Goal: Communication & Community: Answer question/provide support

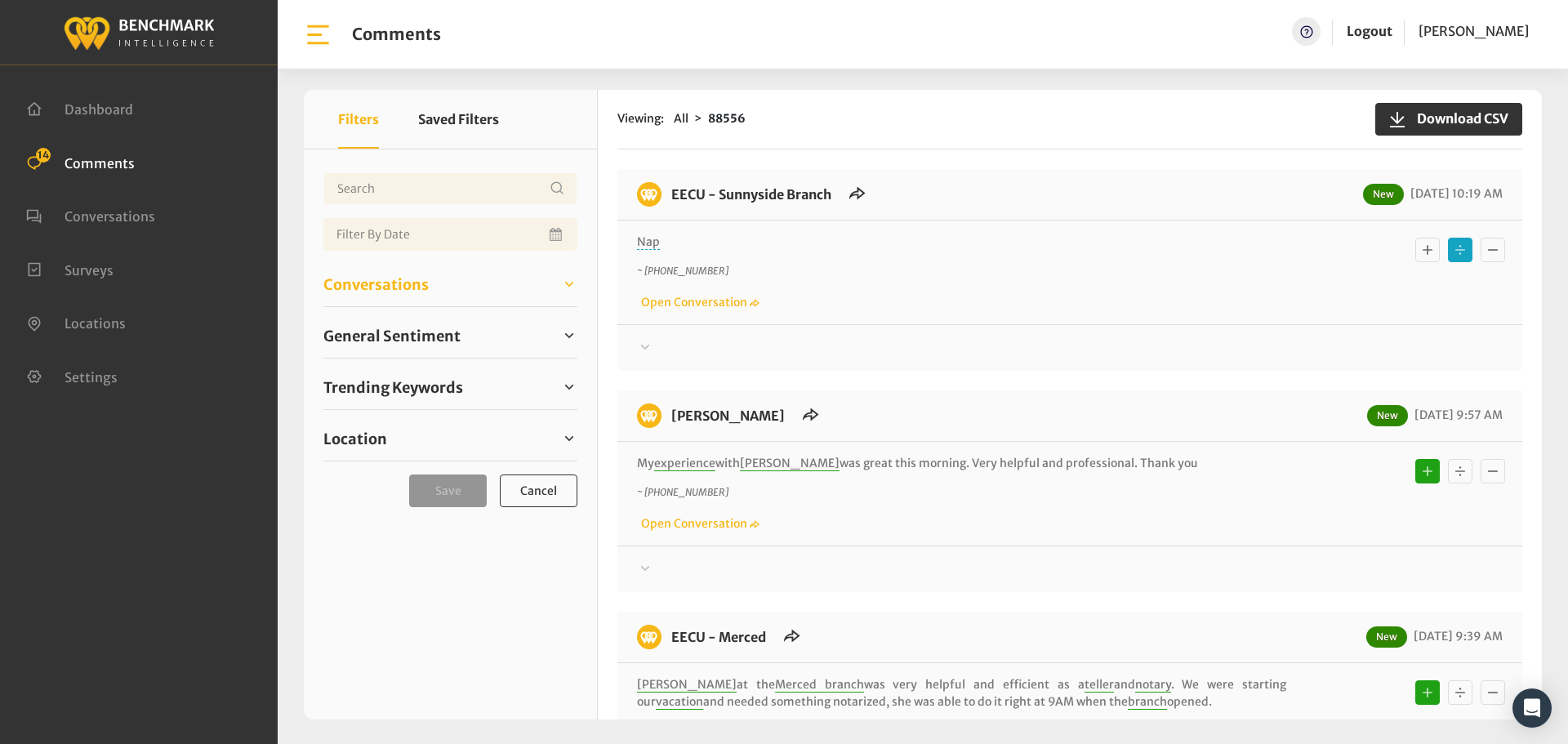
click at [347, 277] on span "Conversations" at bounding box center [375, 284] width 105 height 22
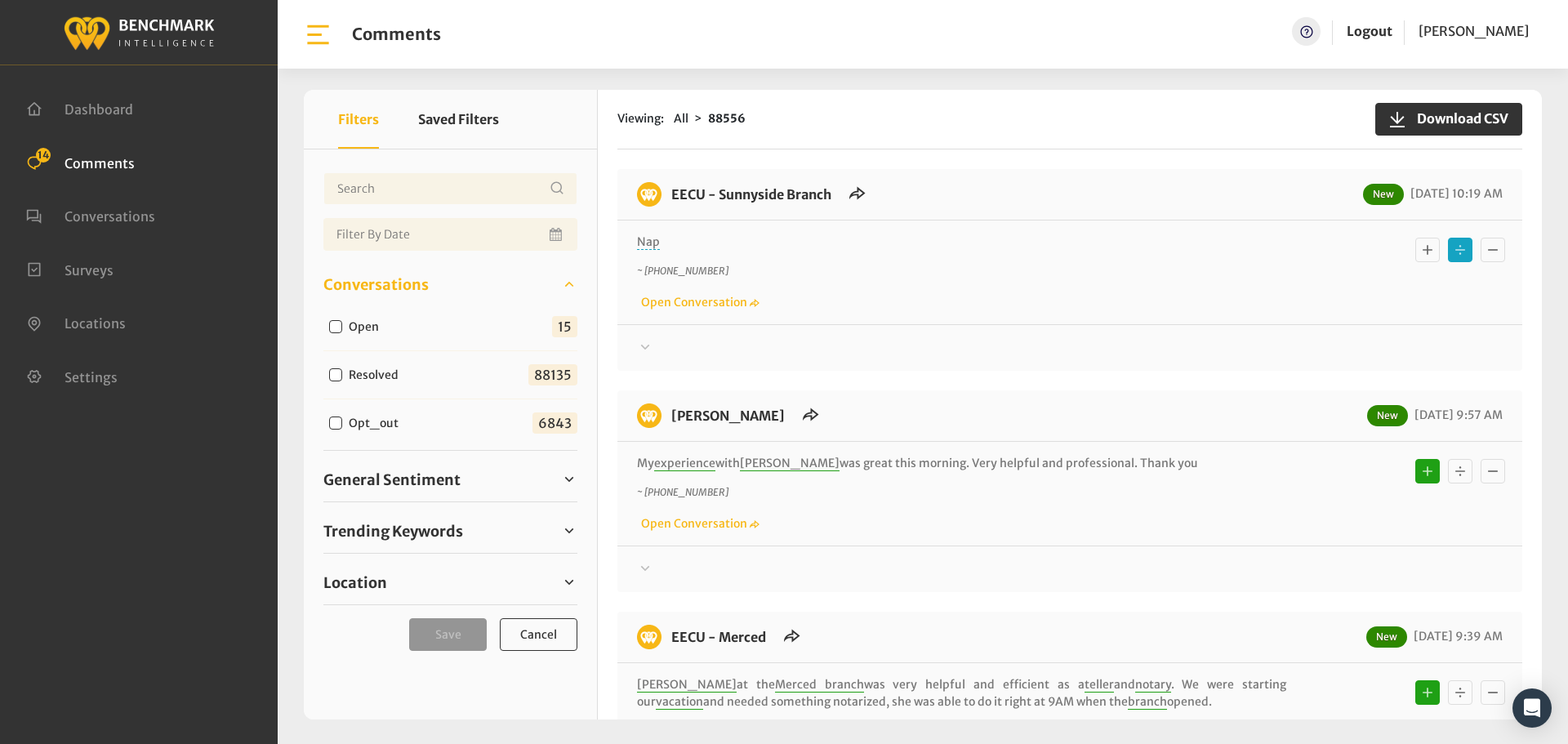
click at [336, 332] on input "Open" at bounding box center [336, 327] width 13 height 13
checkbox input "true"
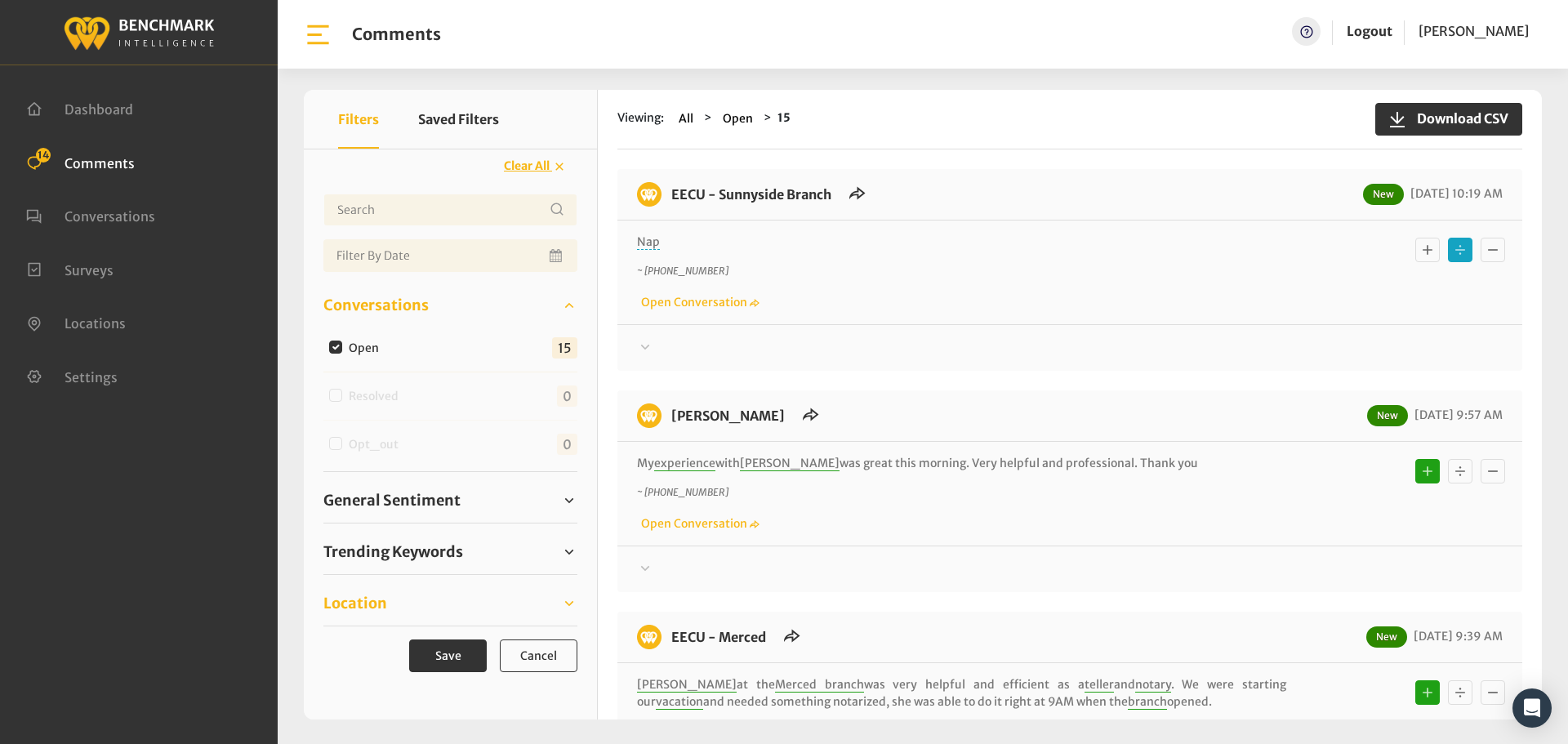
click at [349, 602] on span "Location" at bounding box center [355, 603] width 64 height 22
click at [338, 643] on input "Eecu - Selma Branch" at bounding box center [336, 645] width 13 height 13
checkbox input "true"
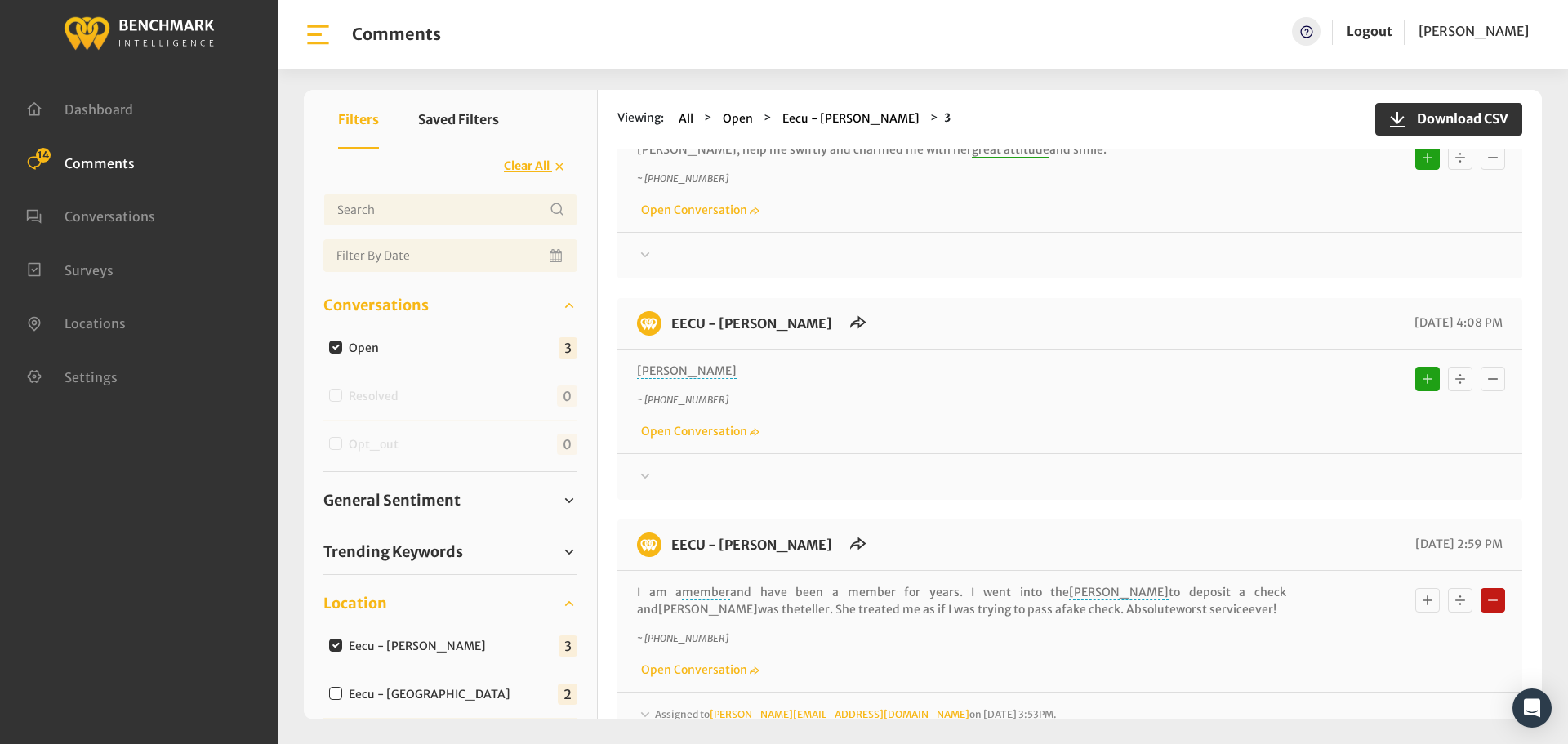
scroll to position [204, 0]
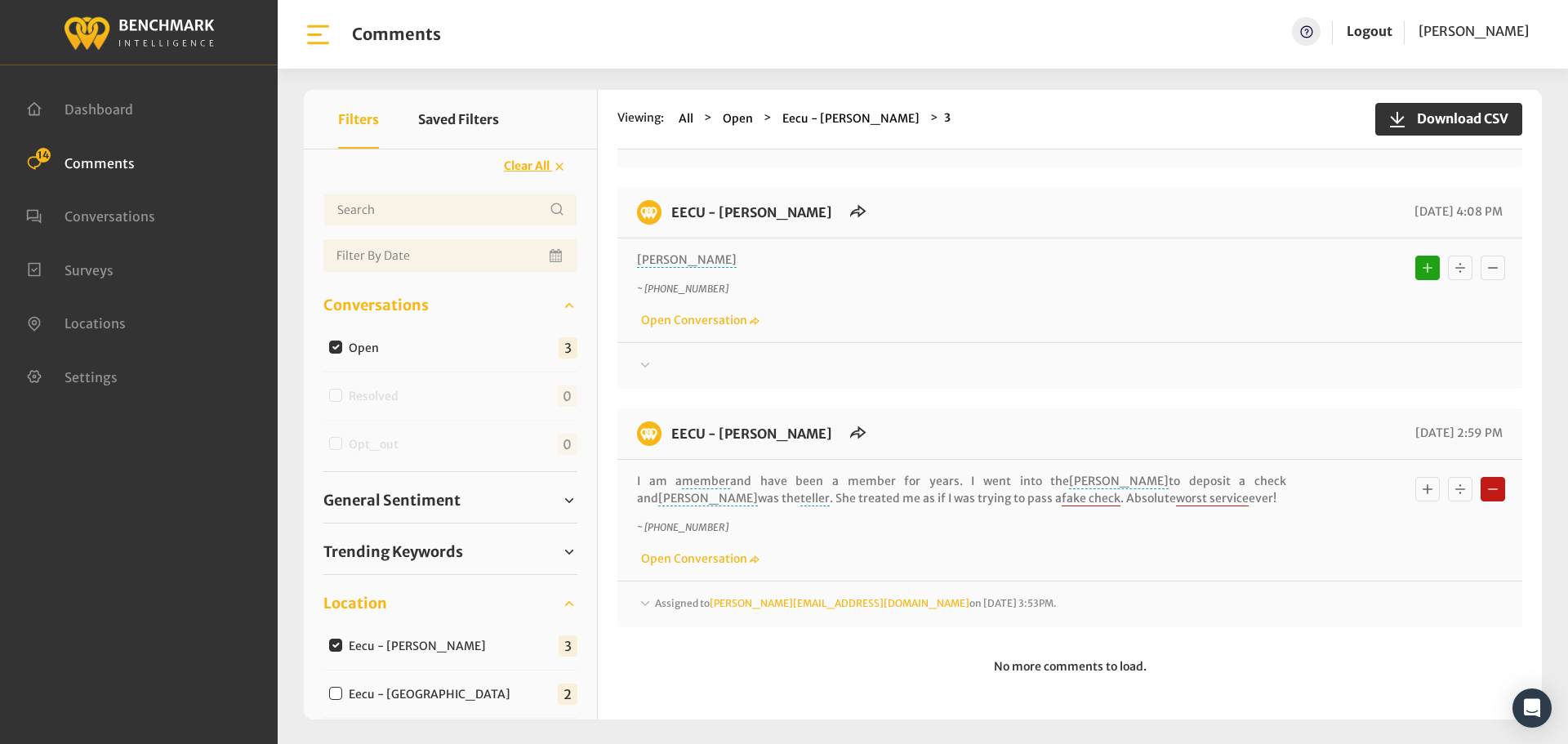
click at [676, 370] on div at bounding box center [1070, 366] width 866 height 19
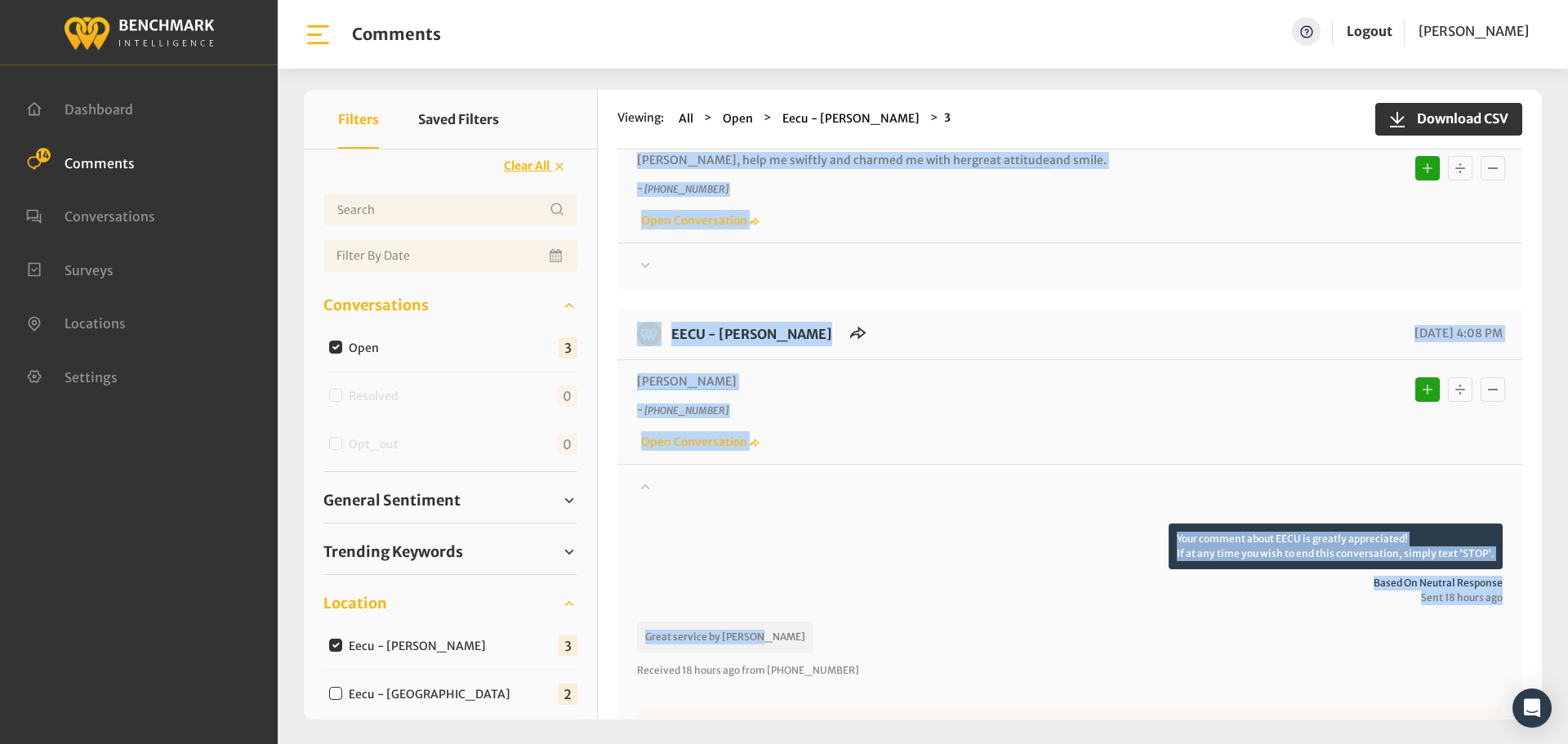
scroll to position [0, 0]
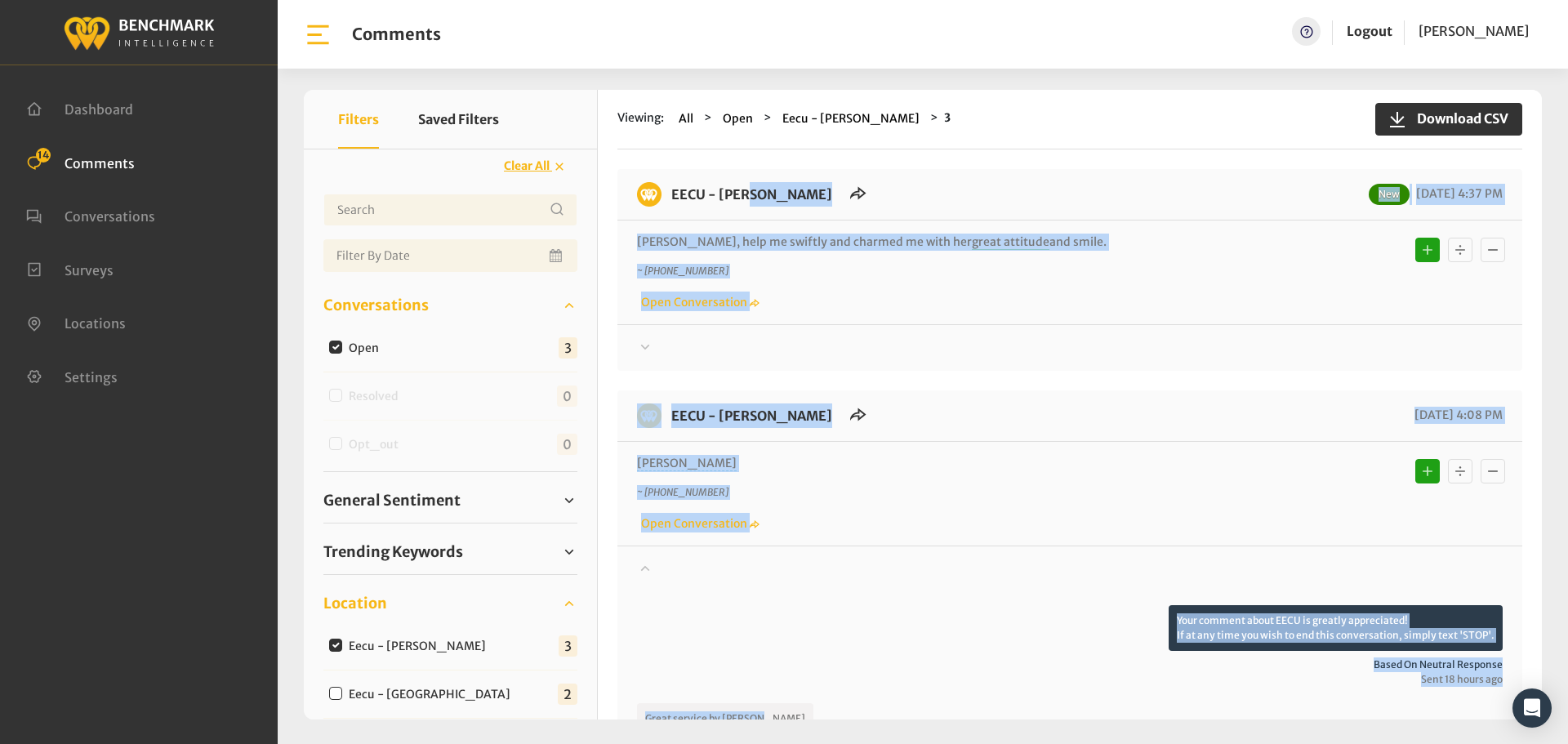
drag, startPoint x: 765, startPoint y: 426, endPoint x: 668, endPoint y: 186, distance: 258.9
click at [668, 186] on div "EECU - Selma Branch New 09/16/2025 4:37 PM Ivonne, help me swiftly and charmed …" at bounding box center [1070, 706] width 905 height 1074
copy div "EECU - Selma Branch New 09/16/2025 4:37 PM Ivonne, help me swiftly and charmed …"
click at [687, 340] on div at bounding box center [1070, 348] width 866 height 19
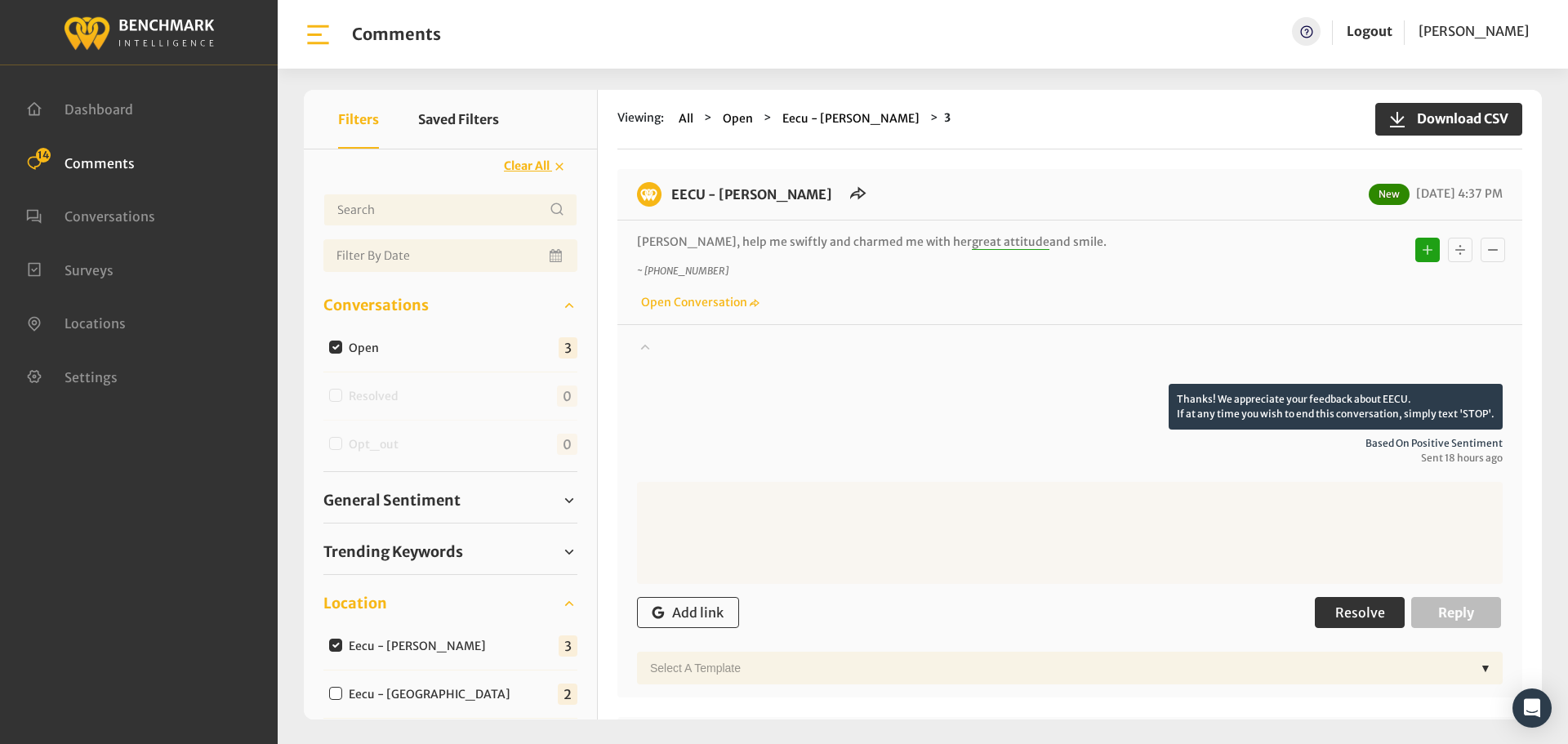
click at [1370, 614] on span "Resolve" at bounding box center [1360, 613] width 50 height 16
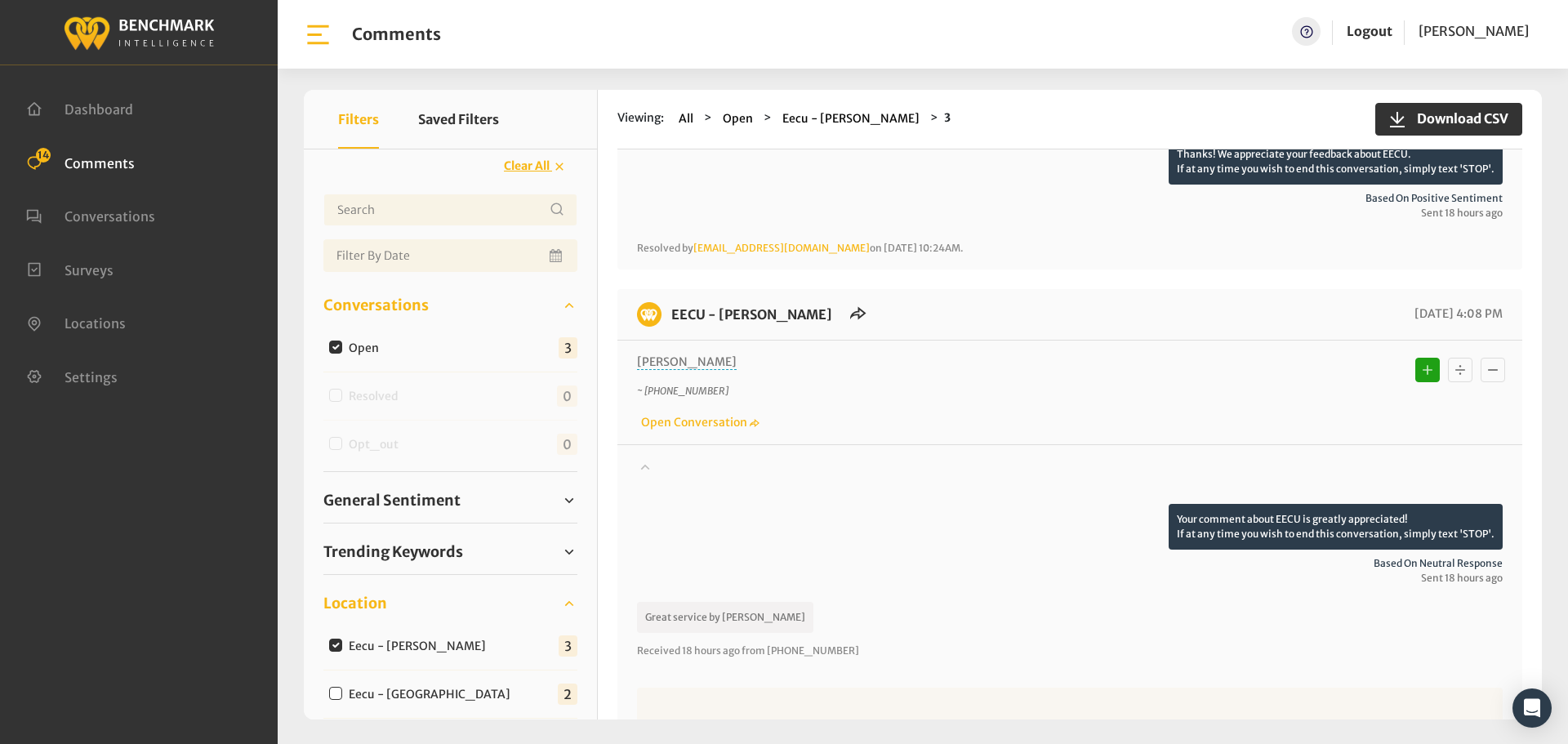
scroll to position [491, 0]
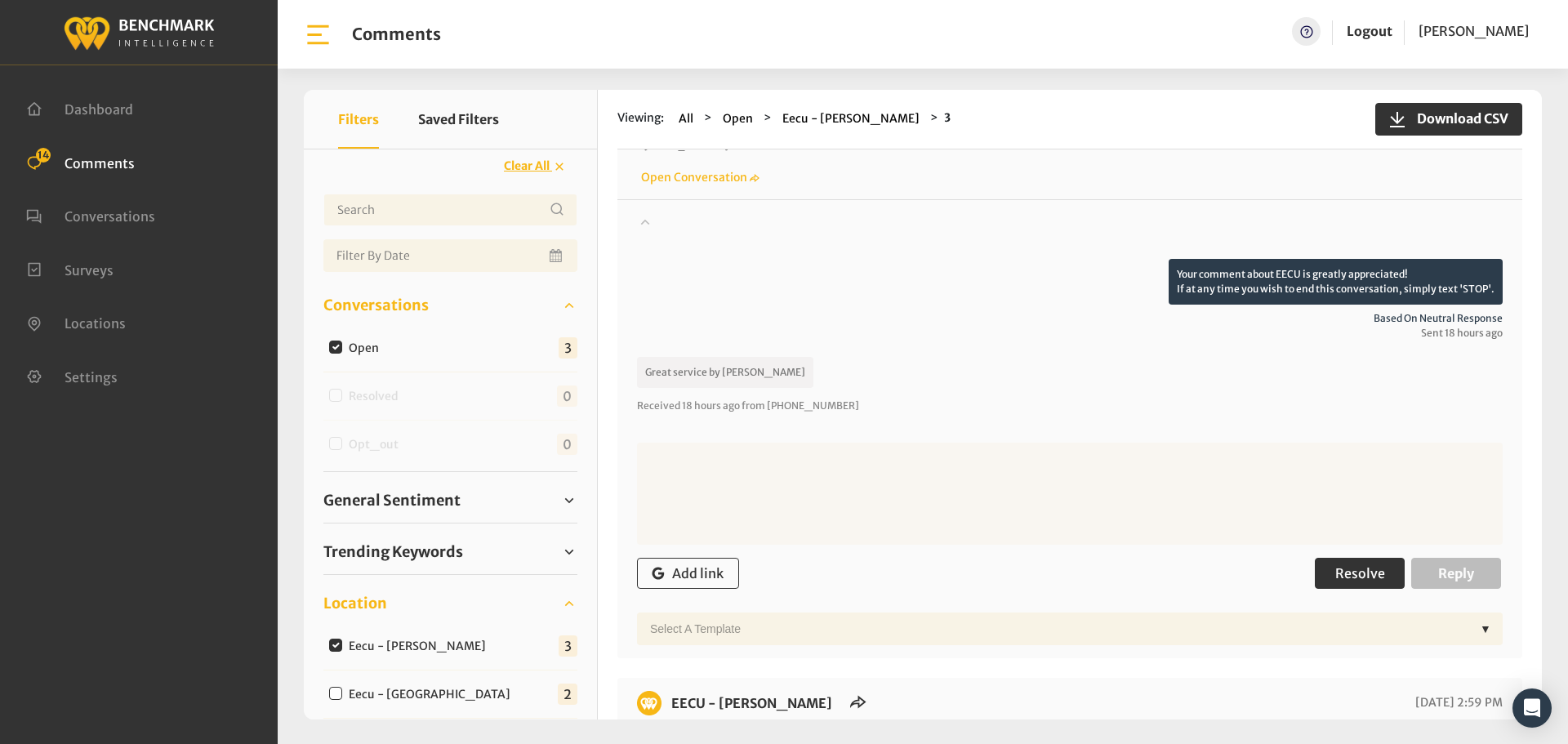
click at [1370, 564] on button "Resolve" at bounding box center [1359, 573] width 89 height 31
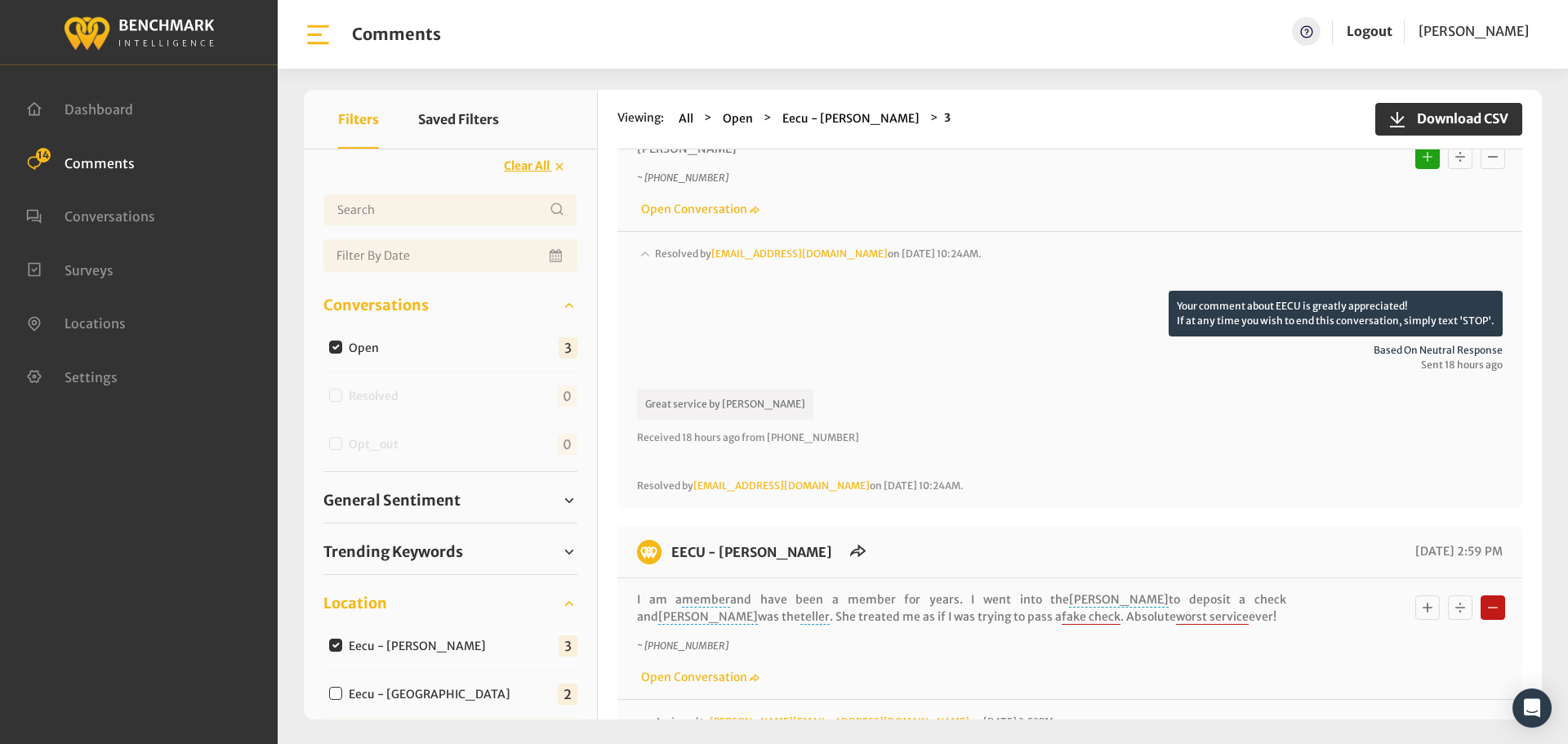
scroll to position [332, 0]
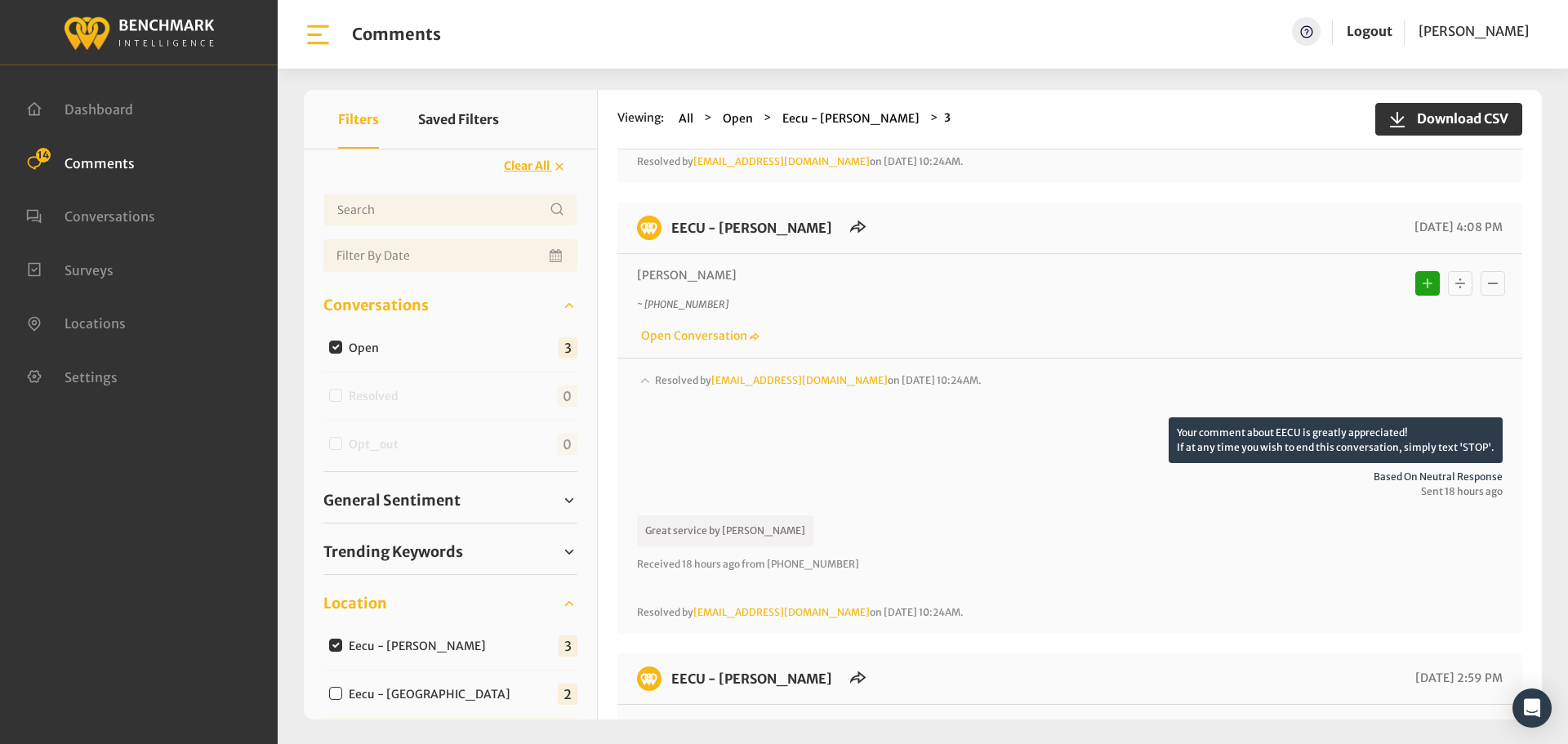
click at [331, 647] on input "Eecu - Selma Branch" at bounding box center [336, 645] width 13 height 13
checkbox input "false"
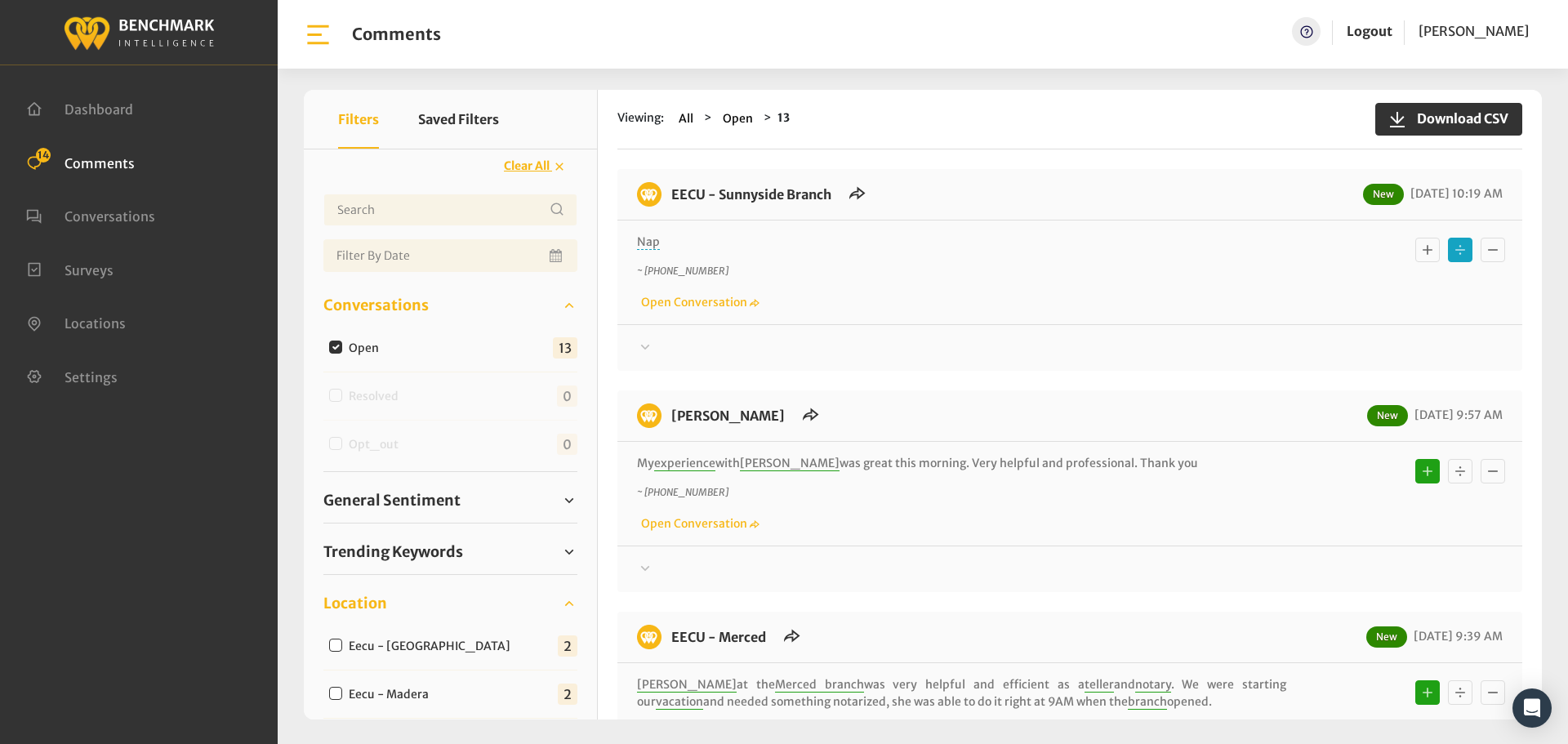
click at [339, 647] on input "Eecu - [GEOGRAPHIC_DATA]" at bounding box center [336, 645] width 13 height 13
checkbox input "true"
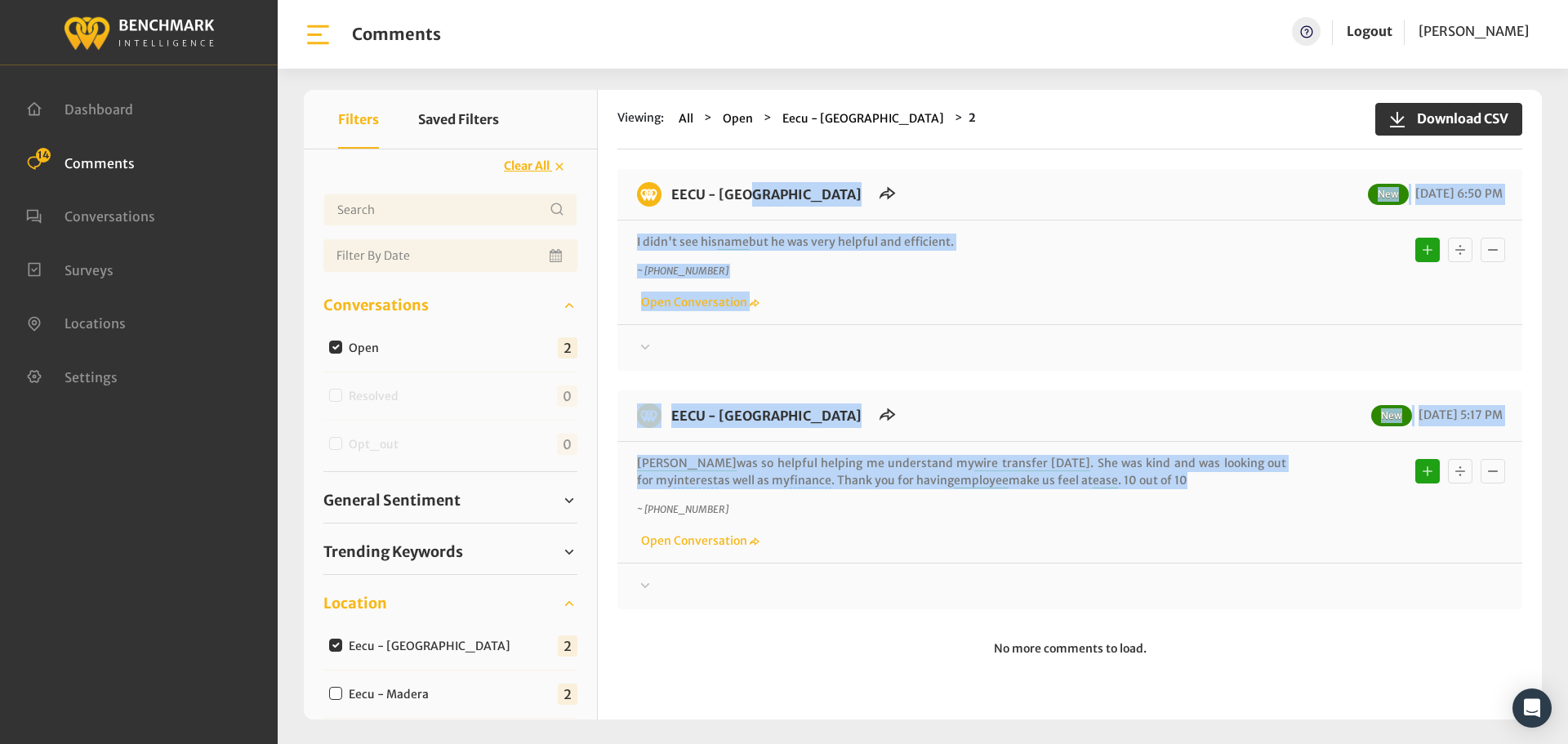
drag, startPoint x: 1112, startPoint y: 478, endPoint x: 674, endPoint y: 198, distance: 519.8
click at [674, 198] on div "EECU - Clovis North Branch New 09/16/2025 6:50 PM I didn't see his name but he …" at bounding box center [1070, 389] width 905 height 440
copy div "EECU - Clovis North Branch New 09/16/2025 6:50 PM I didn't see his name but he …"
click at [664, 346] on div at bounding box center [1070, 348] width 866 height 19
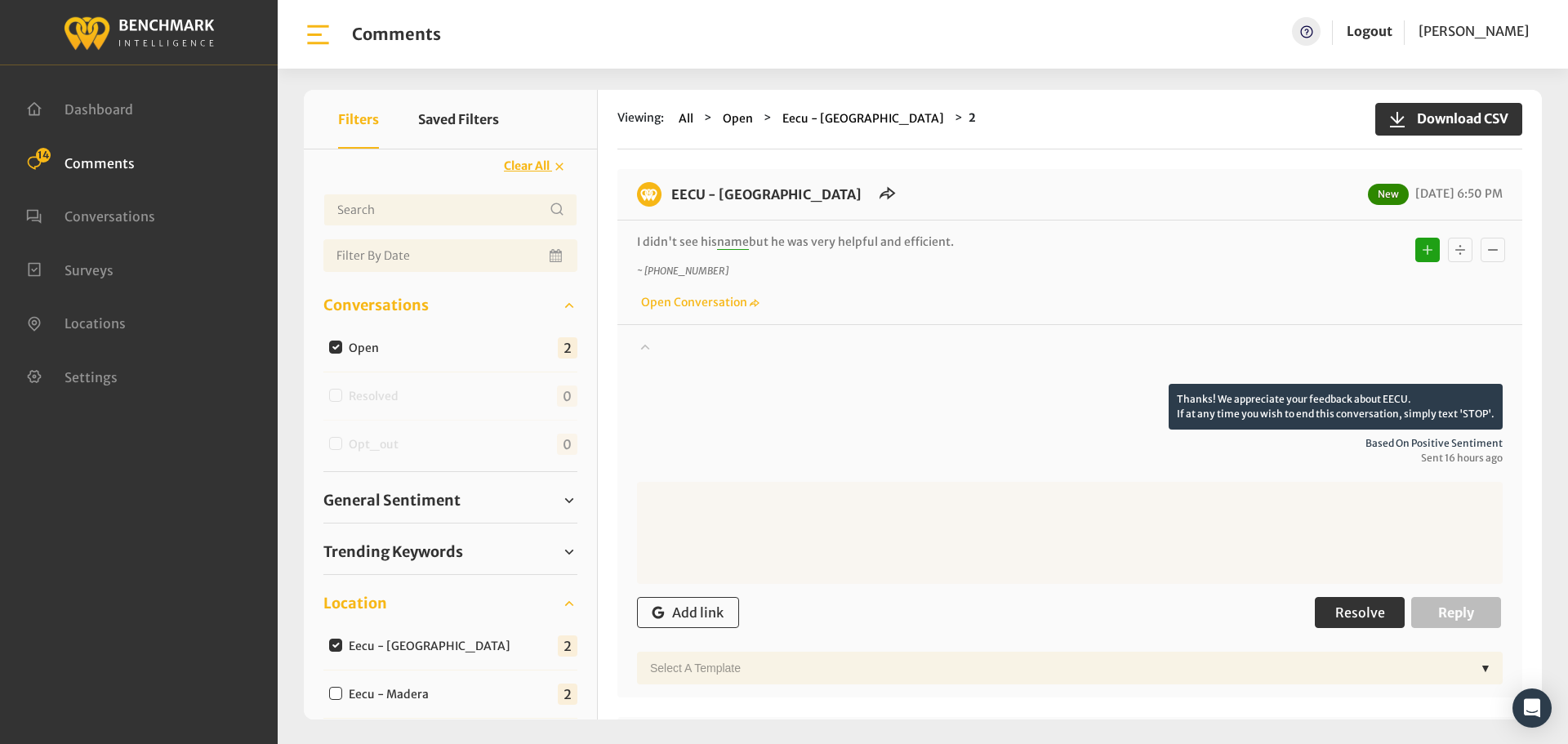
click at [1345, 618] on span "Resolve" at bounding box center [1360, 613] width 50 height 16
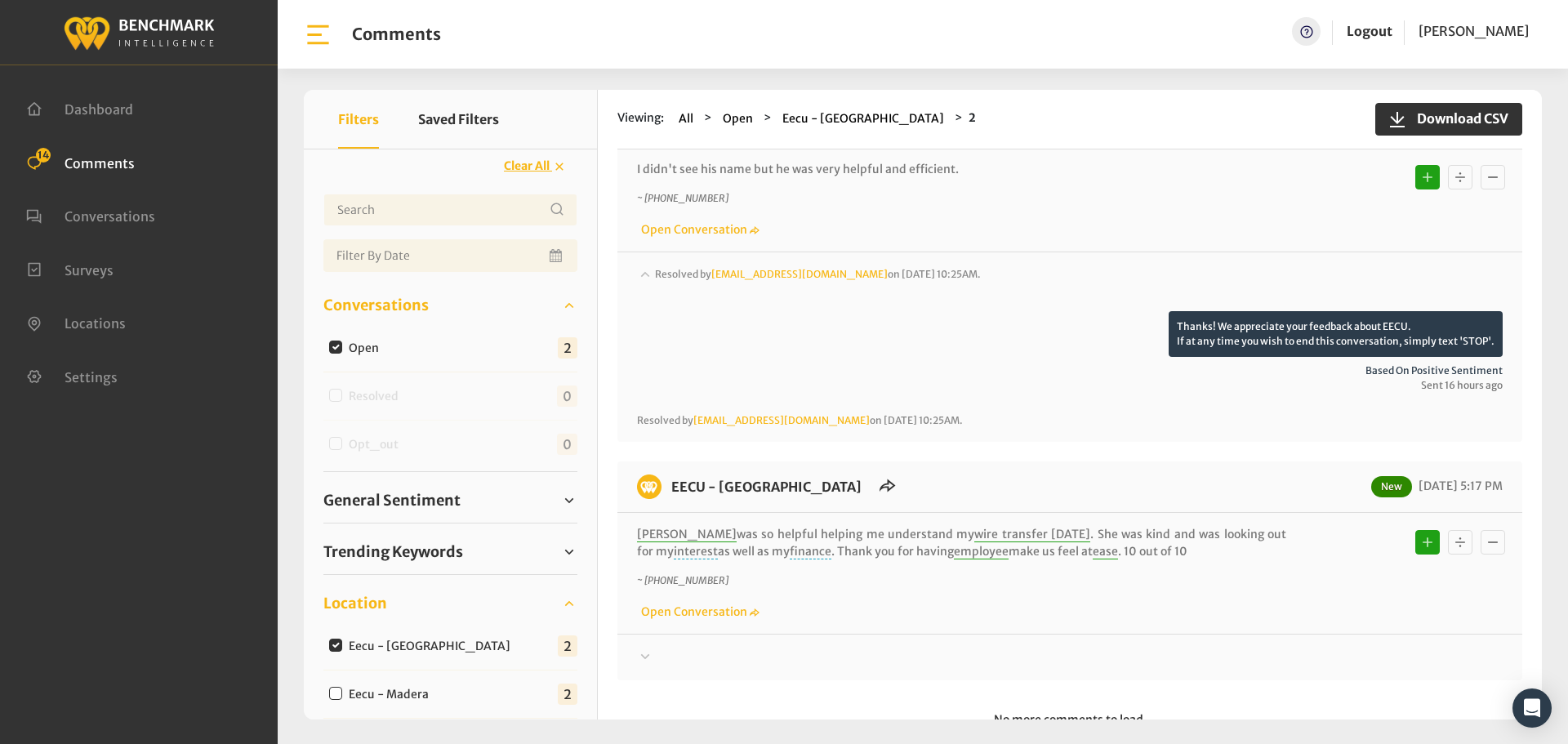
scroll to position [126, 0]
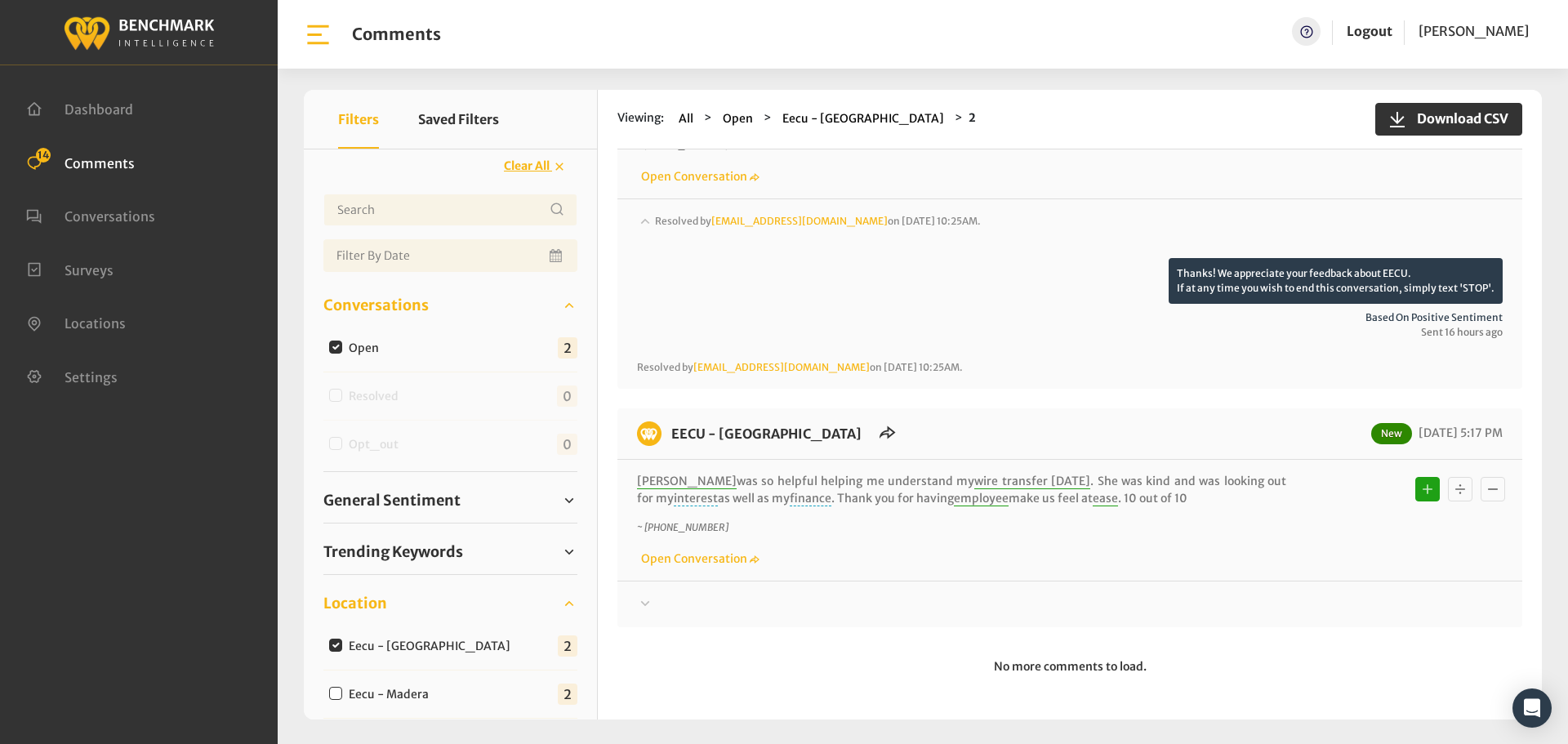
drag, startPoint x: 674, startPoint y: 605, endPoint x: 674, endPoint y: 617, distance: 12.0
click at [674, 617] on div "EECU - Clovis North Branch New 09/16/2025 5:17 PM Devine was so helpful helping…" at bounding box center [1070, 517] width 905 height 219
click at [709, 608] on div at bounding box center [1070, 605] width 866 height 19
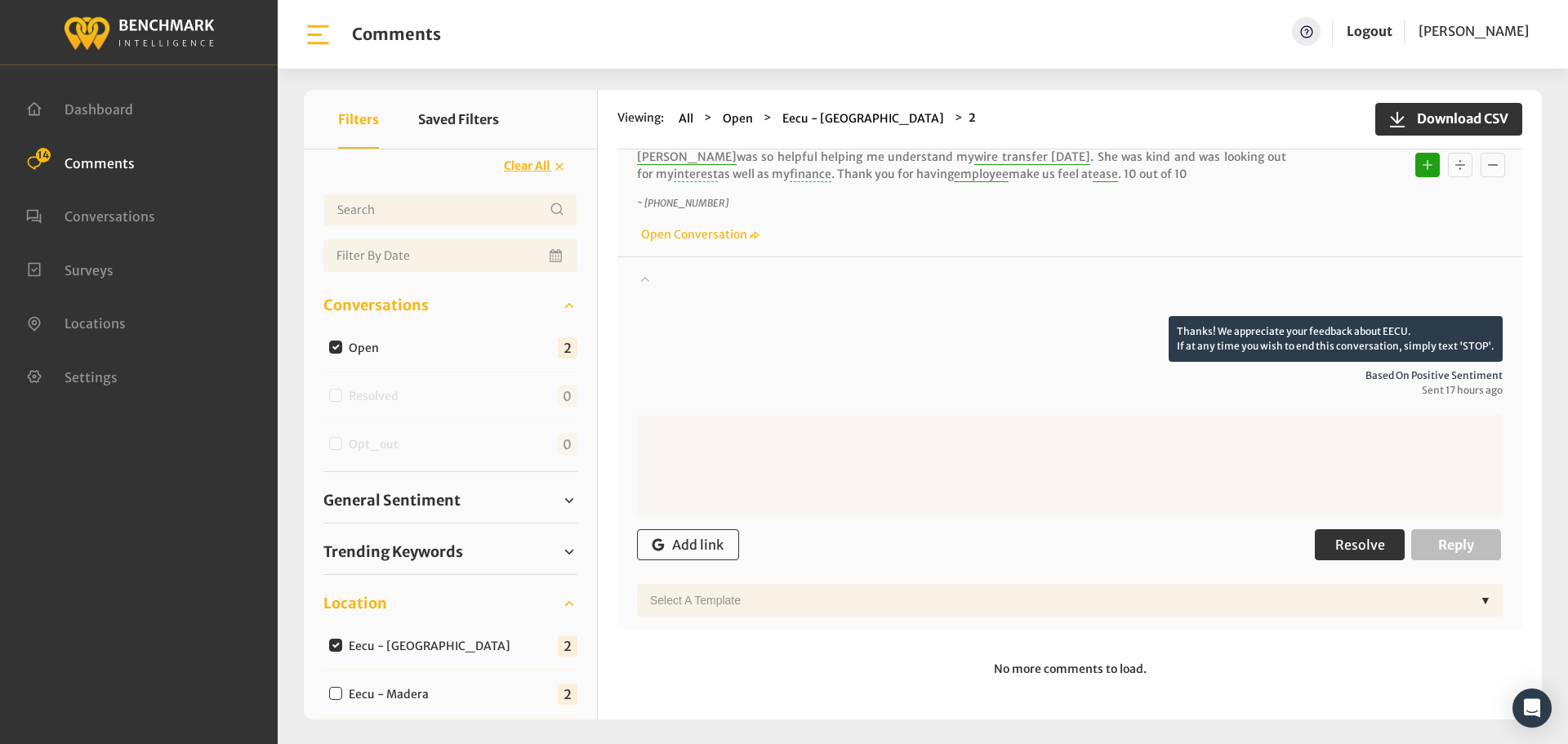
click at [1379, 555] on button "Resolve" at bounding box center [1359, 545] width 89 height 31
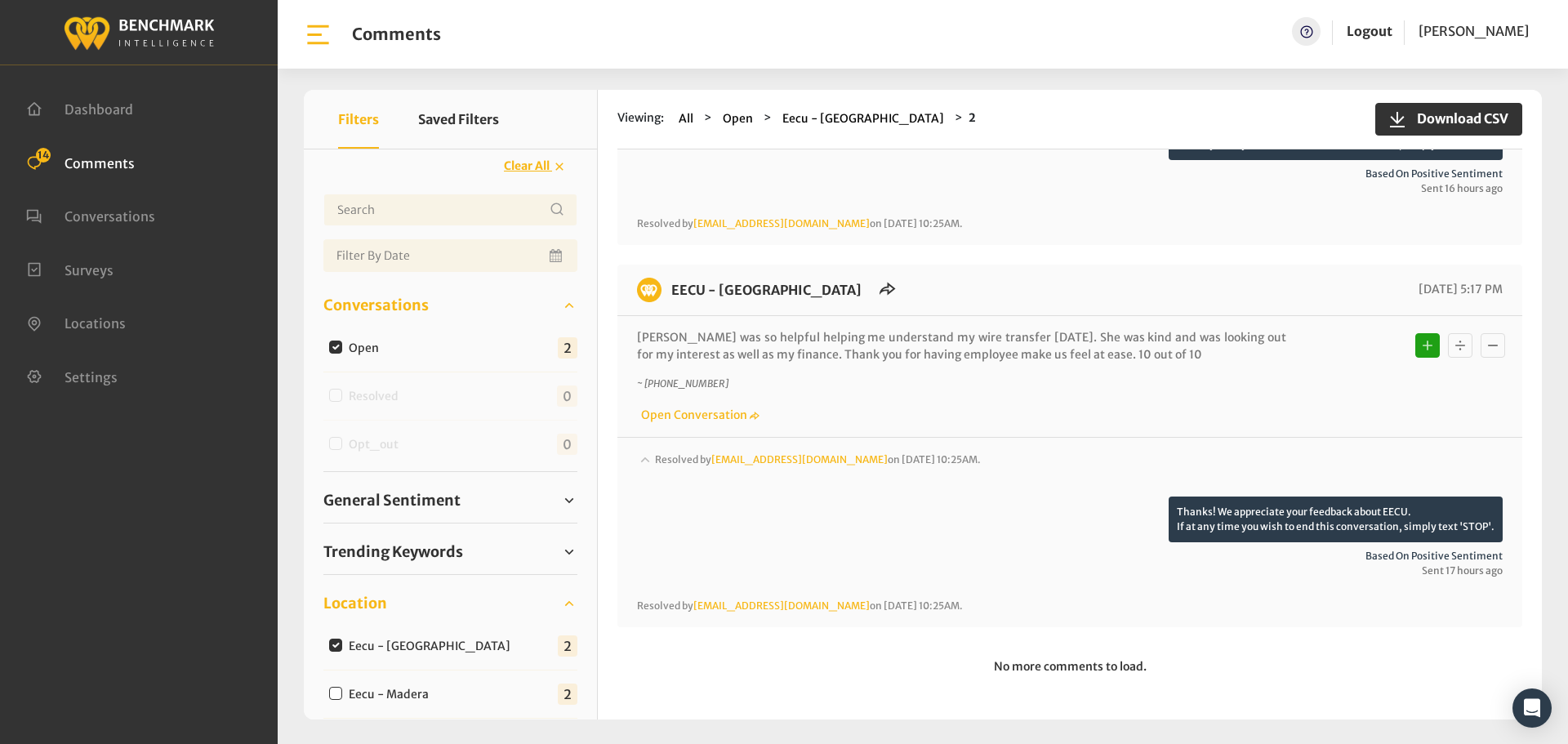
click at [337, 694] on input "Eecu - Madera" at bounding box center [336, 694] width 13 height 13
checkbox input "true"
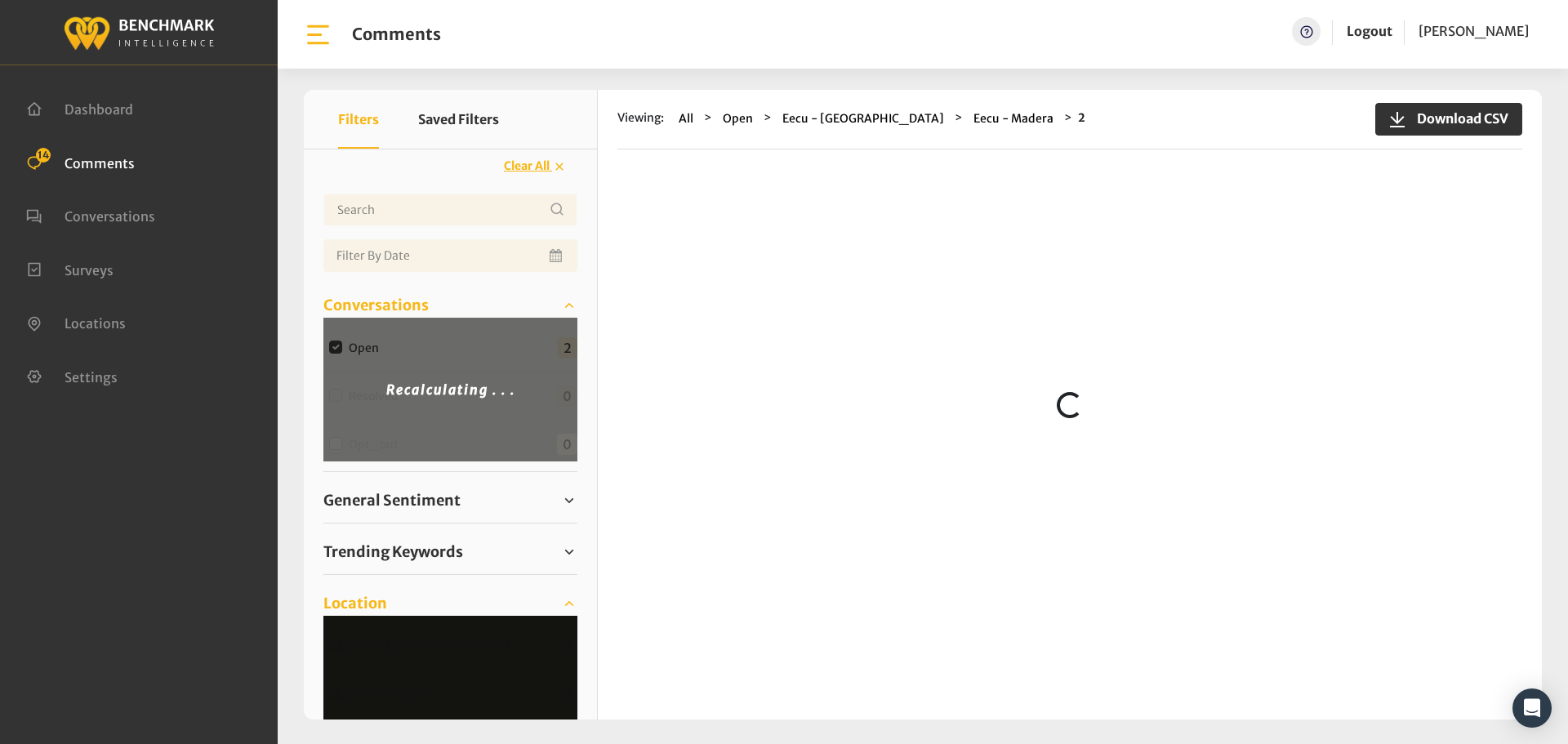
scroll to position [0, 0]
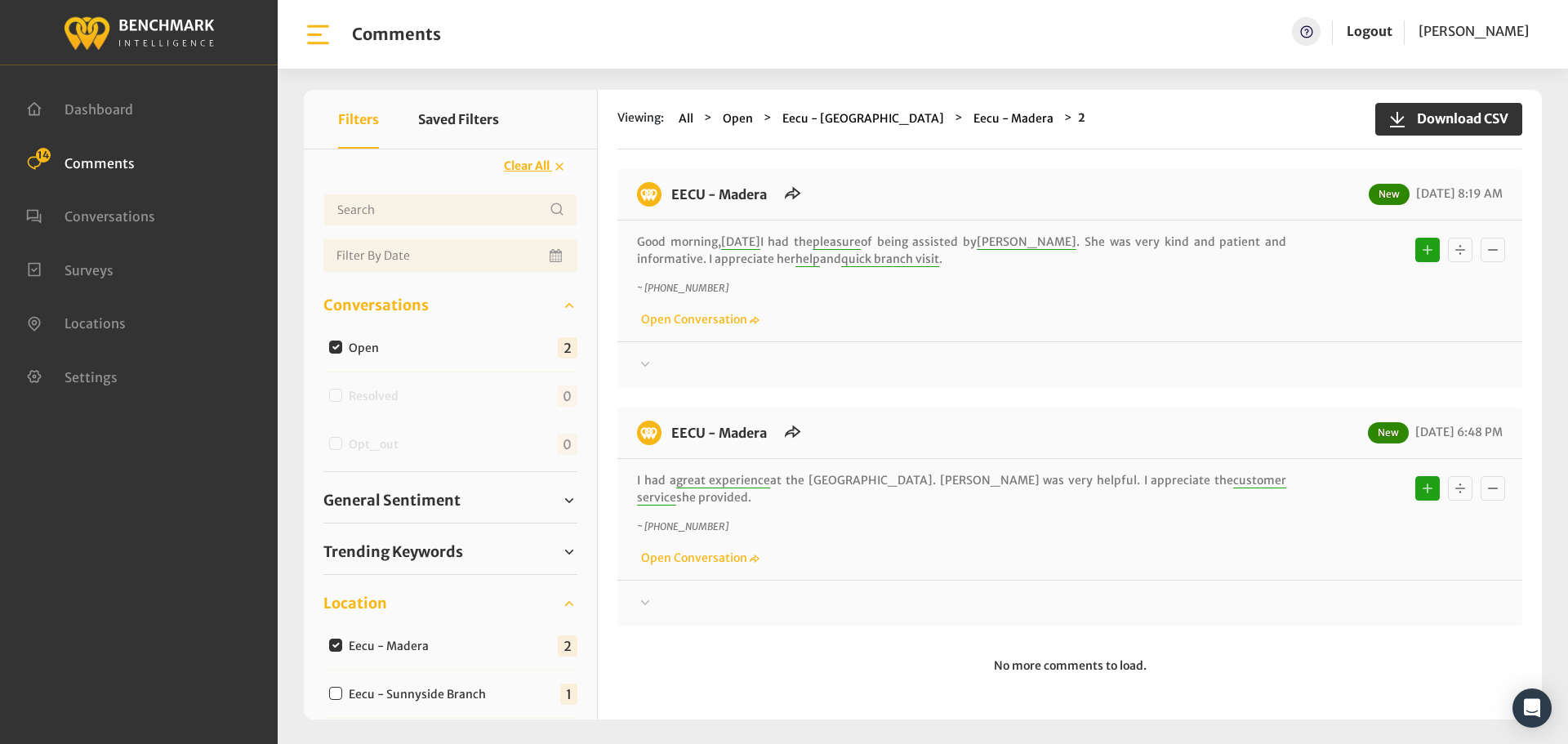
drag, startPoint x: 1285, startPoint y: 474, endPoint x: 674, endPoint y: 185, distance: 675.9
click at [674, 185] on div "EECU - Madera New 09/17/2025 8:19 AM Good morning, yesterday I had the pleasure…" at bounding box center [1070, 398] width 905 height 458
copy div "EECU - Madera New 09/17/2025 8:19 AM Good morning, yesterday I had the pleasure…"
click at [689, 375] on div at bounding box center [1070, 365] width 866 height 19
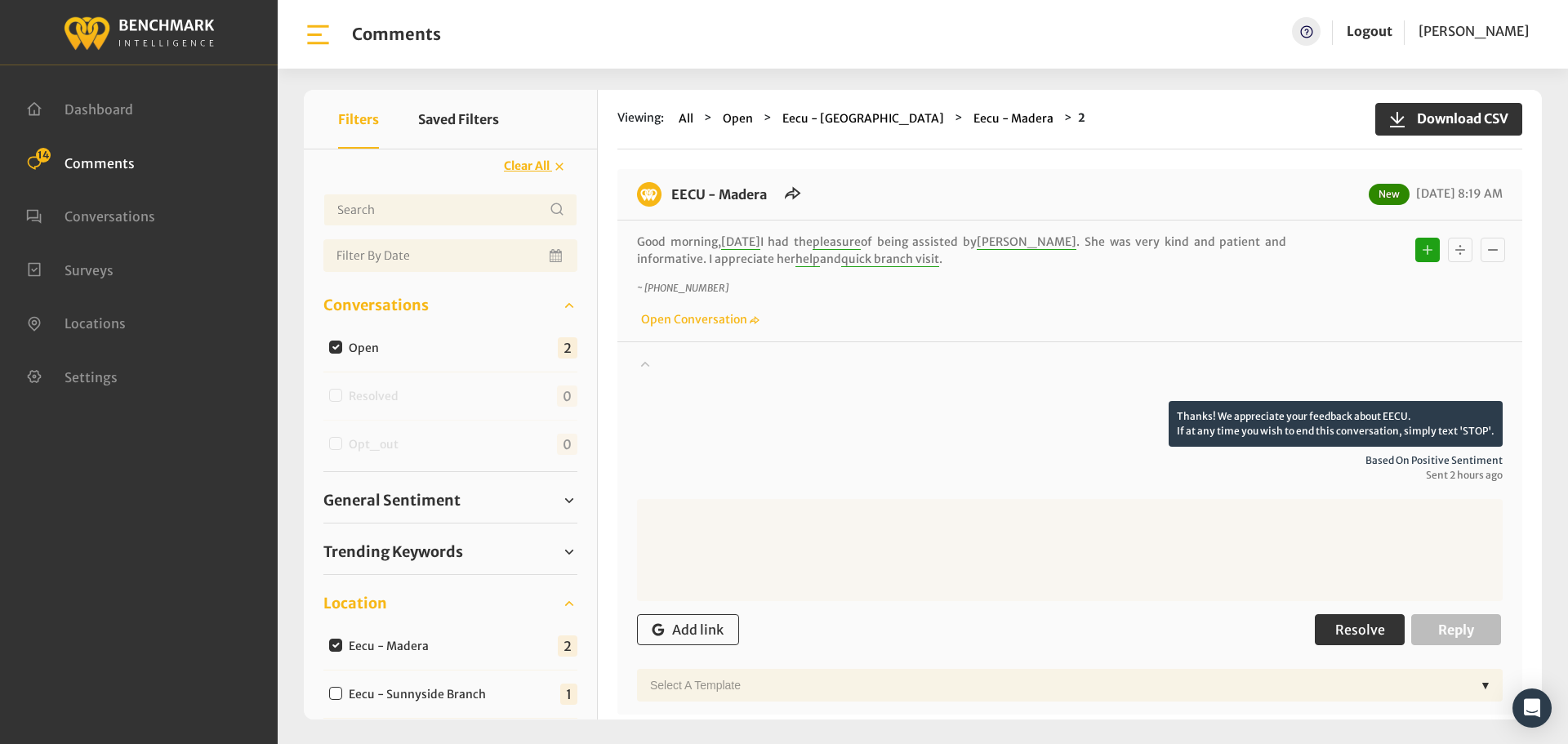
click at [1336, 632] on span "Resolve" at bounding box center [1360, 630] width 50 height 16
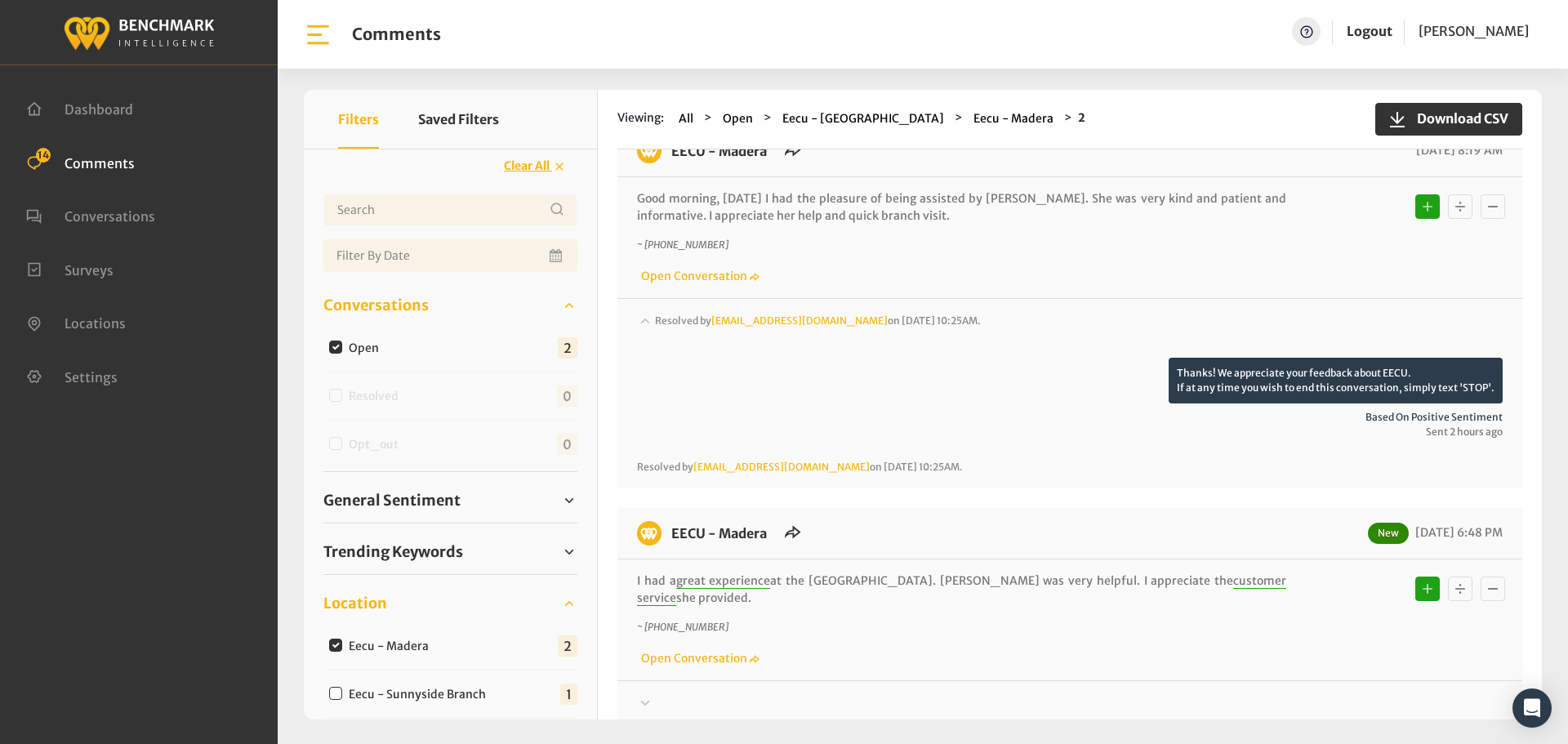
scroll to position [126, 0]
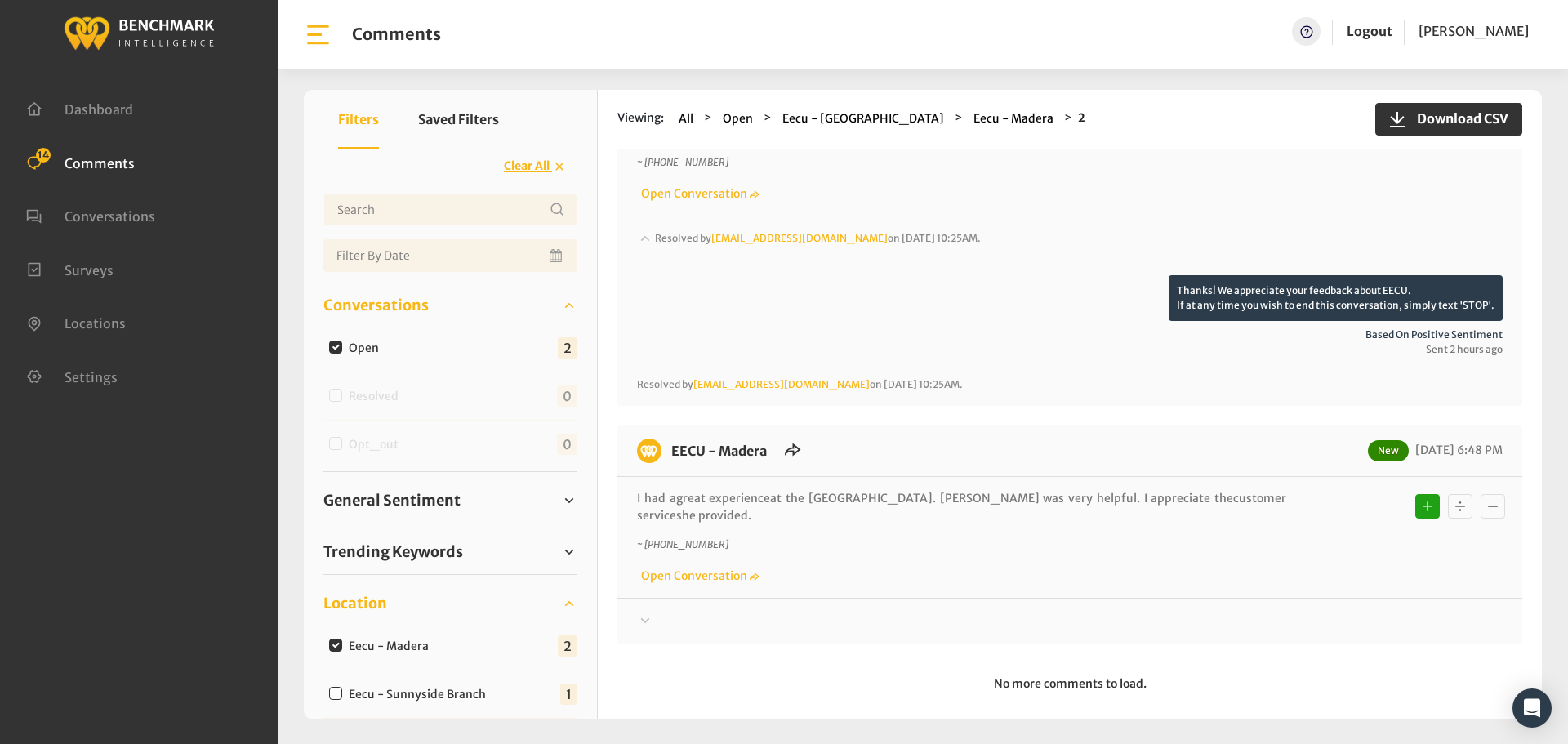
drag, startPoint x: 674, startPoint y: 609, endPoint x: 721, endPoint y: 609, distance: 47.0
click at [674, 612] on div at bounding box center [1070, 622] width 866 height 19
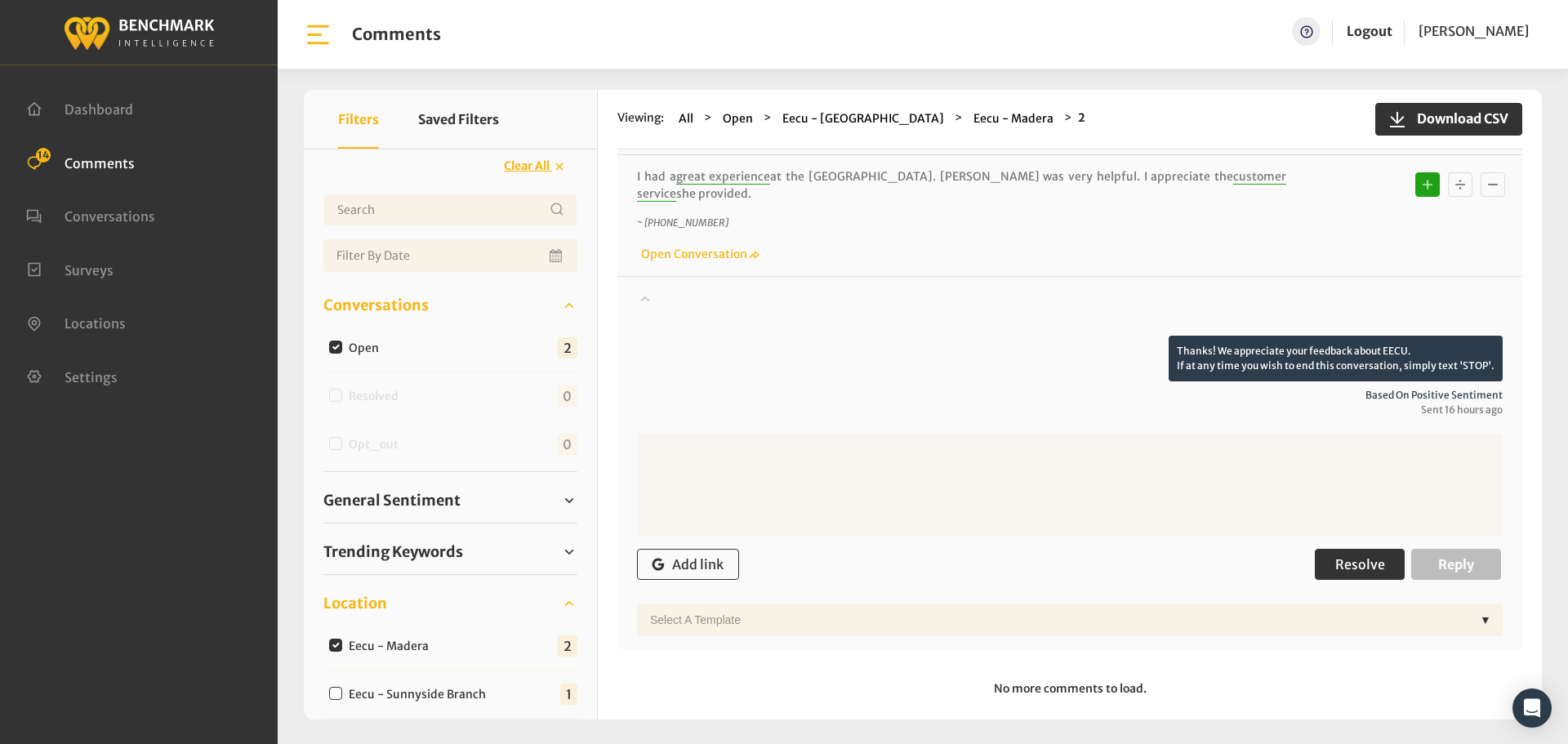
click at [1360, 549] on button "Resolve" at bounding box center [1359, 564] width 89 height 31
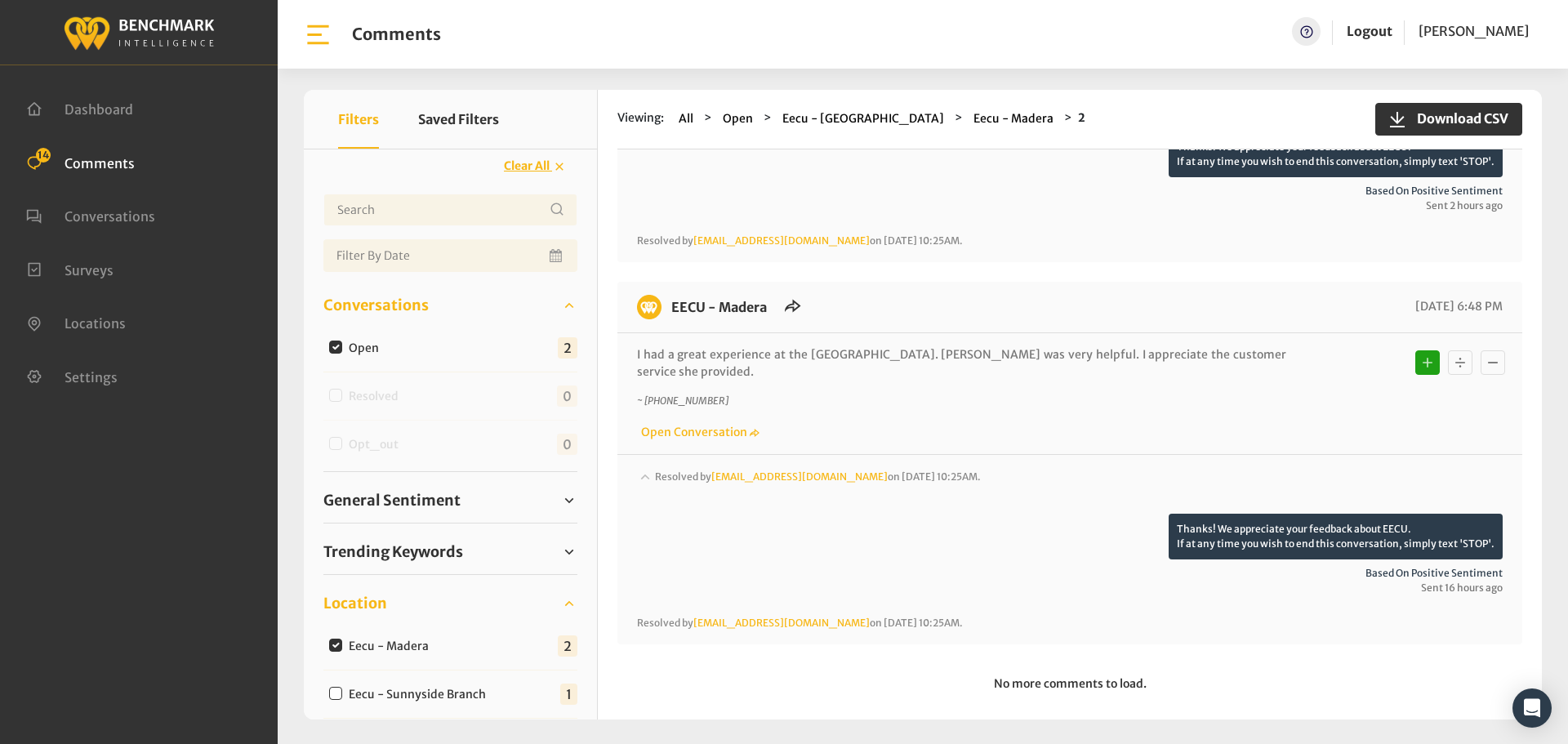
click at [337, 687] on input "Eecu - Sunnyside Branch" at bounding box center [336, 694] width 13 height 13
checkbox input "true"
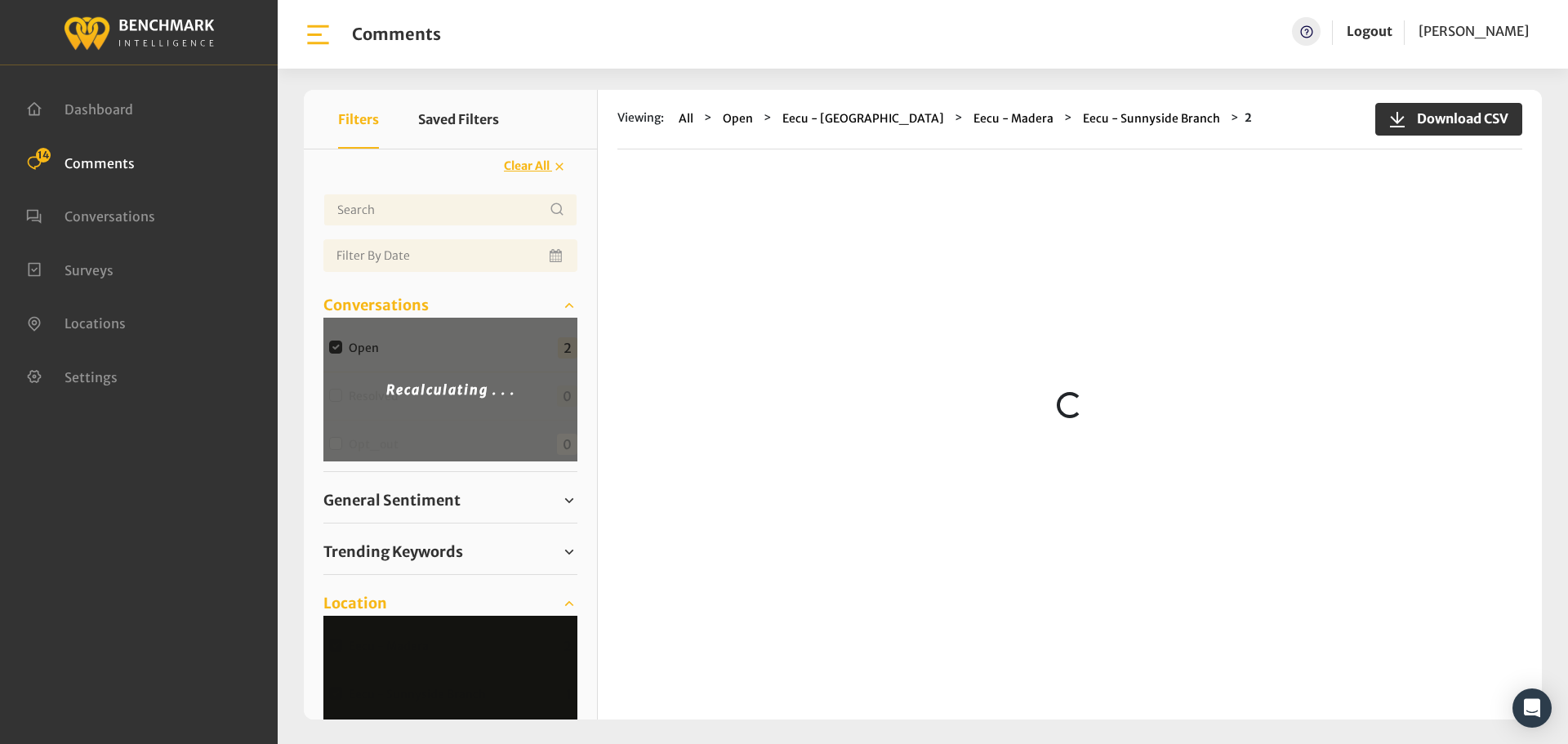
scroll to position [0, 0]
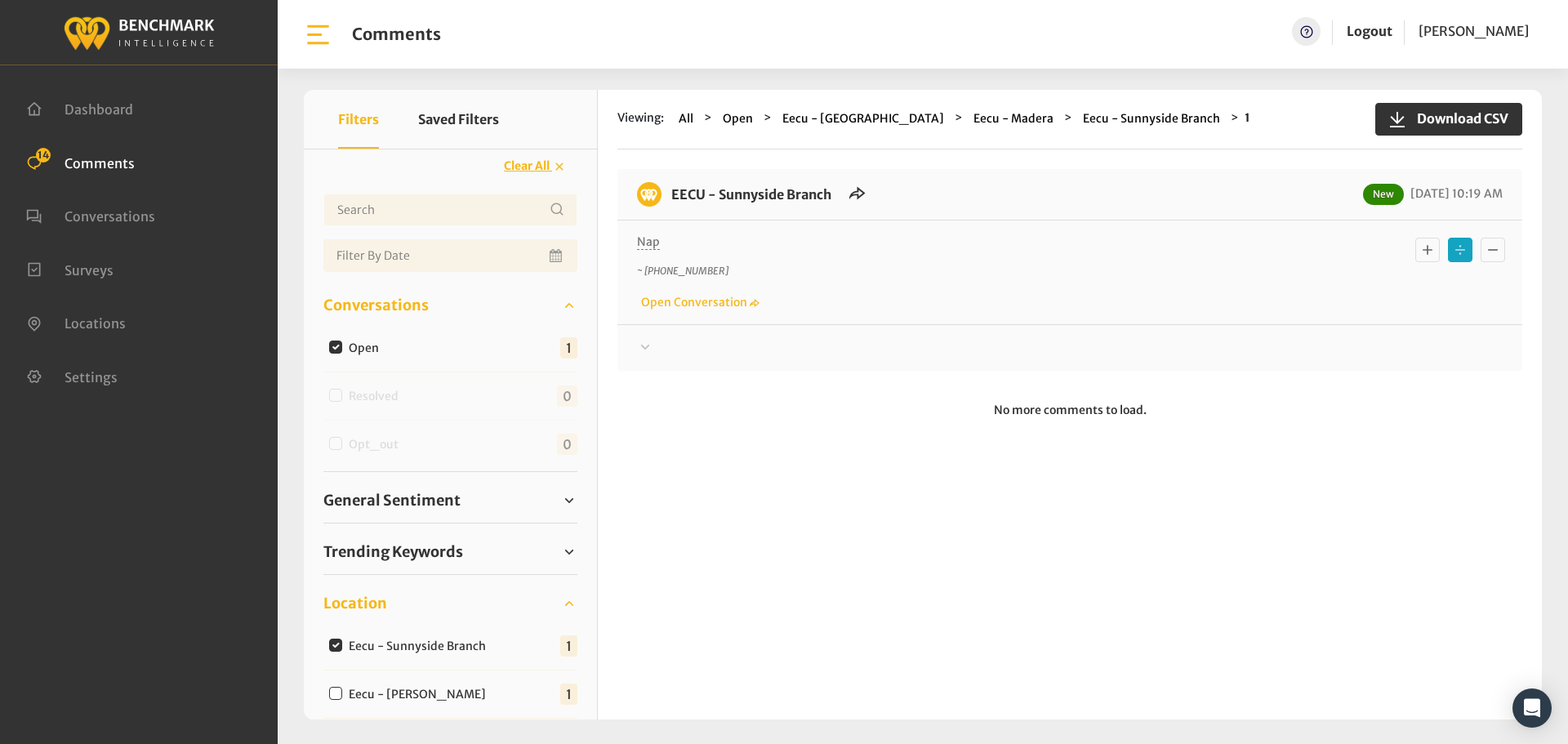
click at [644, 332] on div "Your comment about EECU is greatly appreciated! If at any time you wish to end …" at bounding box center [1070, 341] width 905 height 34
click at [669, 353] on div at bounding box center [1070, 348] width 866 height 19
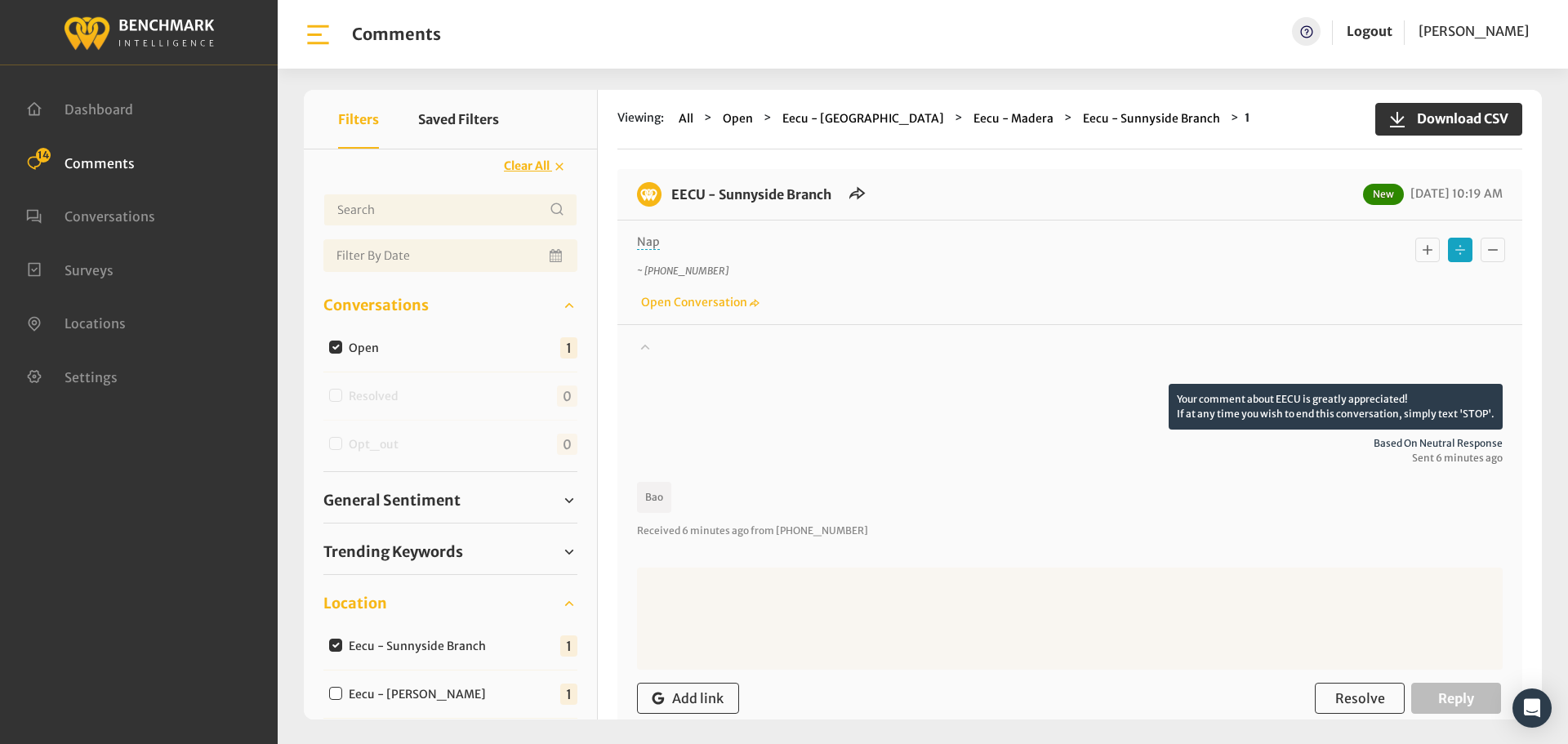
click at [664, 345] on div at bounding box center [1070, 361] width 866 height 46
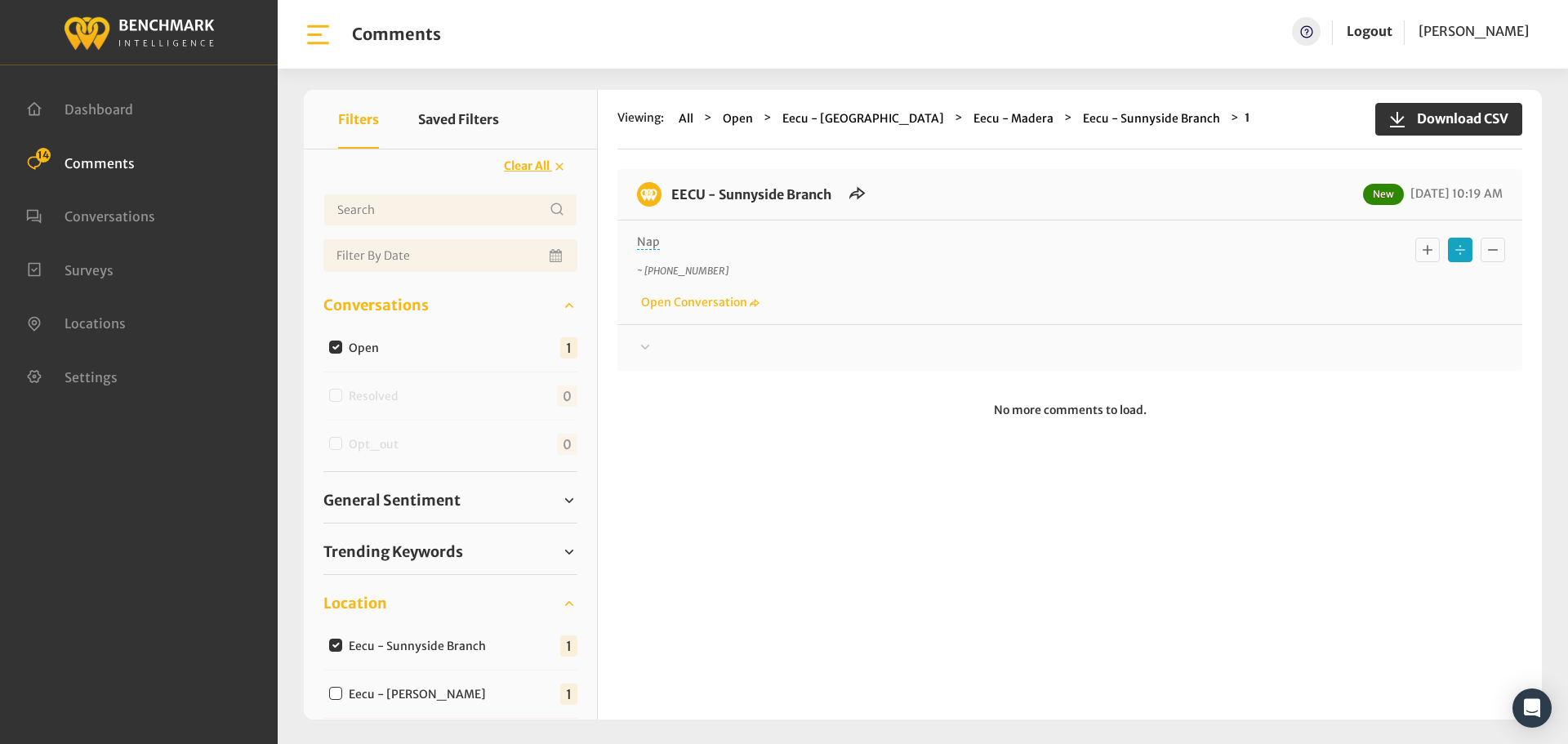
click at [664, 345] on div at bounding box center [1070, 348] width 866 height 19
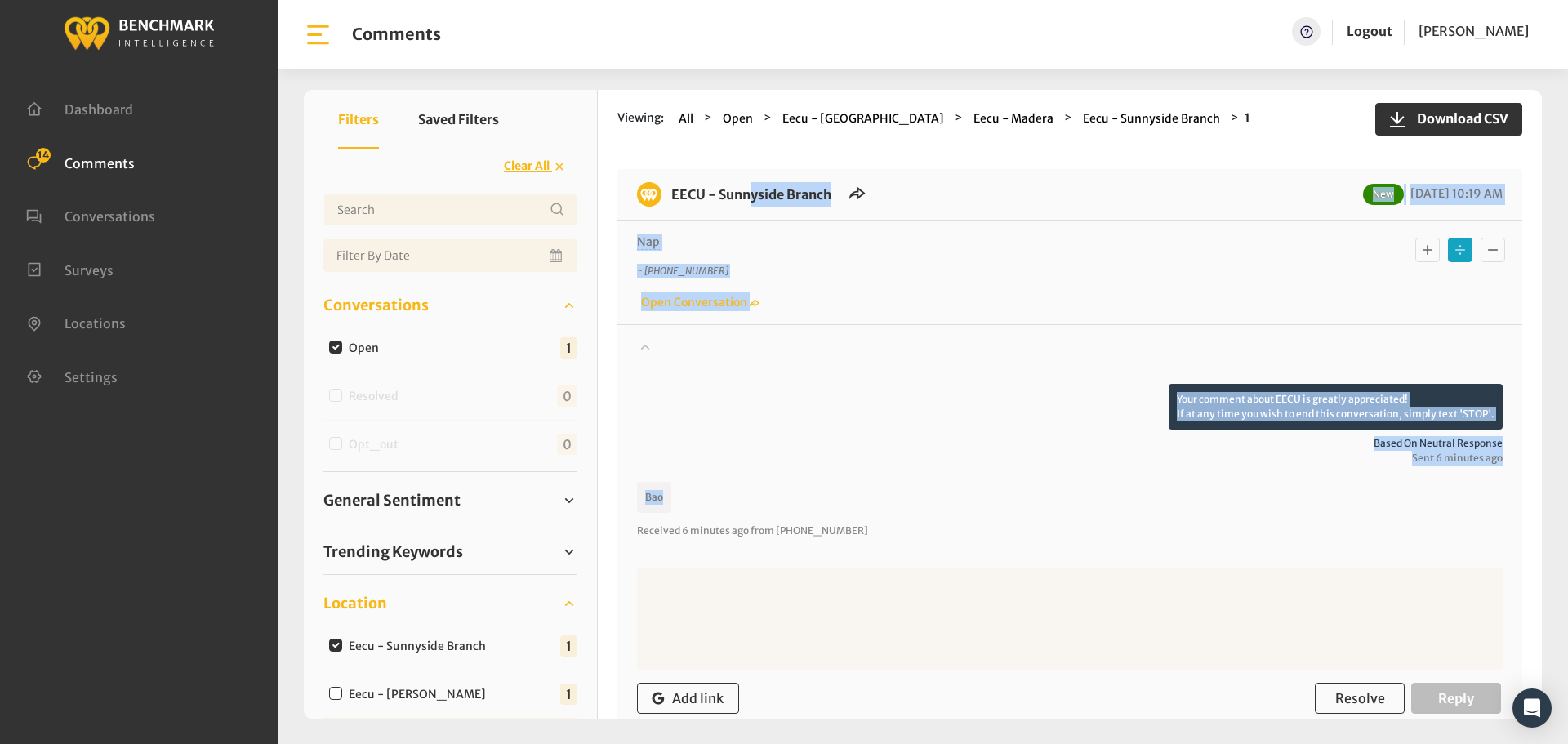
drag, startPoint x: 673, startPoint y: 495, endPoint x: 670, endPoint y: 188, distance: 307.0
click at [670, 188] on div "EECU - Sunnyside Branch New 09/17/2025 10:19 AM Nap ~ +15592407984 Open Convers…" at bounding box center [1070, 477] width 905 height 615
click at [335, 644] on input "Eecu - Sunnyside Branch" at bounding box center [336, 645] width 13 height 13
checkbox input "false"
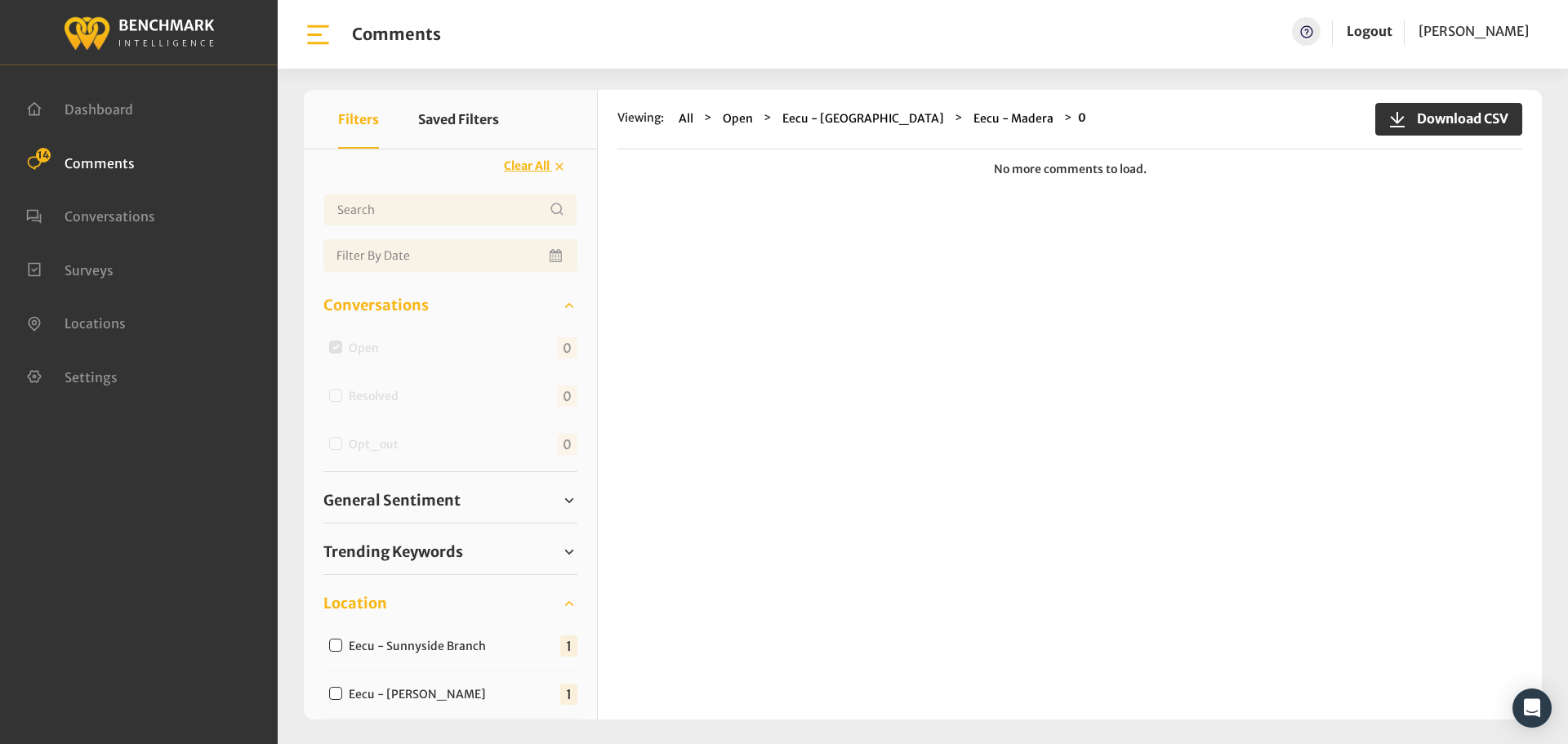
click at [331, 697] on input "Eecu - Selma Branch" at bounding box center [336, 694] width 13 height 13
checkbox input "true"
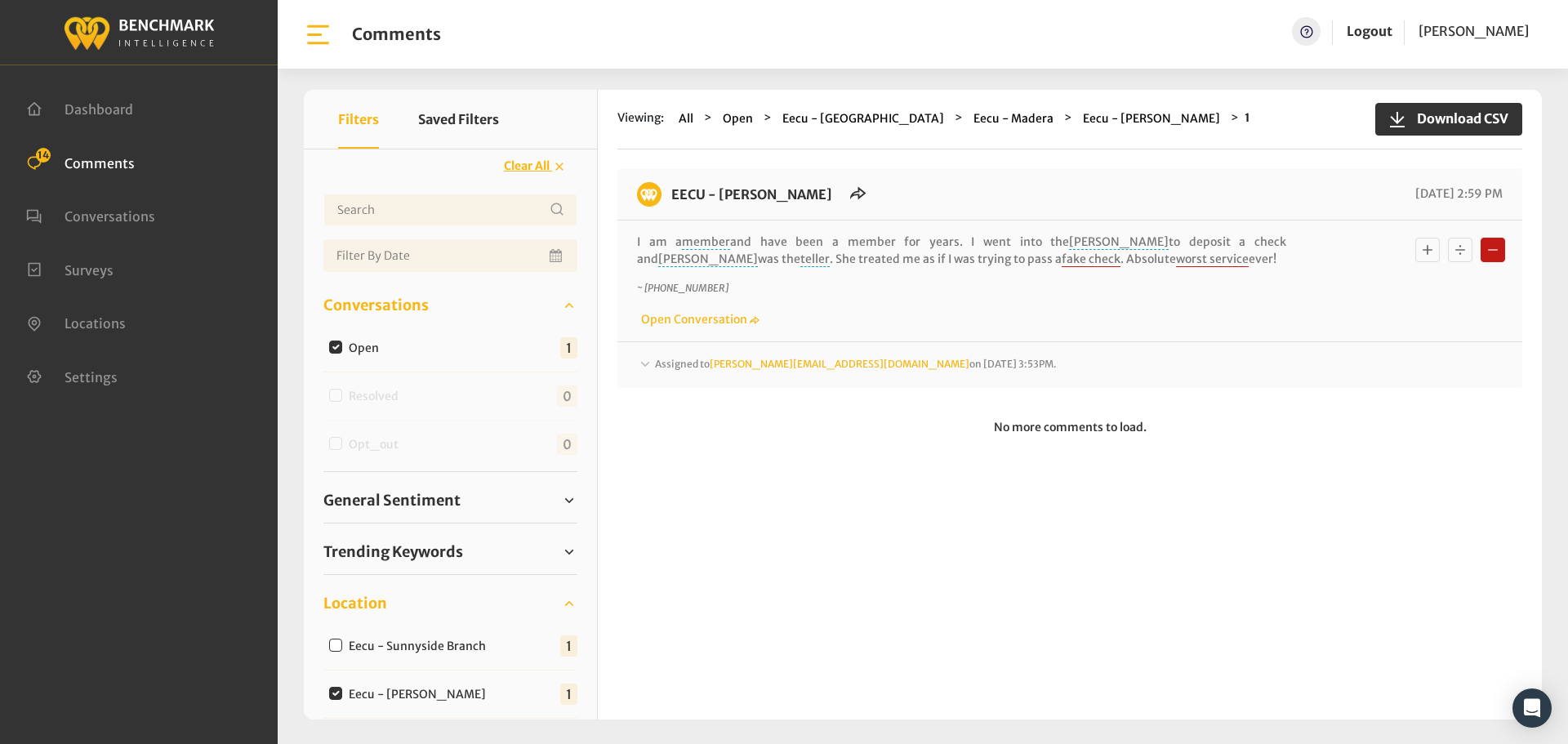
click at [332, 693] on input "Eecu - Selma Branch" at bounding box center [336, 694] width 13 height 13
checkbox input "false"
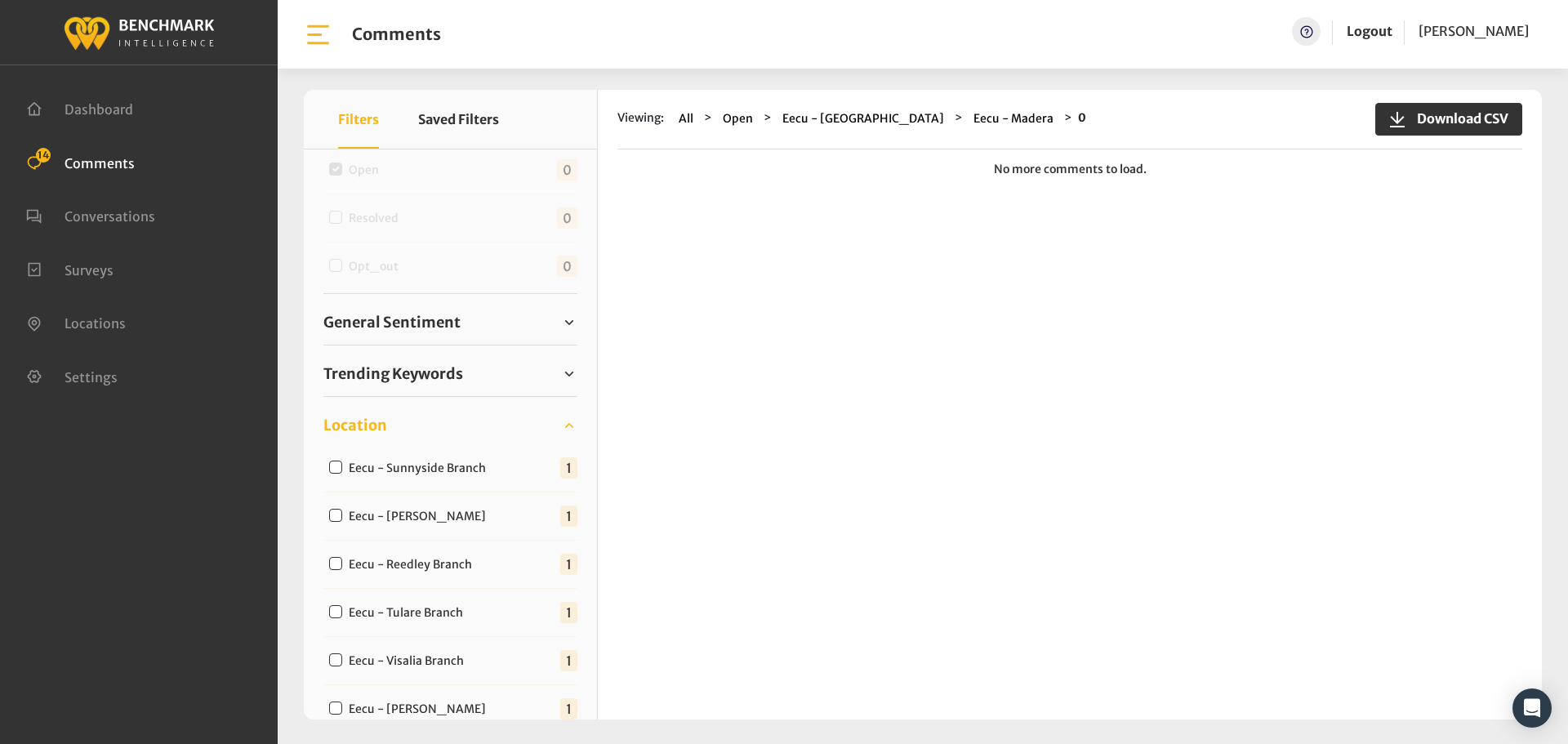
scroll to position [245, 0]
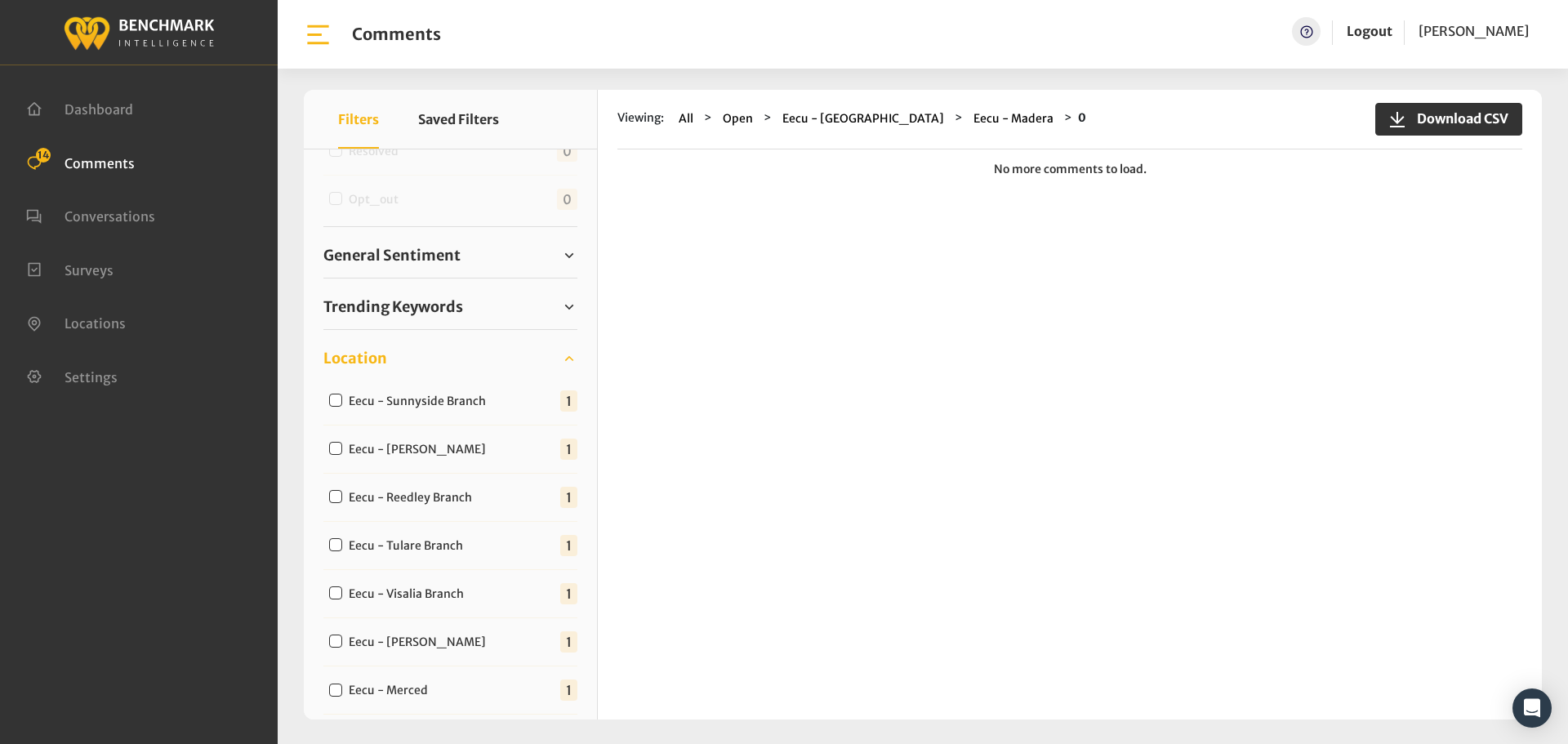
click at [334, 497] on input "Eecu - Reedley Branch" at bounding box center [336, 497] width 13 height 13
checkbox input "true"
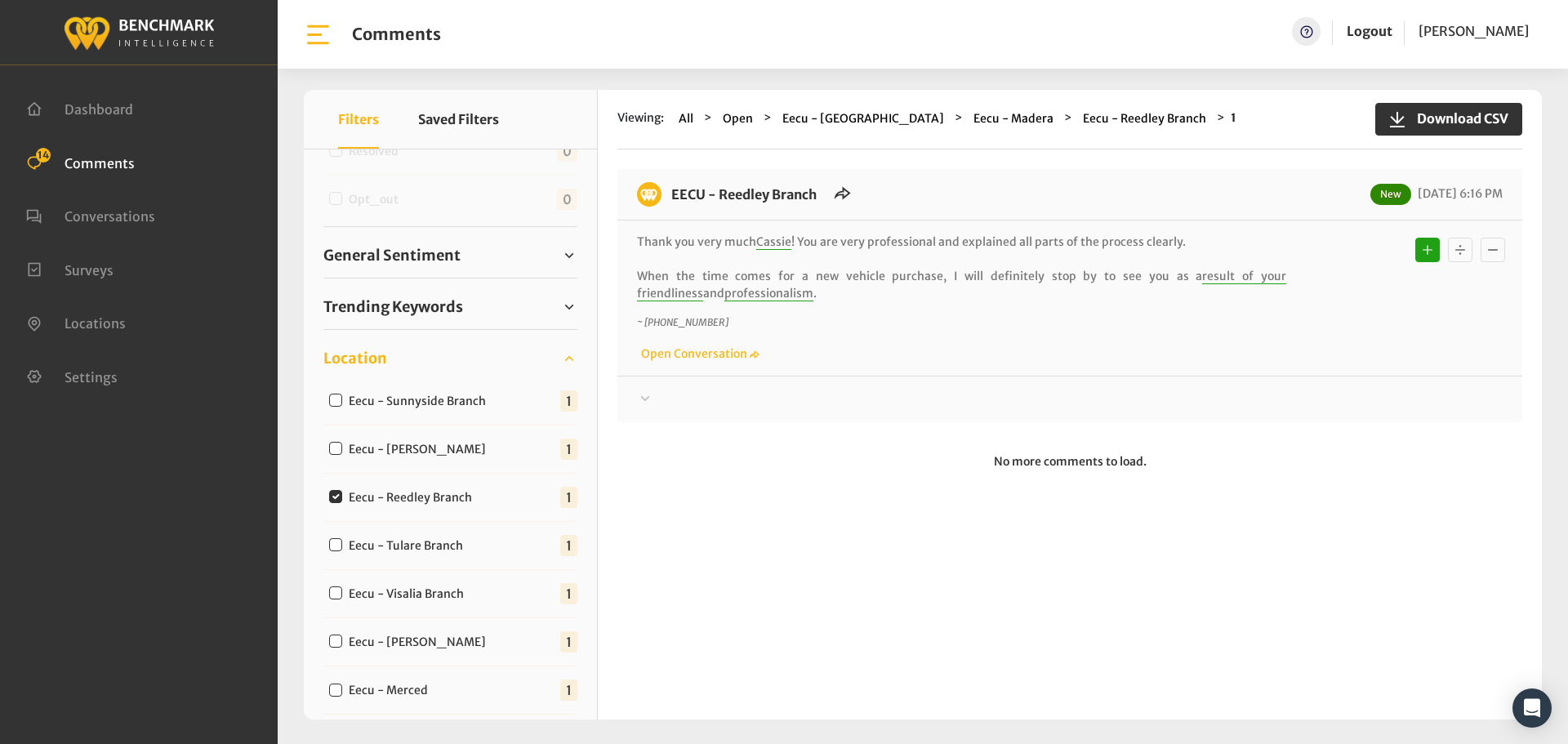
click at [649, 408] on div at bounding box center [1070, 399] width 866 height 19
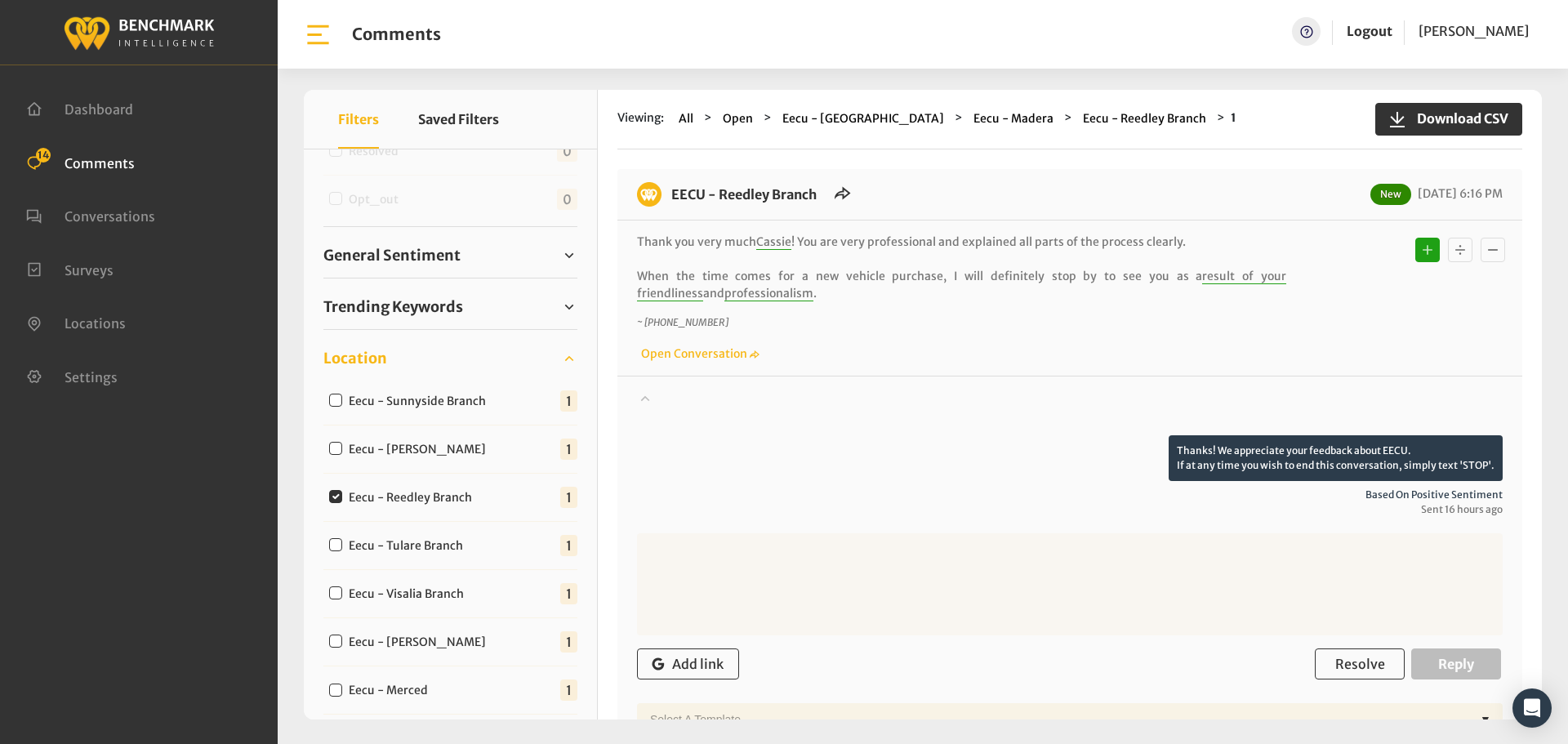
click at [649, 408] on div at bounding box center [1070, 413] width 866 height 46
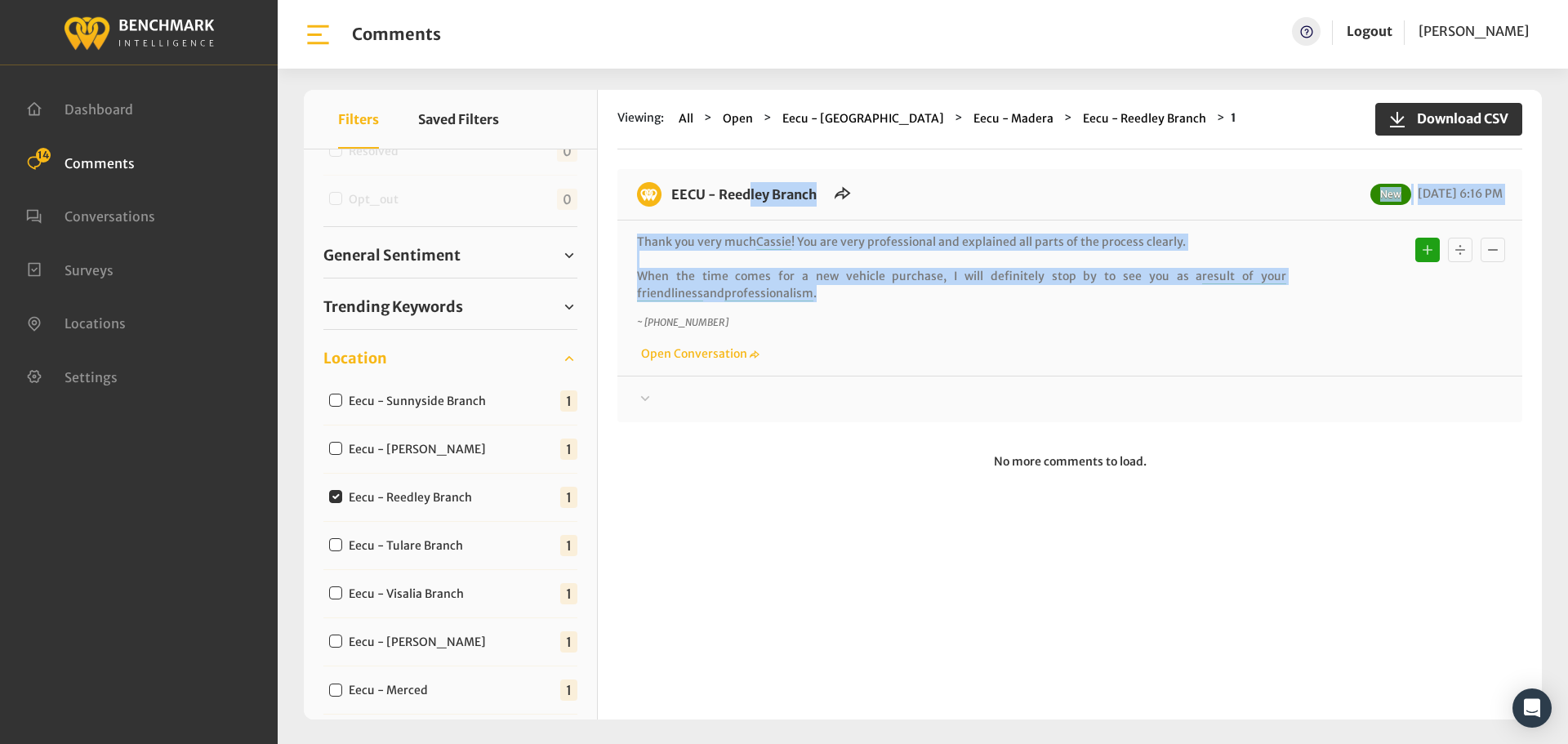
drag, startPoint x: 744, startPoint y: 299, endPoint x: 671, endPoint y: 188, distance: 132.9
click at [671, 188] on div "EECU - Reedley Branch New 09/16/2025 6:16 PM Thank you very much Cassie ! You a…" at bounding box center [1070, 296] width 905 height 253
copy div "EECU - Reedley Branch New 09/16/2025 6:16 PM Thank you very much Cassie ! You a…"
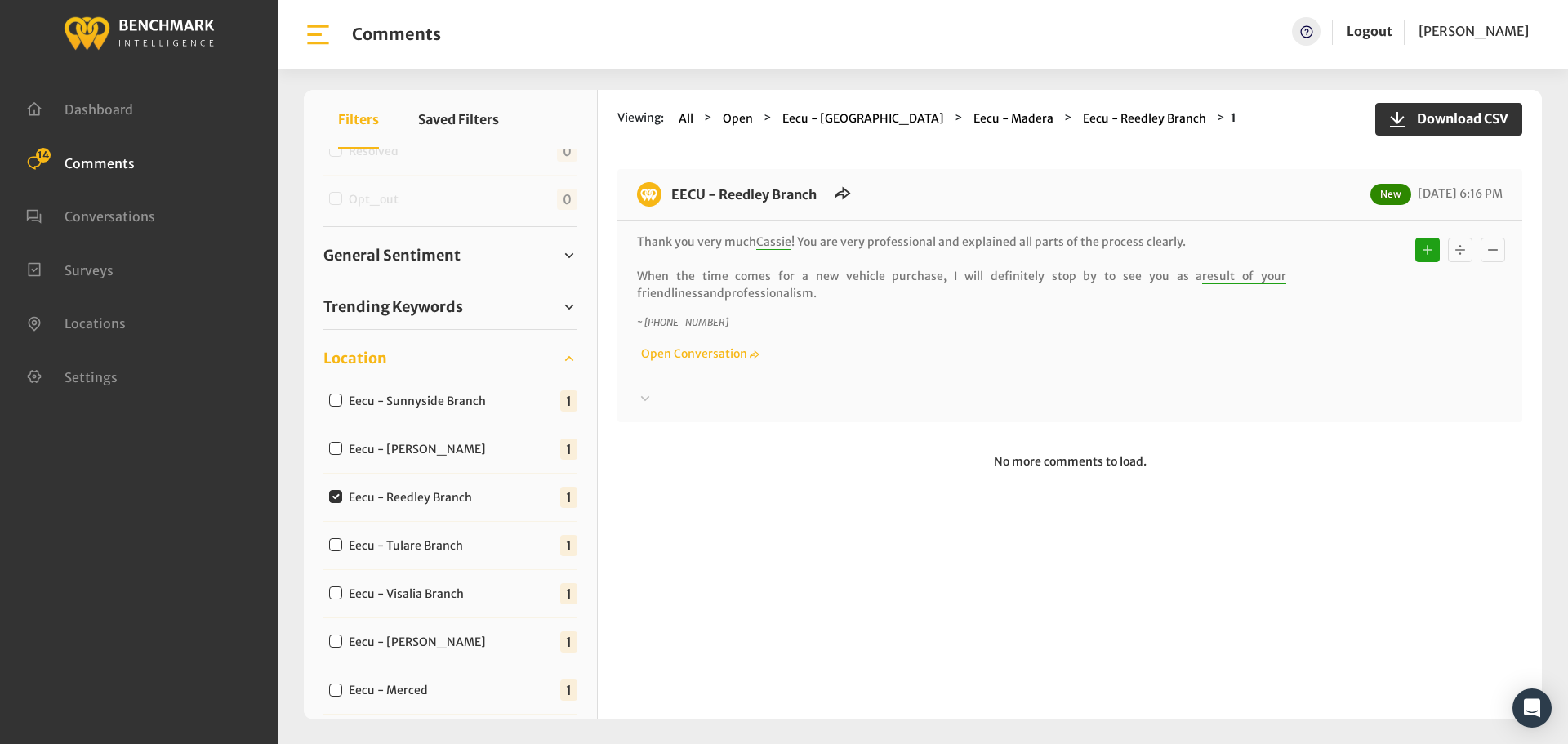
click at [657, 395] on div at bounding box center [1070, 399] width 866 height 19
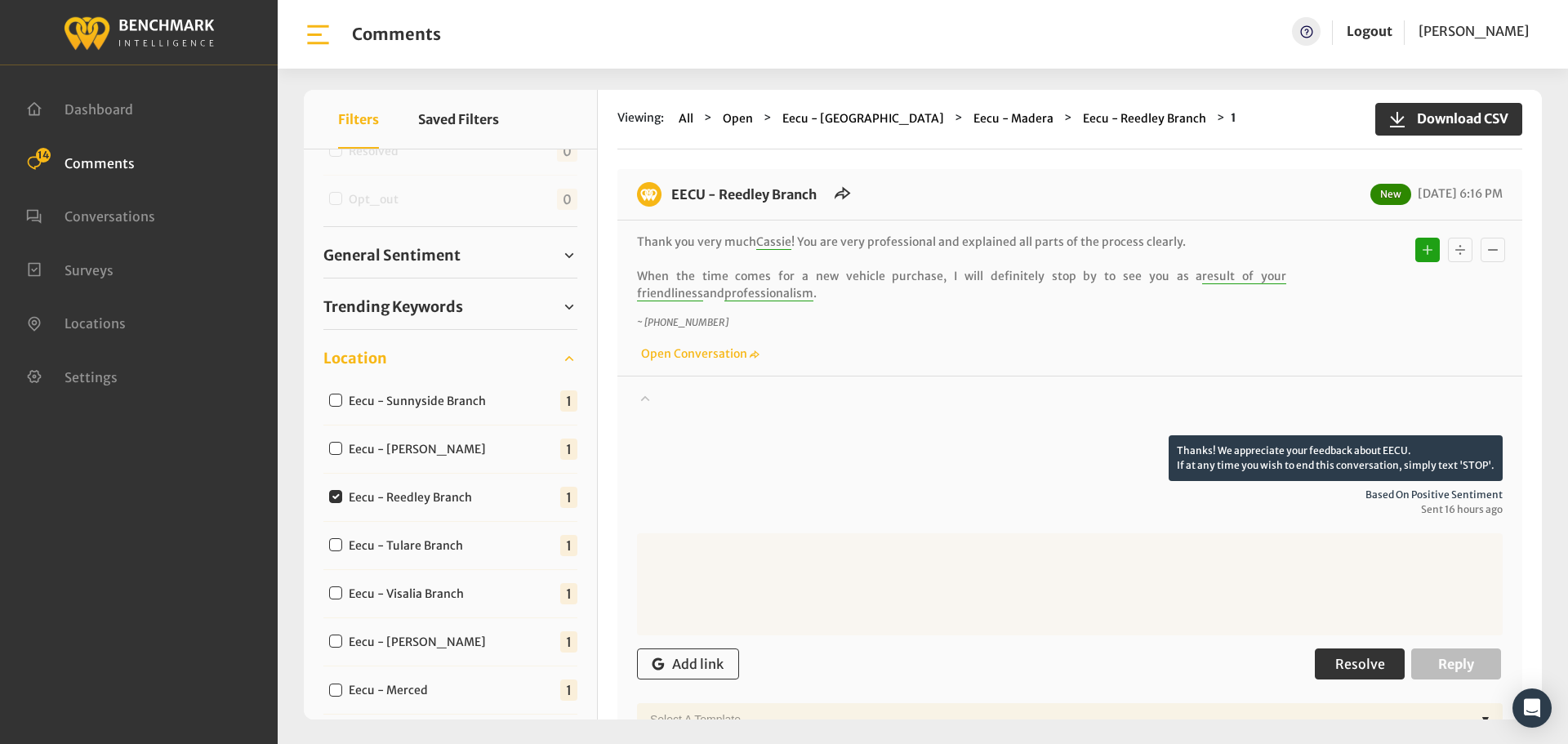
click at [1361, 670] on span "Resolve" at bounding box center [1360, 664] width 50 height 16
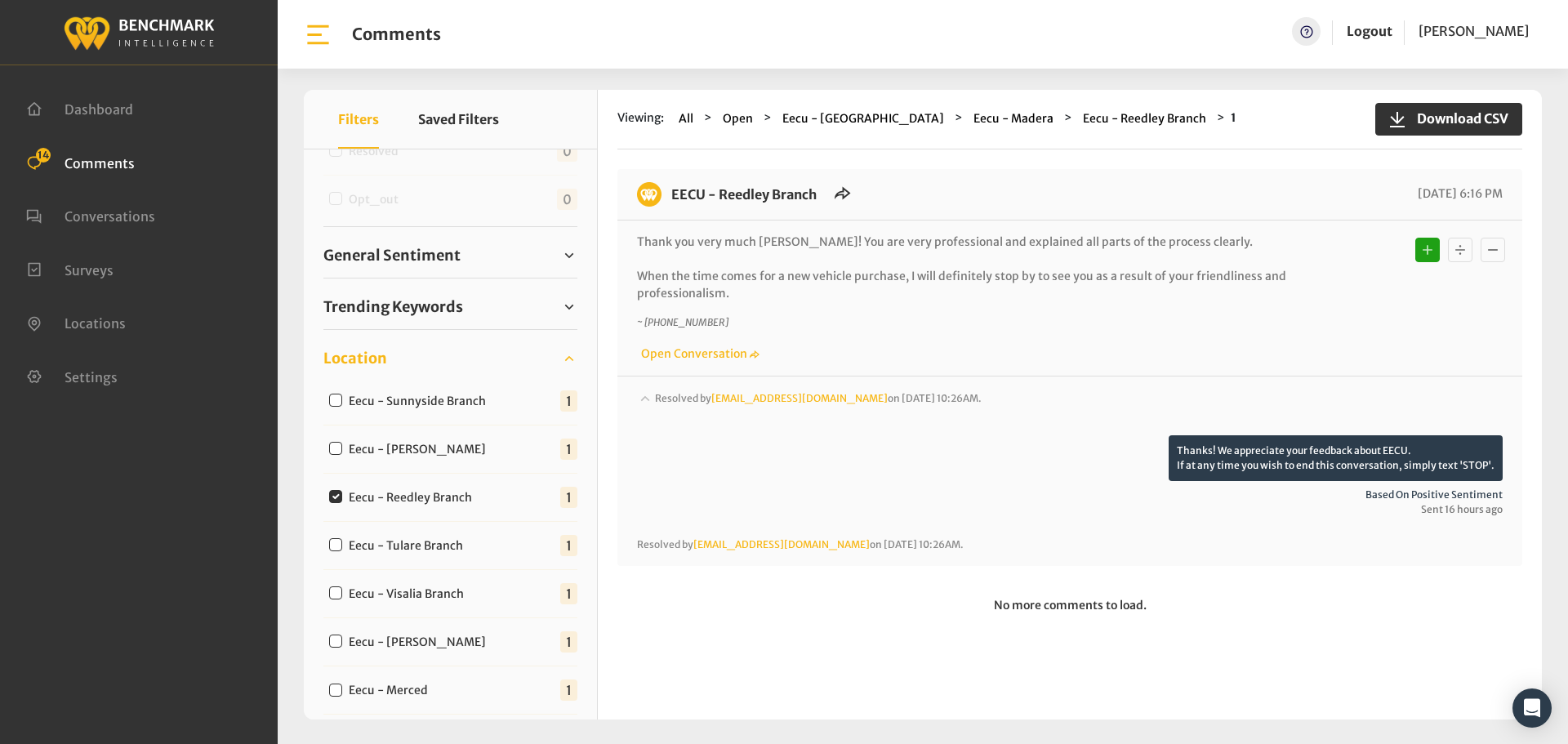
click at [338, 546] on input "Eecu - Tulare Branch" at bounding box center [336, 545] width 13 height 13
checkbox input "true"
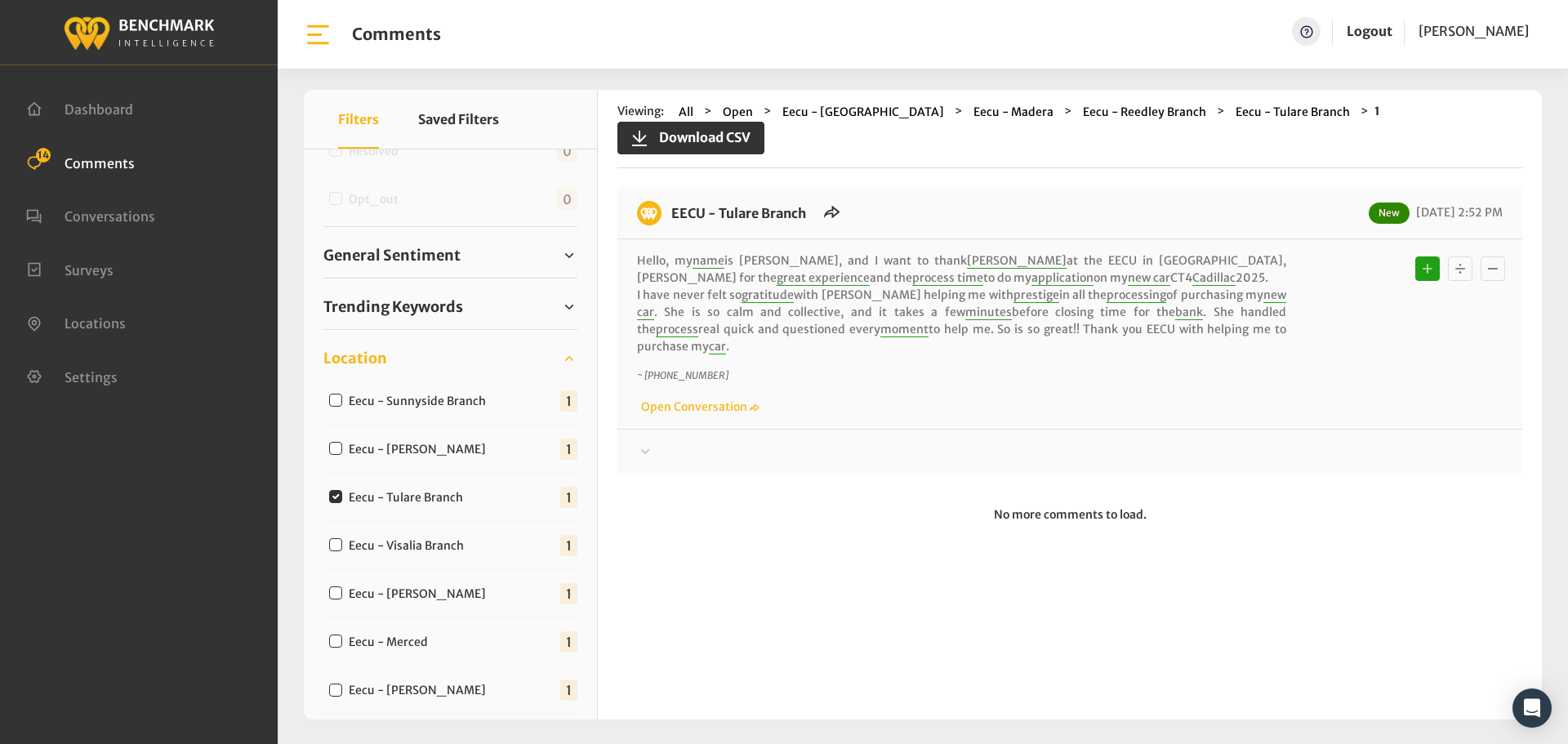
click at [664, 443] on div at bounding box center [1070, 453] width 866 height 19
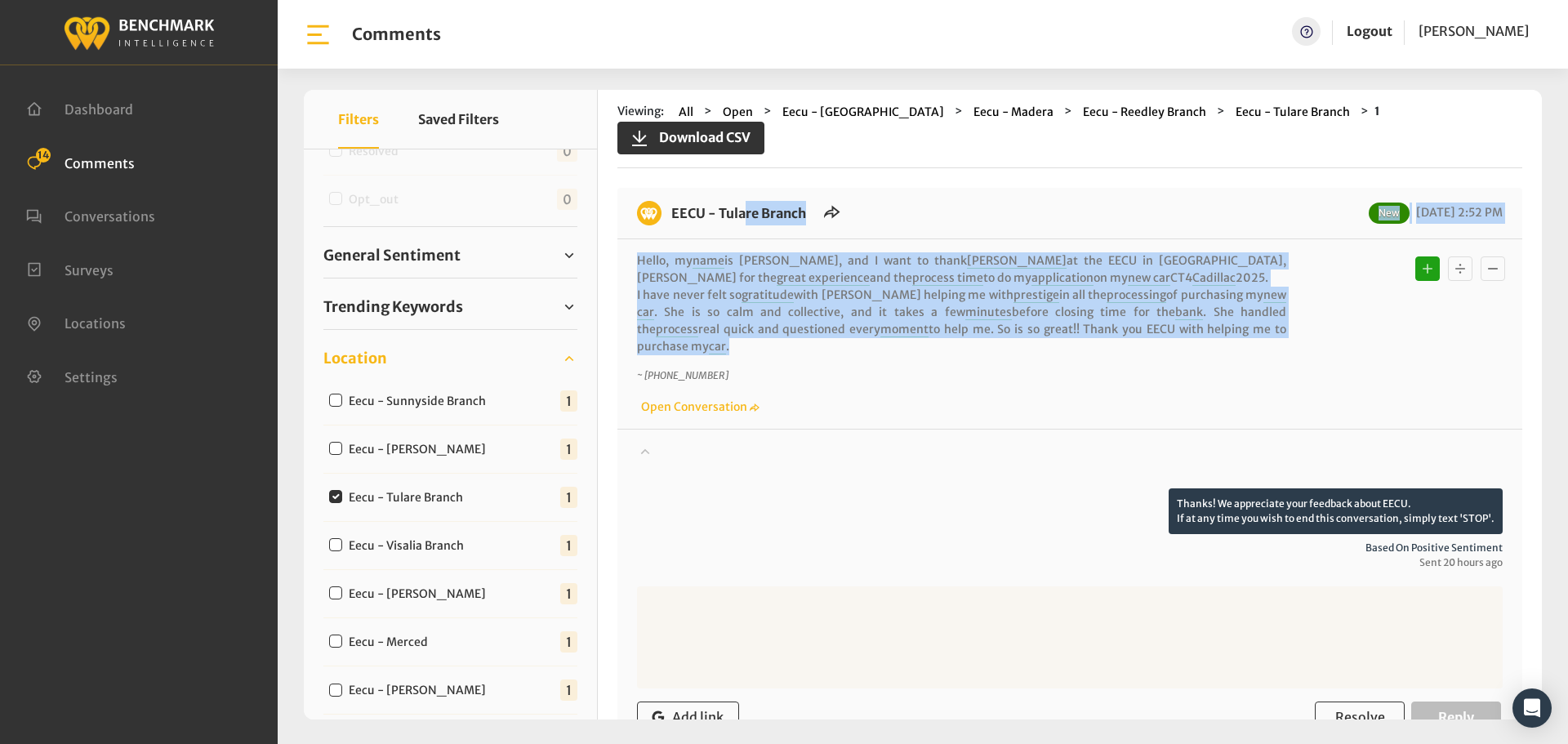
drag, startPoint x: 1263, startPoint y: 316, endPoint x: 661, endPoint y: 185, distance: 616.1
click at [661, 188] on div "EECU - Tulare Branch New 09/16/2025 2:52 PM Hello, my name is Erlinda Cervantes…" at bounding box center [1070, 495] width 905 height 615
copy div "EECU - Tulare Branch New 09/16/2025 2:52 PM Hello, my name is Erlinda Cervantes…"
click at [1338, 709] on span "Resolve" at bounding box center [1360, 717] width 50 height 16
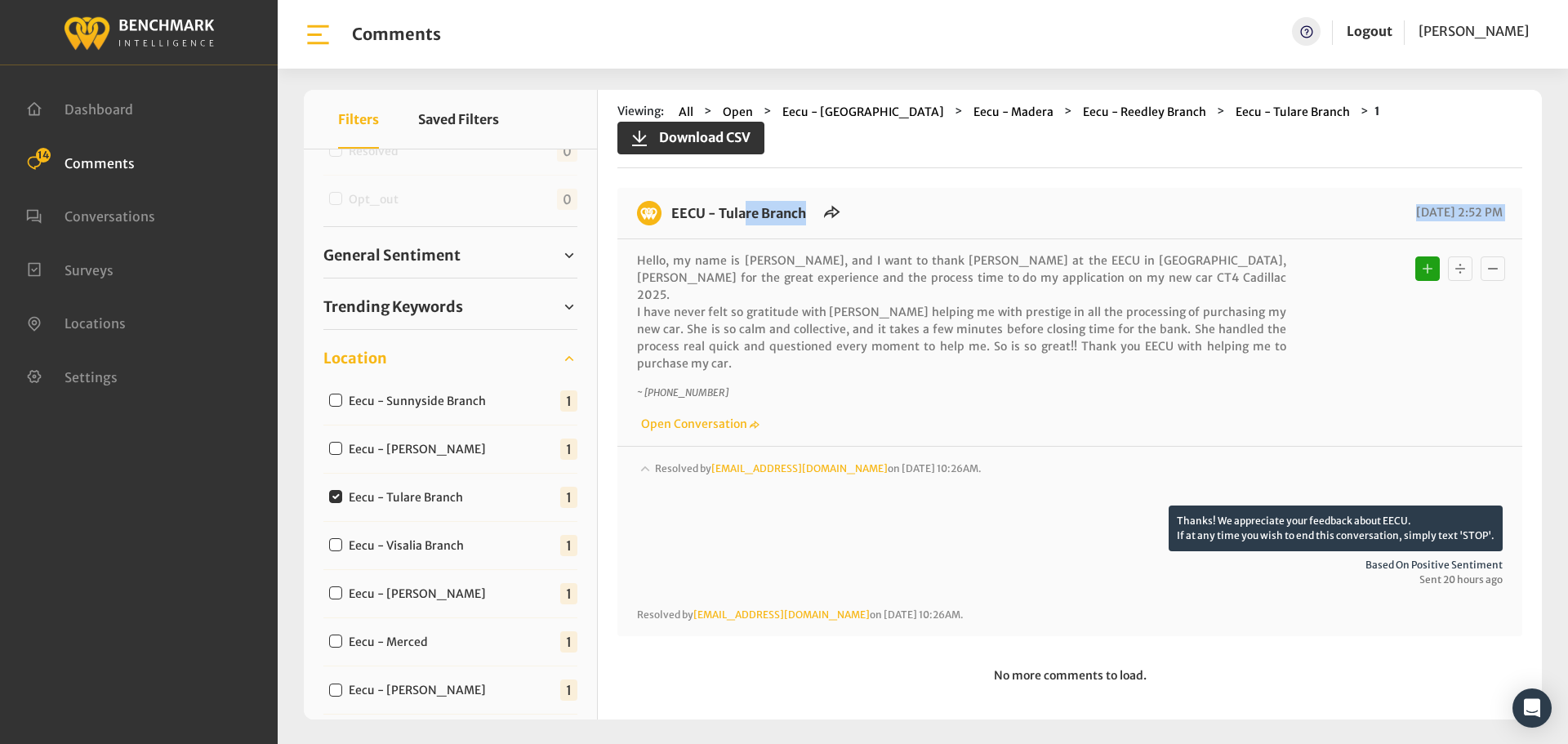
click at [336, 545] on input "Eecu - Visalia Branch" at bounding box center [336, 545] width 13 height 13
checkbox input "true"
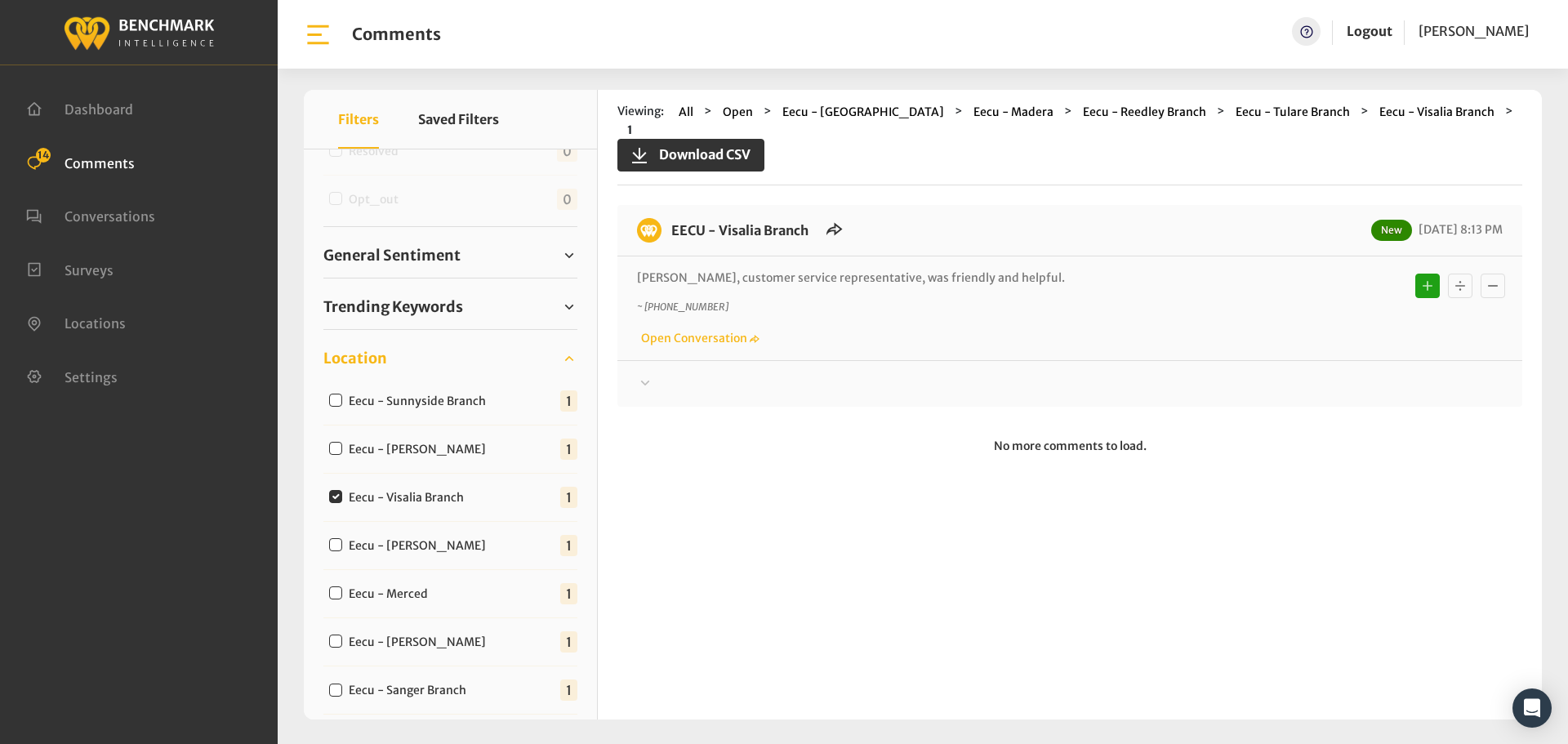
click at [642, 381] on div "EECU - Visalia Branch New 09/16/2025 8:13 PM Cody, customer service representat…" at bounding box center [1070, 306] width 905 height 202
click at [649, 374] on icon at bounding box center [645, 384] width 16 height 19
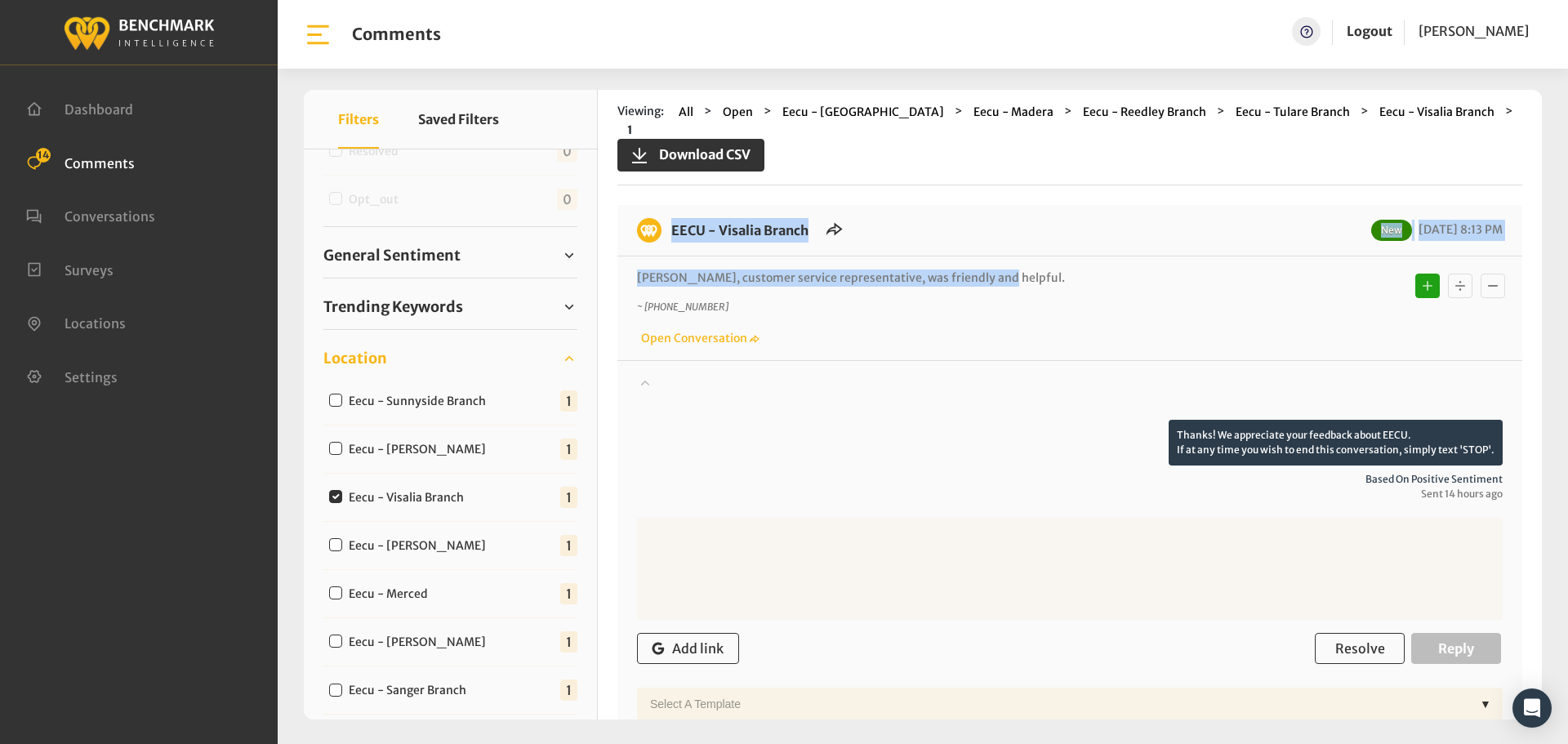
drag, startPoint x: 985, startPoint y: 263, endPoint x: 660, endPoint y: 221, distance: 327.7
click at [660, 221] on div "EECU - Visalia Branch New 09/16/2025 8:13 PM Cody, customer service representat…" at bounding box center [1070, 469] width 905 height 529
copy div "EECU - Visalia Branch New 09/16/2025 8:13 PM Cody, customer service representat…"
click at [1360, 640] on span "Resolve" at bounding box center [1360, 648] width 50 height 16
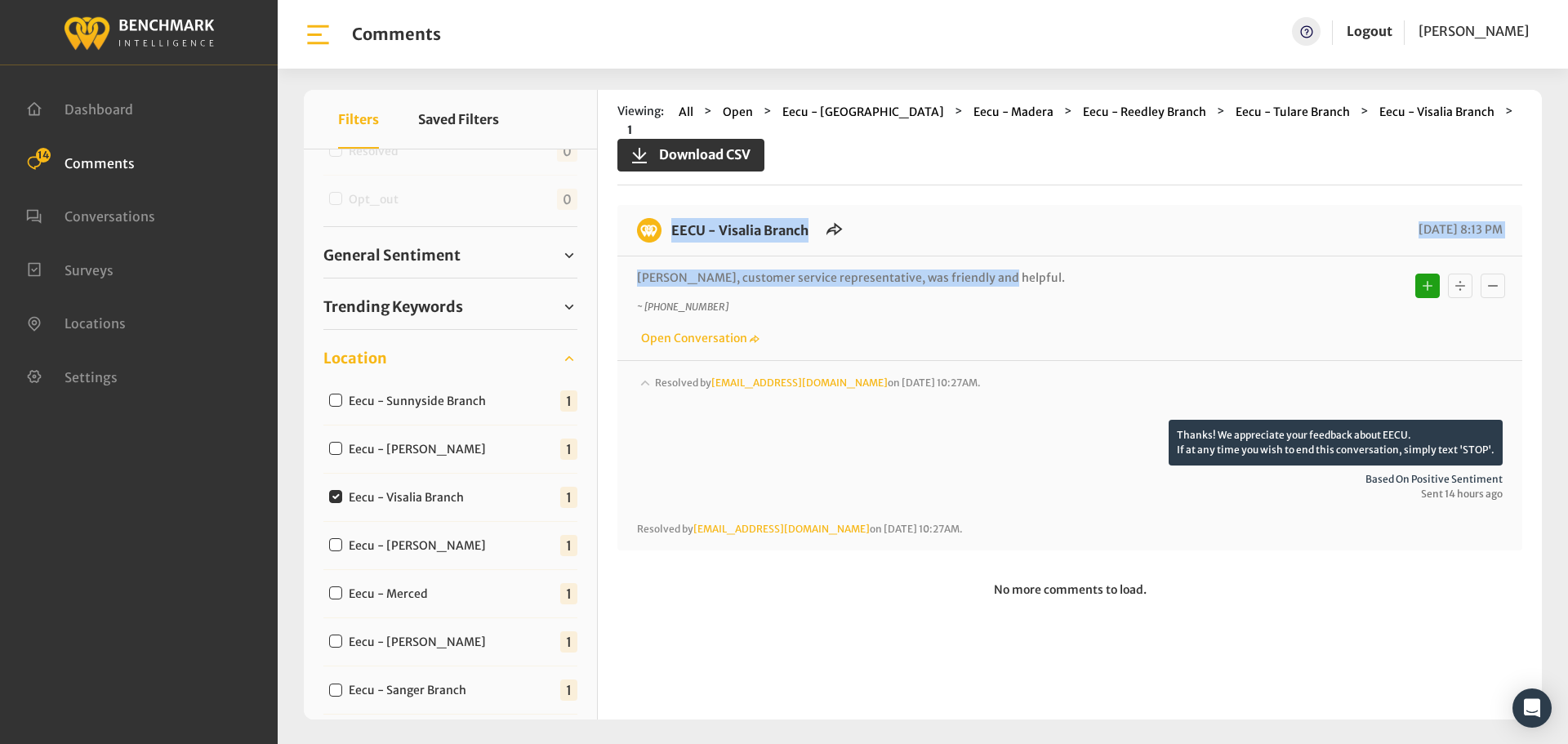
click at [330, 542] on input "Eecu - Clovis West" at bounding box center [336, 545] width 13 height 13
checkbox input "true"
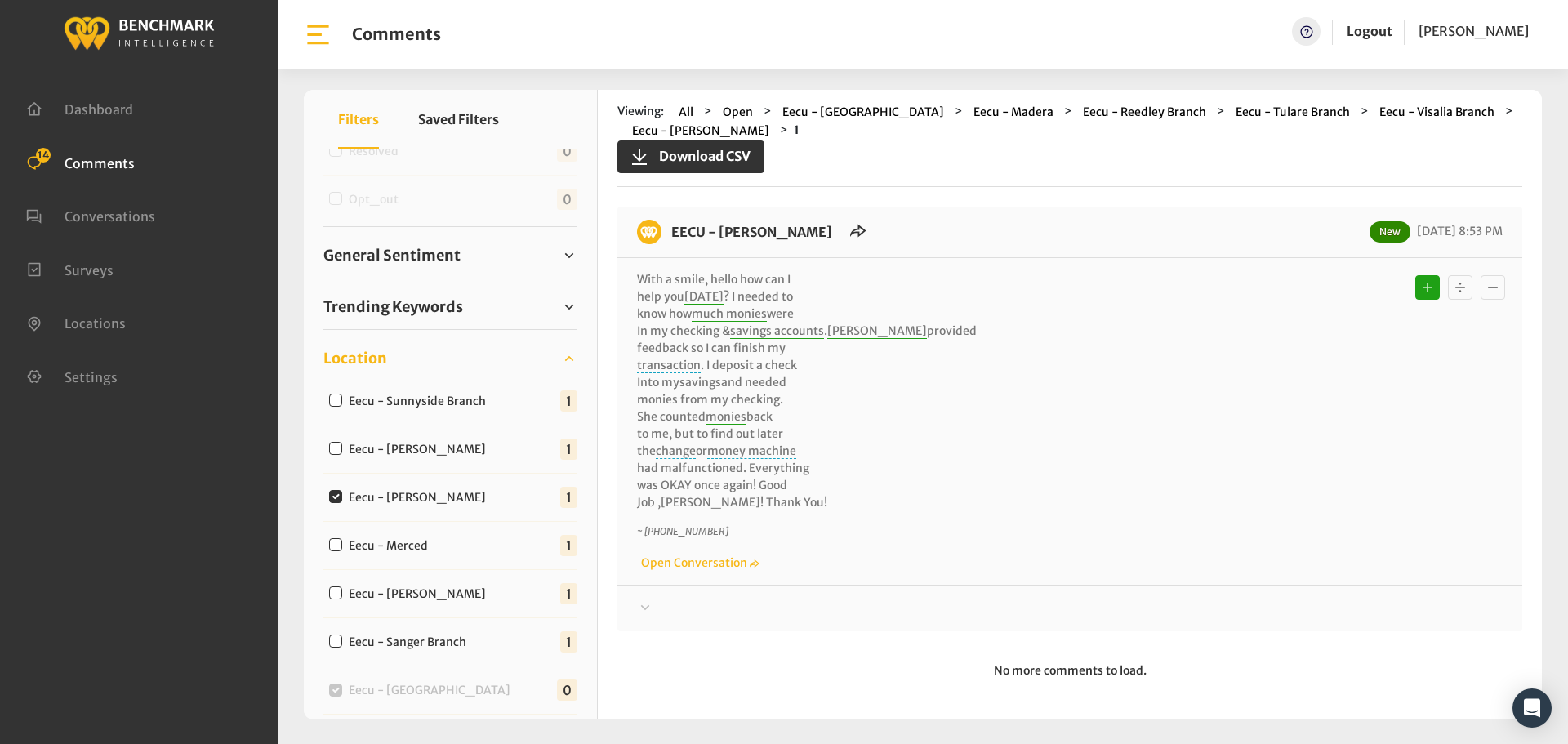
click at [657, 607] on div at bounding box center [1070, 608] width 866 height 19
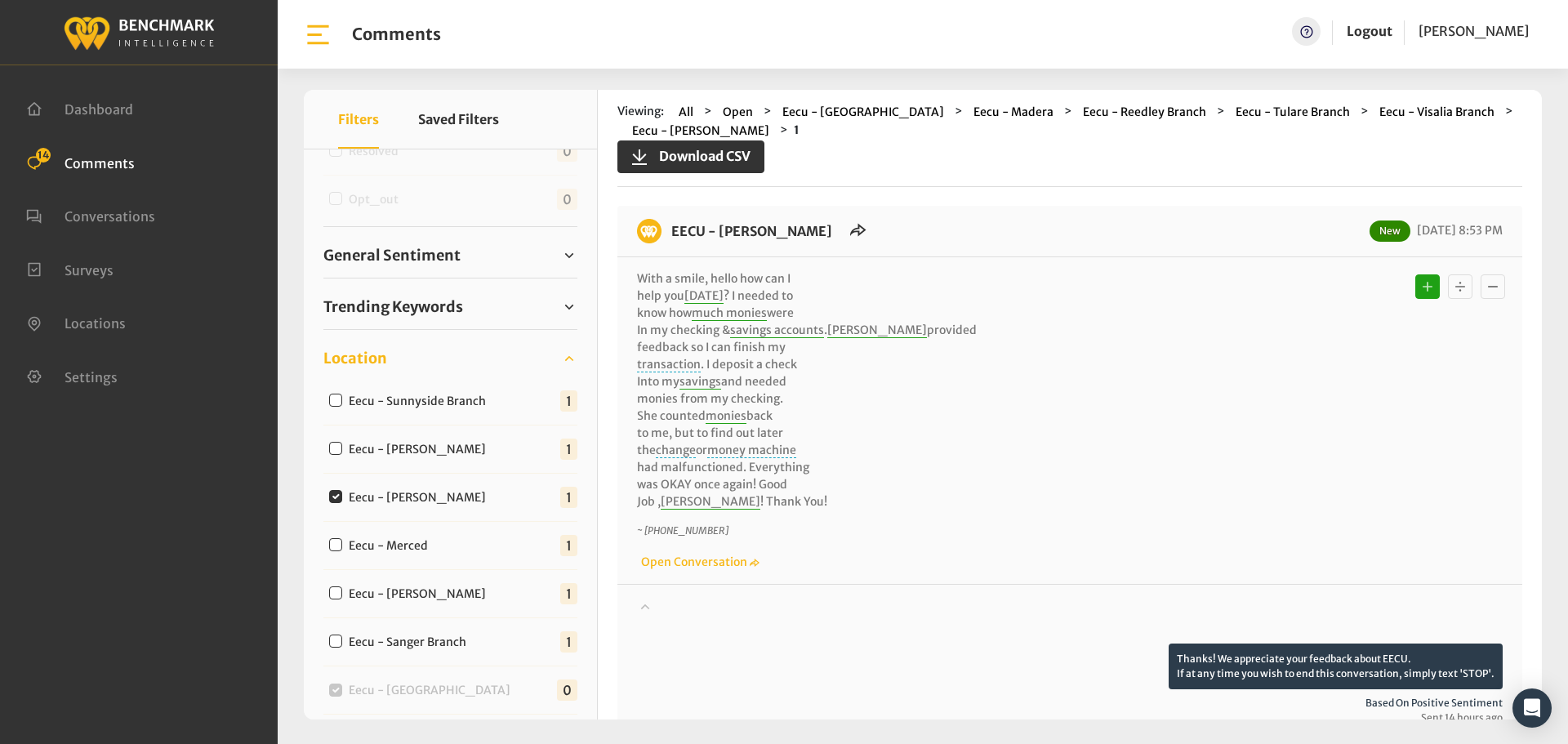
scroll to position [0, 0]
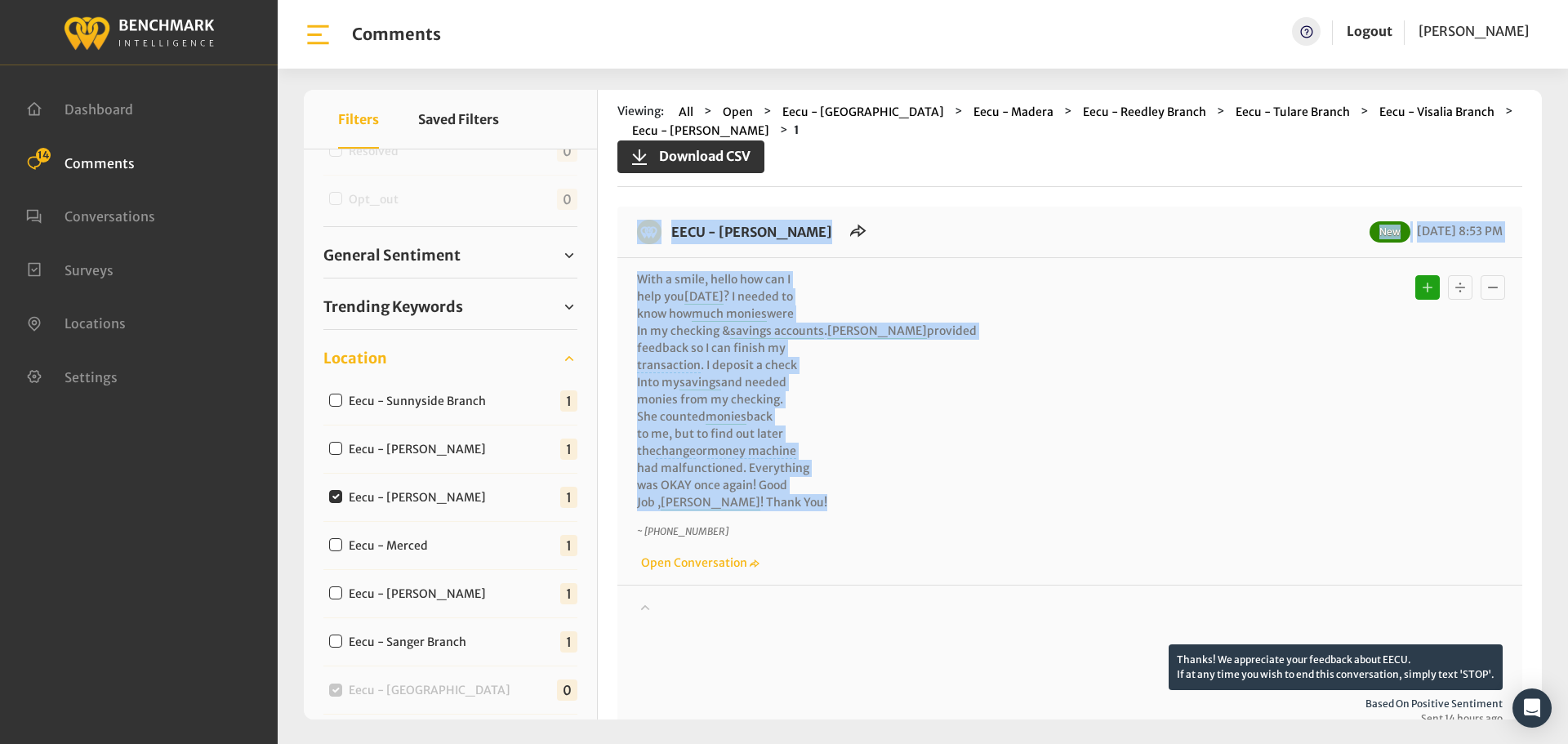
drag, startPoint x: 785, startPoint y: 501, endPoint x: 660, endPoint y: 219, distance: 308.5
click at [660, 219] on div "EECU - Clovis West New 09/16/2025 8:53 PM With a smile, hello how can I help yo…" at bounding box center [1070, 582] width 905 height 752
copy div "EECU - Clovis West New 09/16/2025 8:53 PM With a smile, hello how can I help yo…"
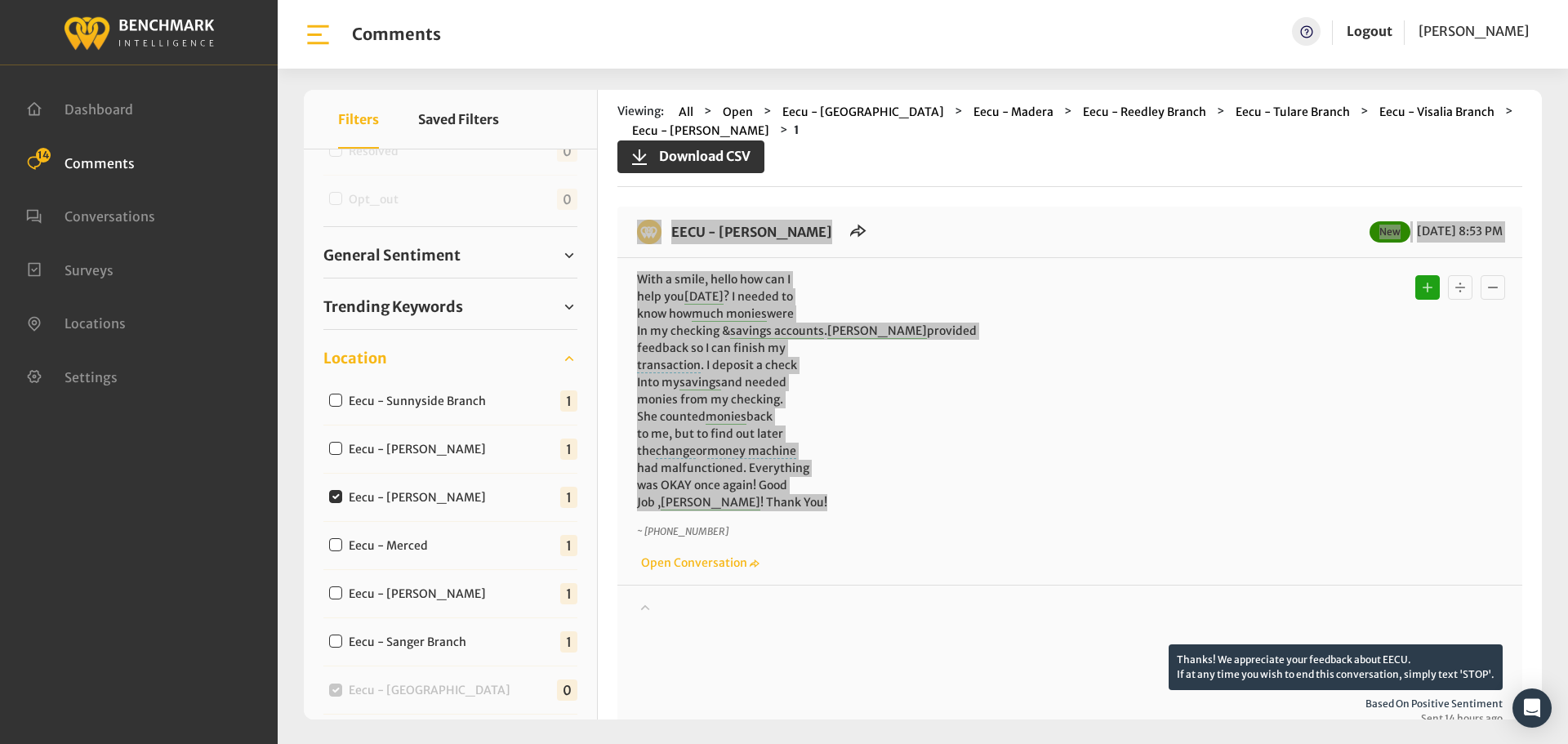
scroll to position [327, 0]
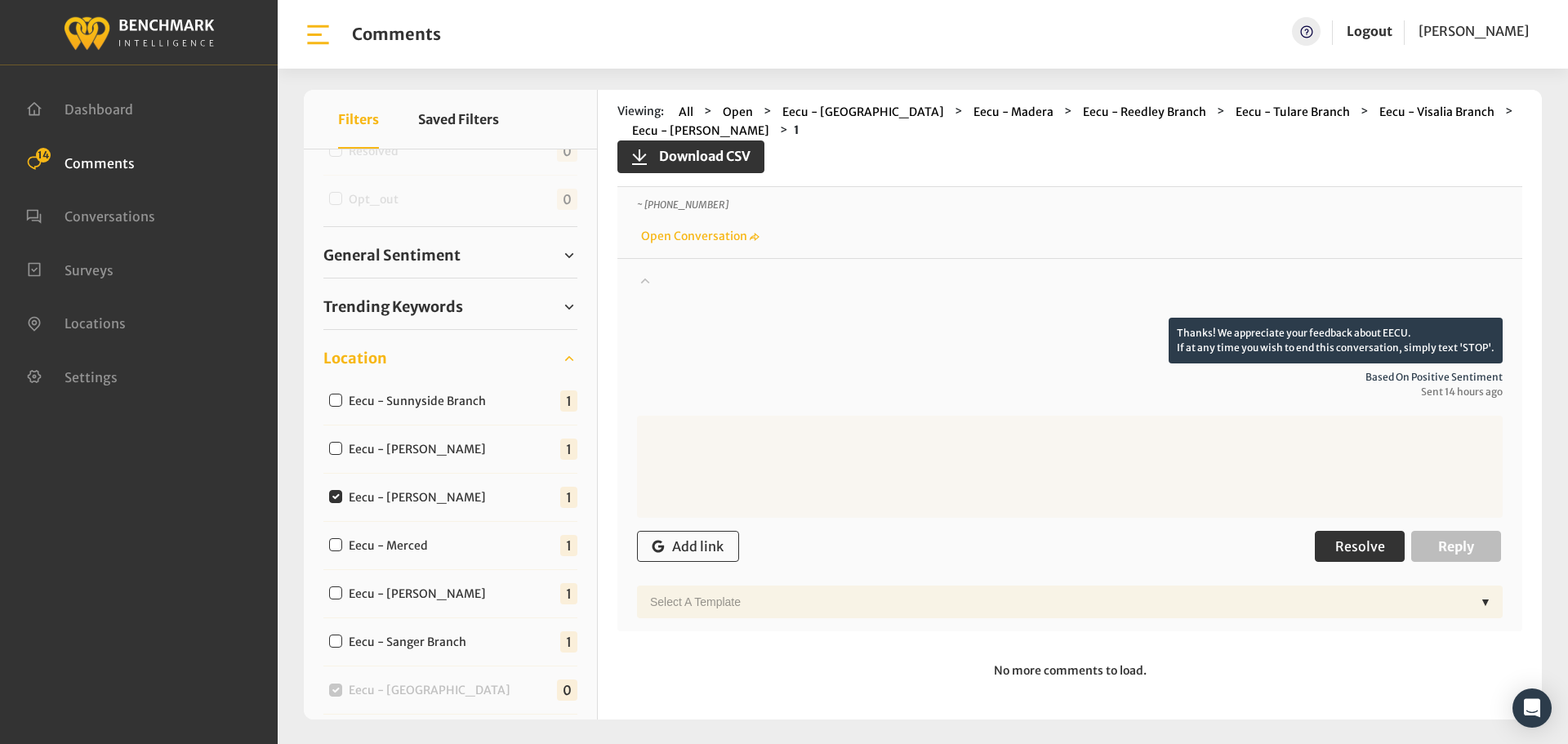
click at [1345, 539] on span "Resolve" at bounding box center [1360, 546] width 50 height 16
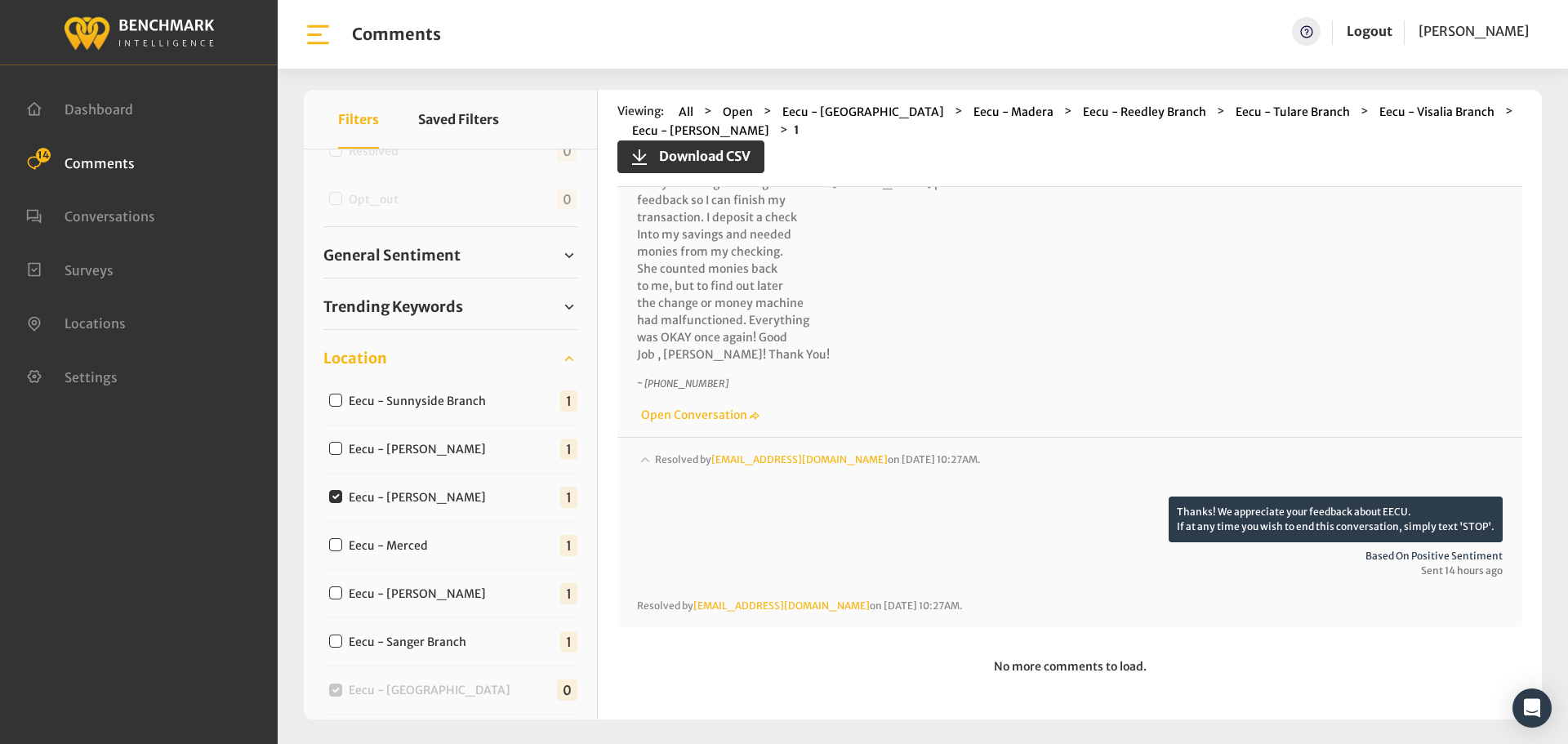
scroll to position [148, 0]
click at [328, 546] on div "Eecu - Merced" at bounding box center [382, 545] width 118 height 19
click at [333, 543] on input "Eecu - Merced" at bounding box center [336, 545] width 13 height 13
checkbox input "true"
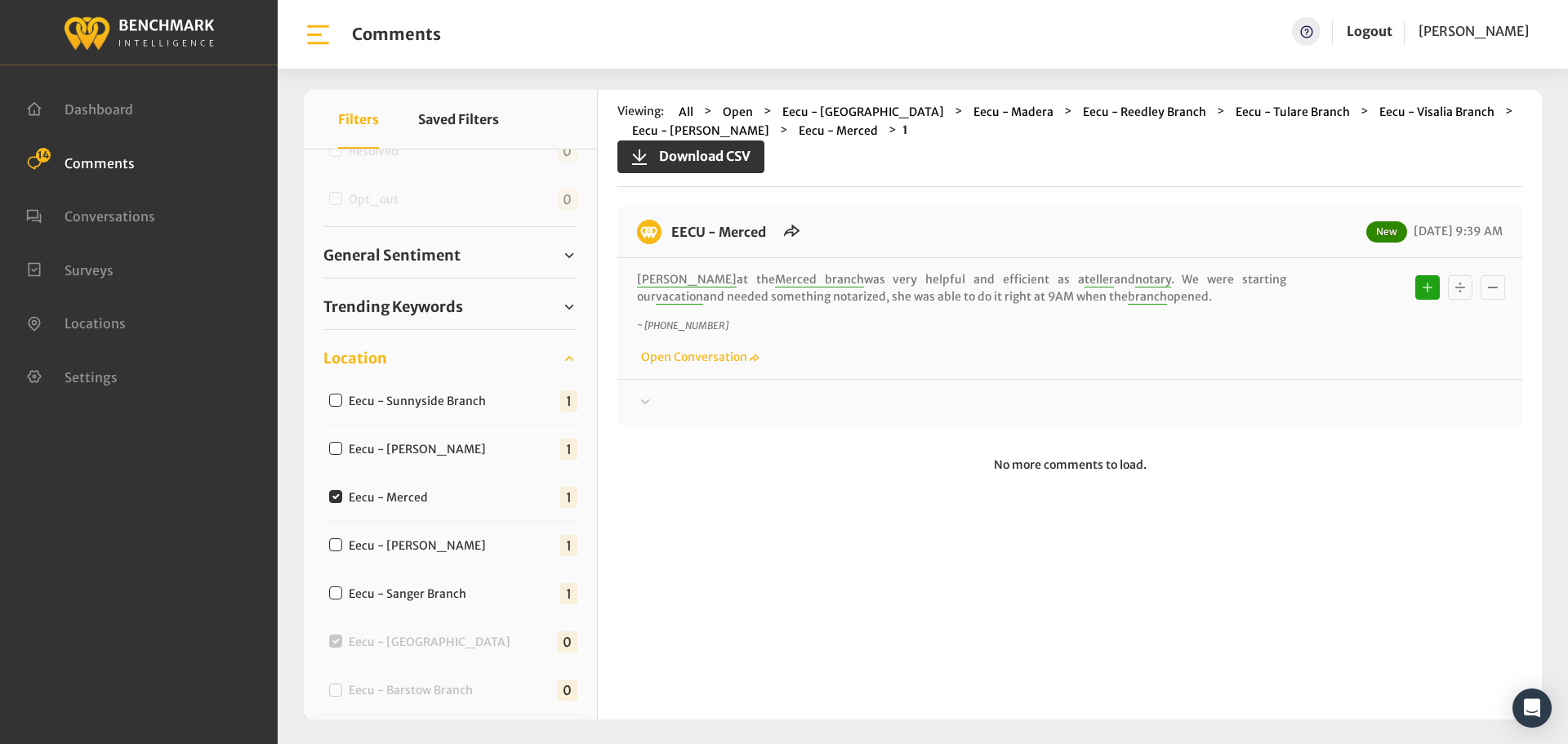
click at [693, 407] on div at bounding box center [1070, 403] width 866 height 19
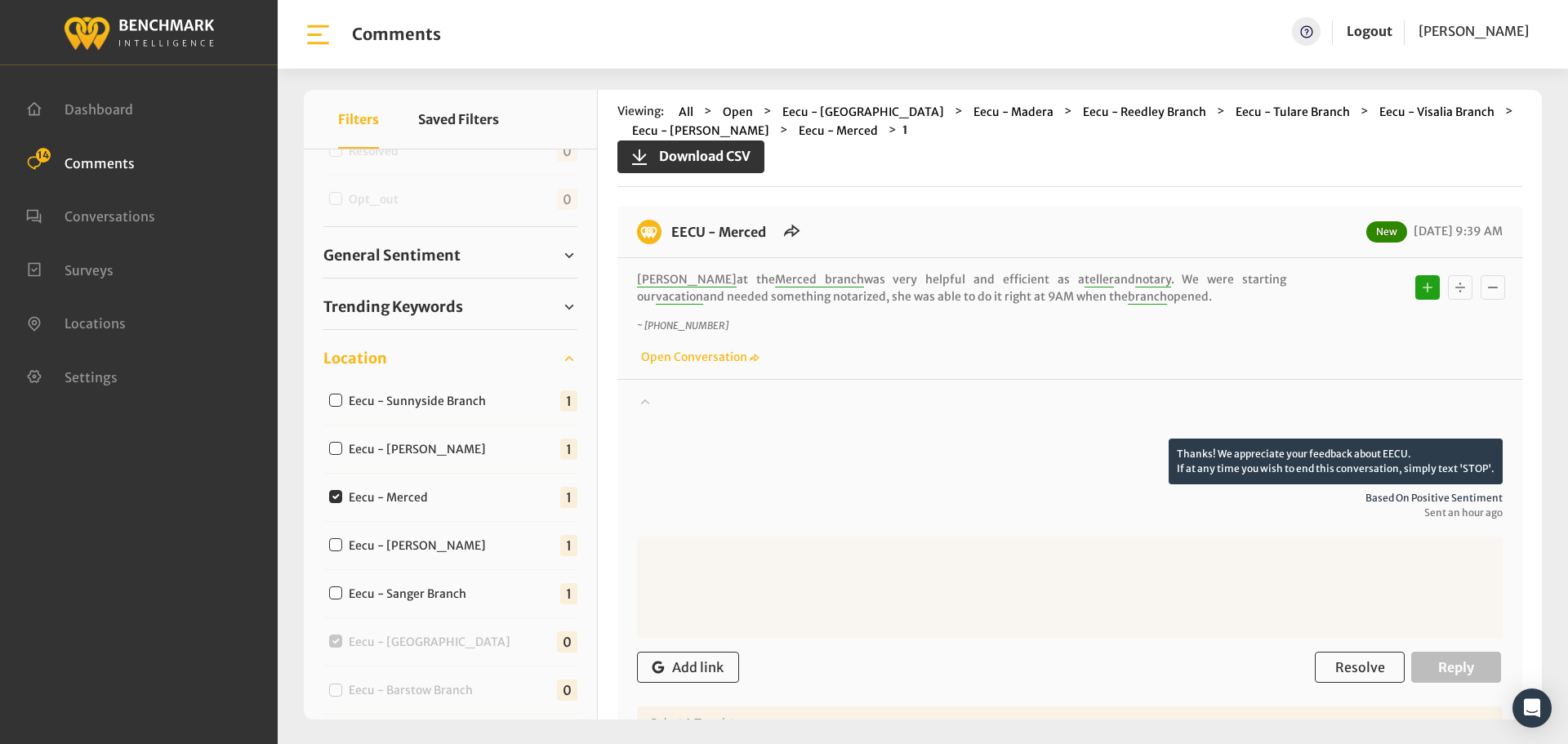
click at [693, 407] on div at bounding box center [1070, 416] width 866 height 46
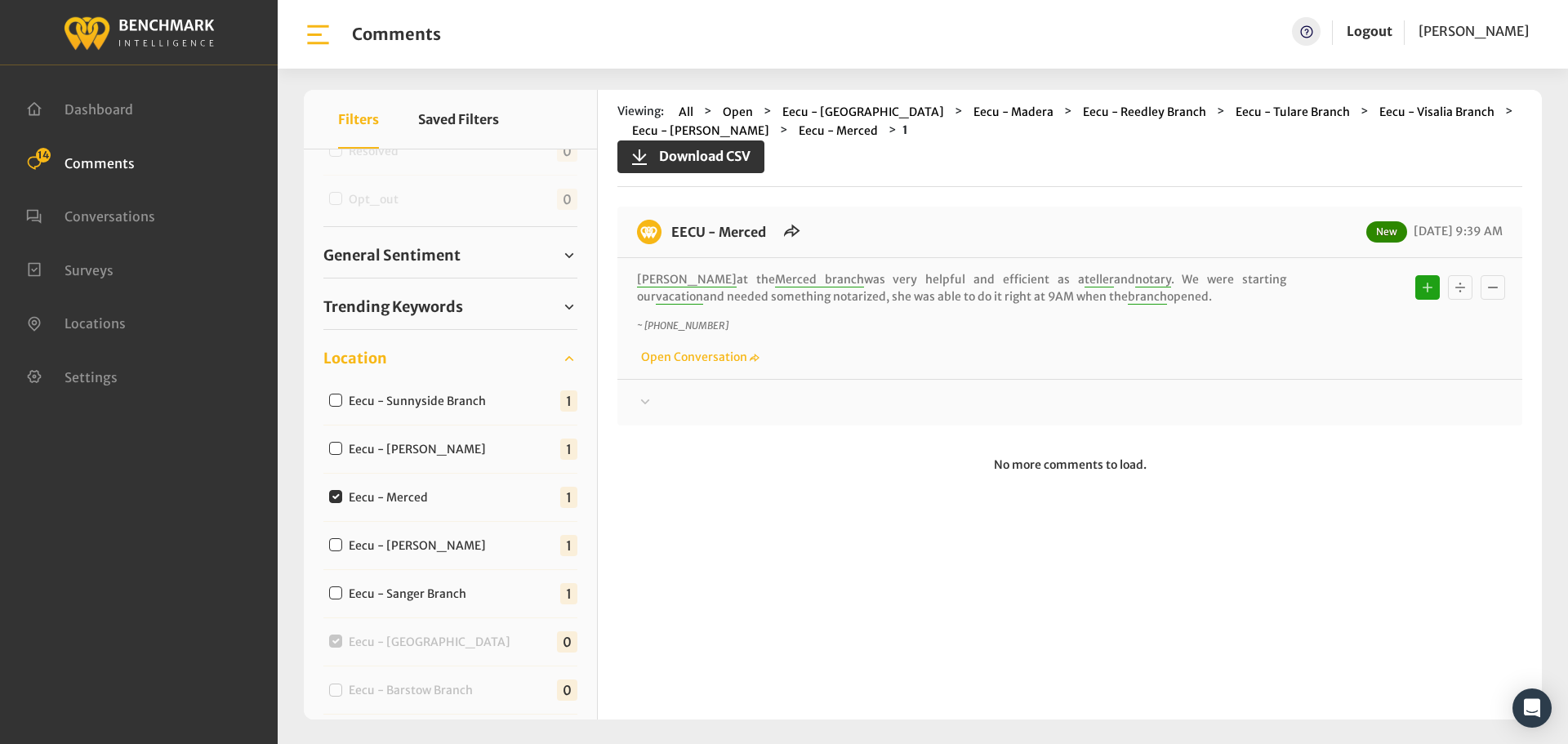
drag, startPoint x: 1155, startPoint y: 291, endPoint x: 652, endPoint y: 213, distance: 509.0
click at [652, 213] on div "EECU - Merced New 09/17/2025 9:39 AM Isabel at the Merced branch was very helpf…" at bounding box center [1070, 315] width 905 height 219
copy div "EECU - Merced New 09/17/2025 9:39 AM Isabel at the Merced branch was very helpf…"
click at [653, 399] on icon at bounding box center [645, 402] width 16 height 19
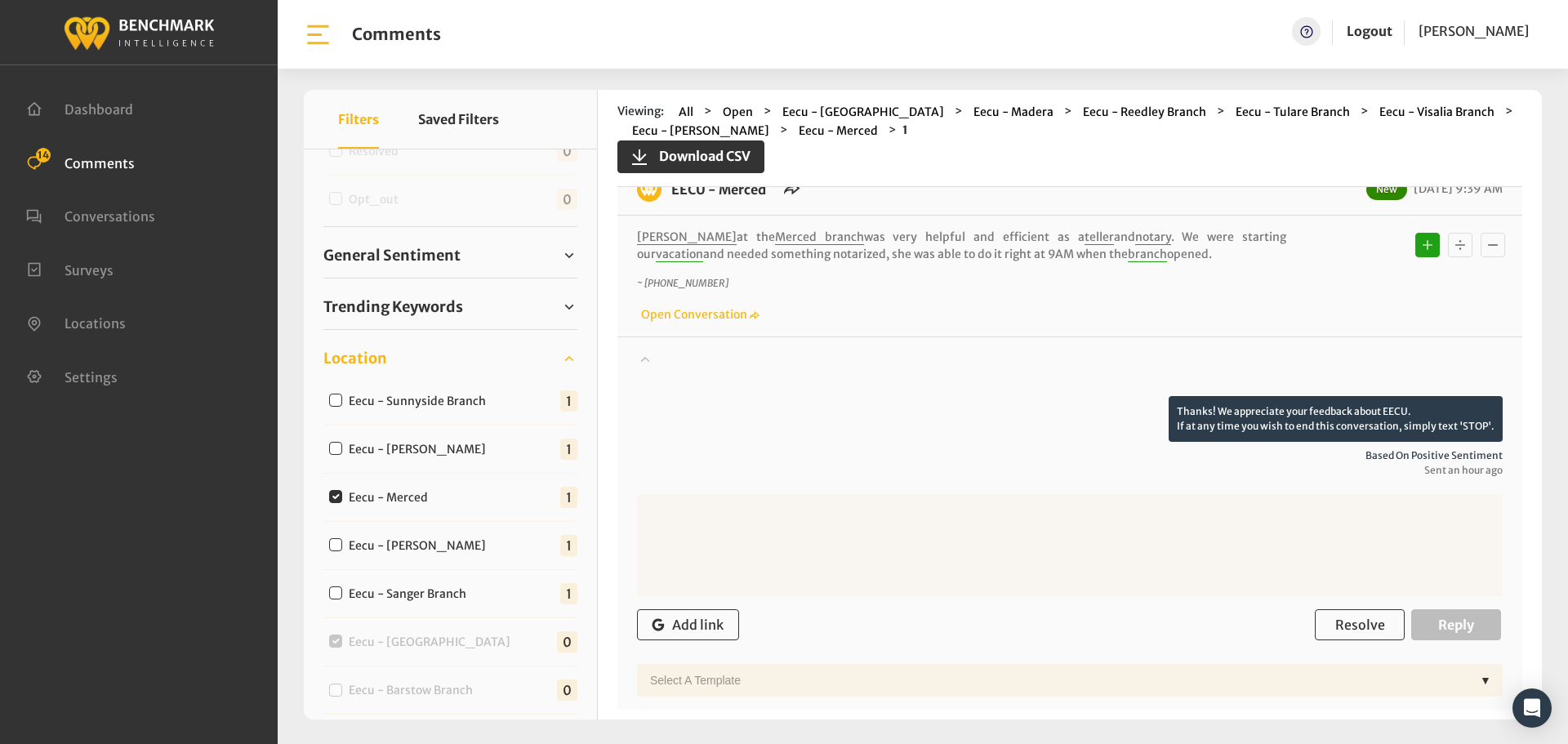
scroll to position [119, 0]
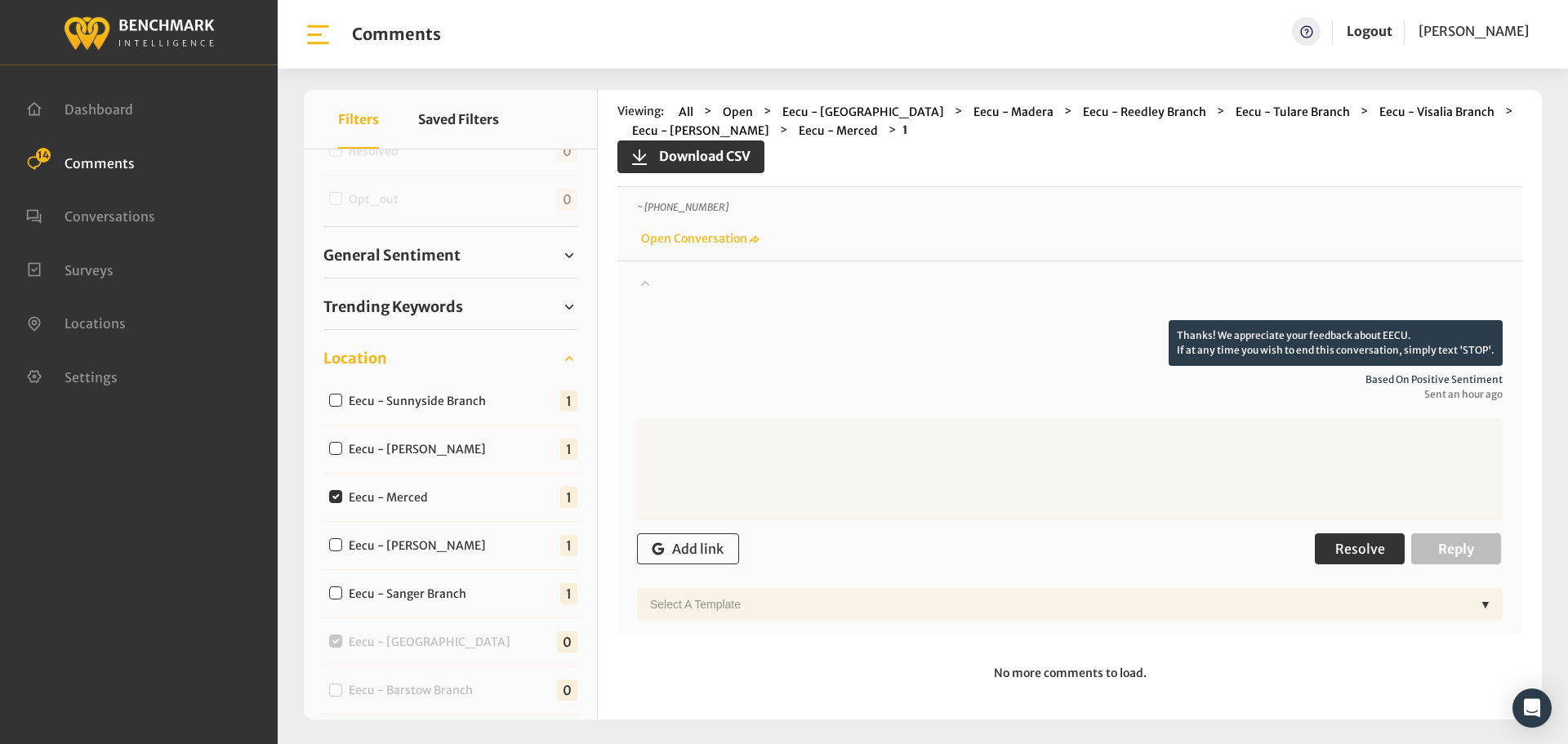
click at [1353, 561] on button "Resolve" at bounding box center [1359, 548] width 89 height 31
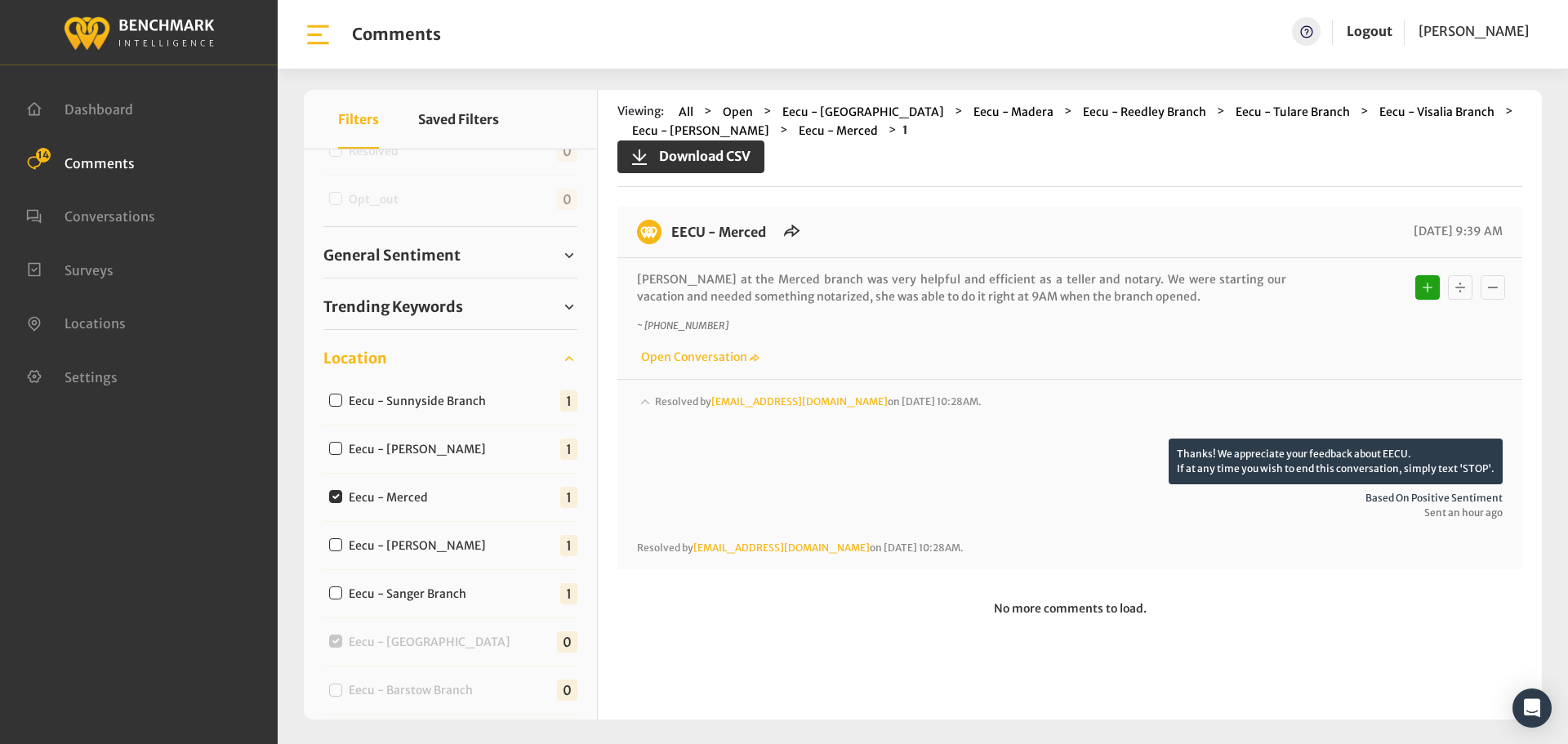
click at [335, 545] on input "Eecu - [PERSON_NAME]" at bounding box center [336, 545] width 13 height 13
checkbox input "true"
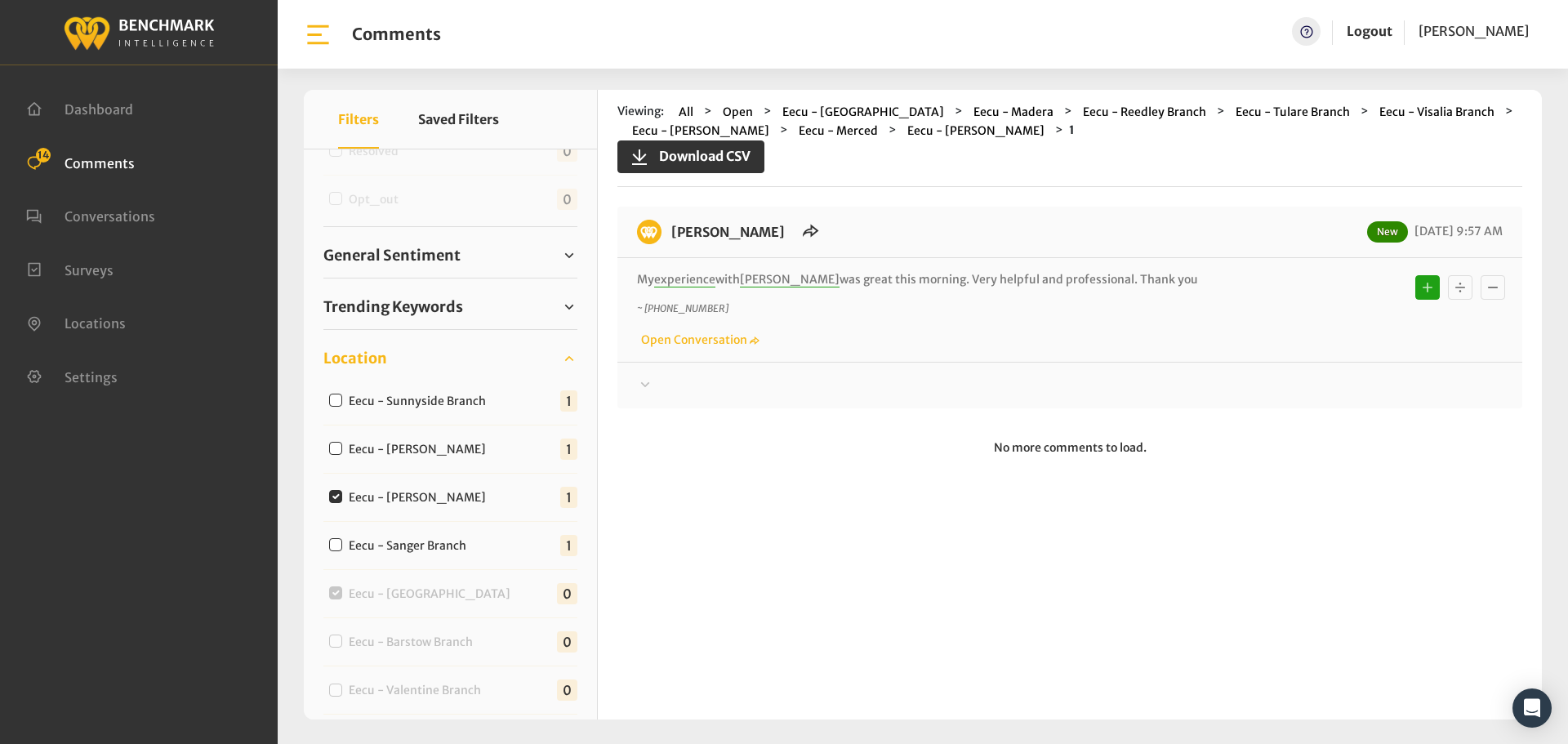
click at [669, 391] on div at bounding box center [1070, 385] width 866 height 19
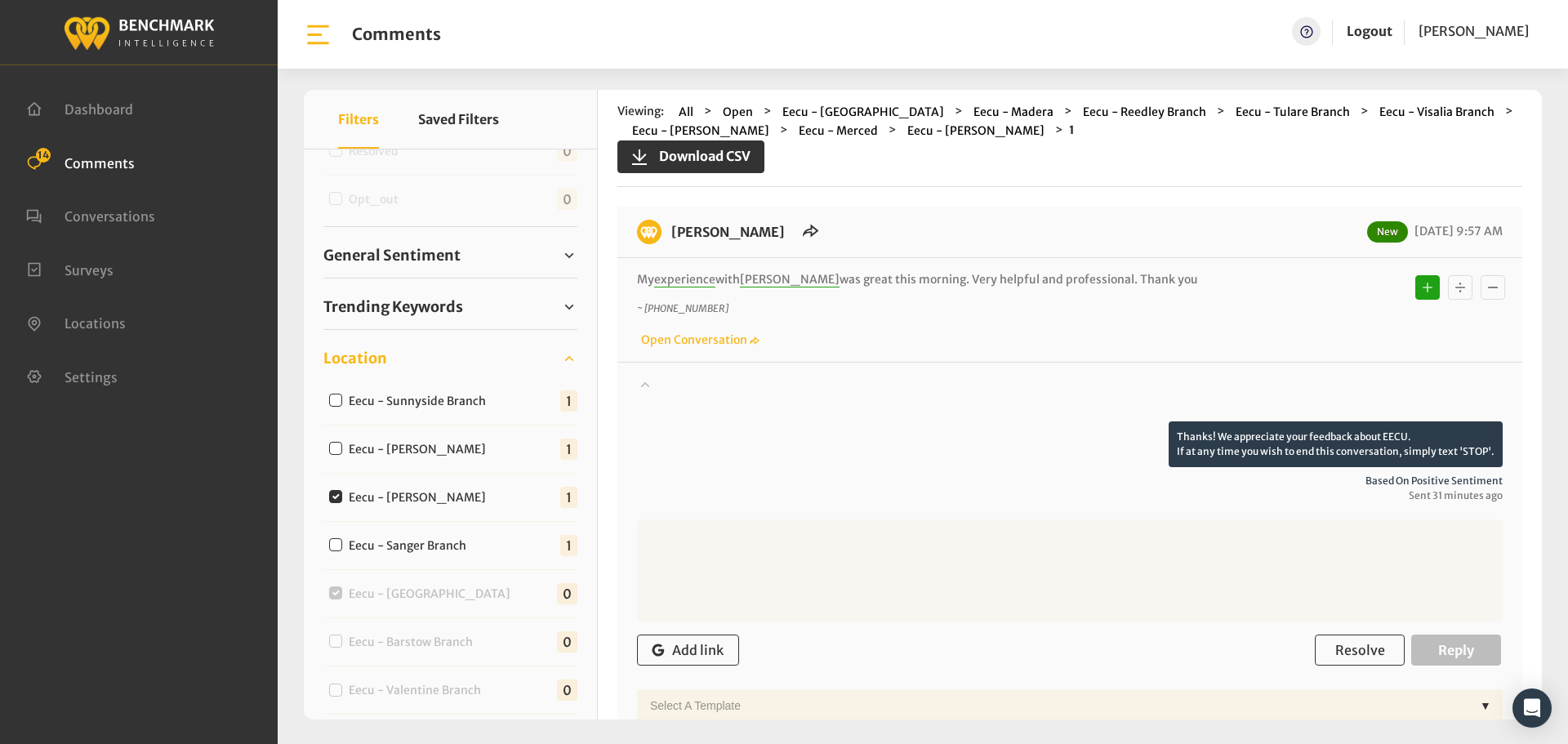
click at [669, 391] on div at bounding box center [1070, 399] width 866 height 46
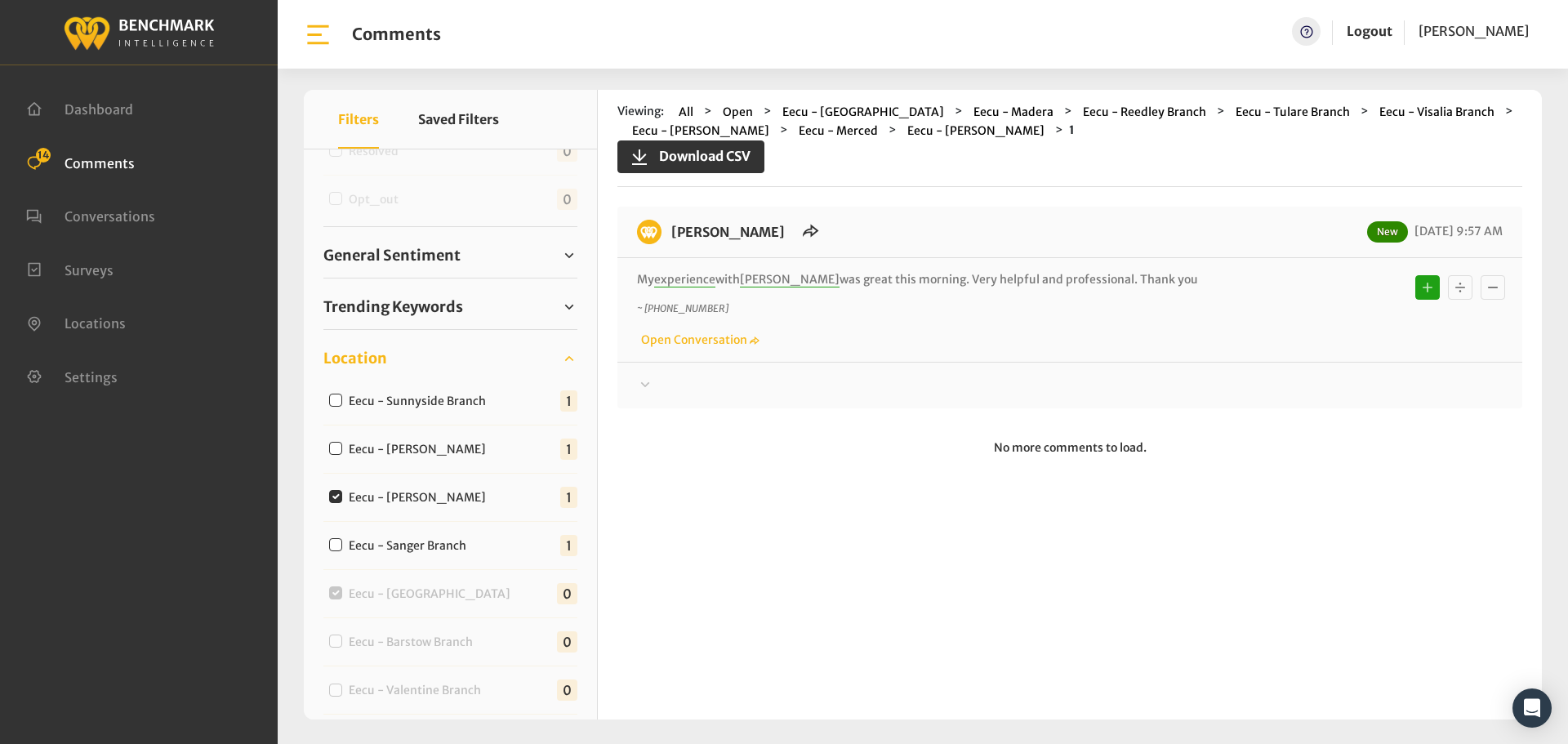
drag, startPoint x: 1157, startPoint y: 284, endPoint x: 673, endPoint y: 232, distance: 486.8
click at [673, 232] on div "EECU - Perrin New 09/17/2025 9:57 AM My experience with Linda was great this mo…" at bounding box center [1070, 307] width 905 height 202
copy div "EECU - Perrin New 09/17/2025 9:57 AM My experience with Linda was great this mo…"
click at [689, 405] on div "EECU - Perrin New 09/17/2025 9:57 AM My experience with Linda was great this mo…" at bounding box center [1070, 307] width 905 height 202
click at [684, 380] on div at bounding box center [1070, 385] width 866 height 19
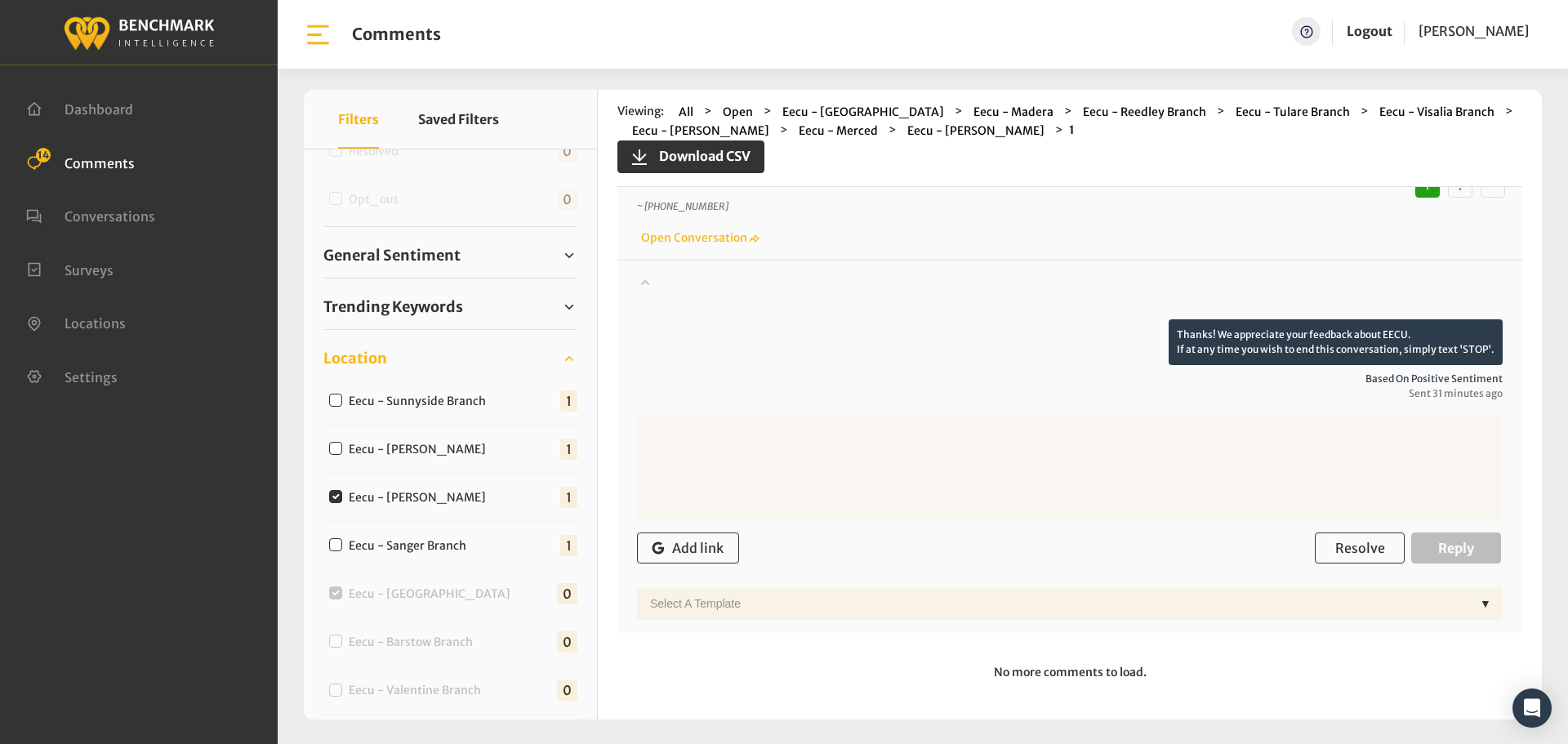
scroll to position [105, 0]
click at [1335, 539] on span "Resolve" at bounding box center [1360, 546] width 50 height 16
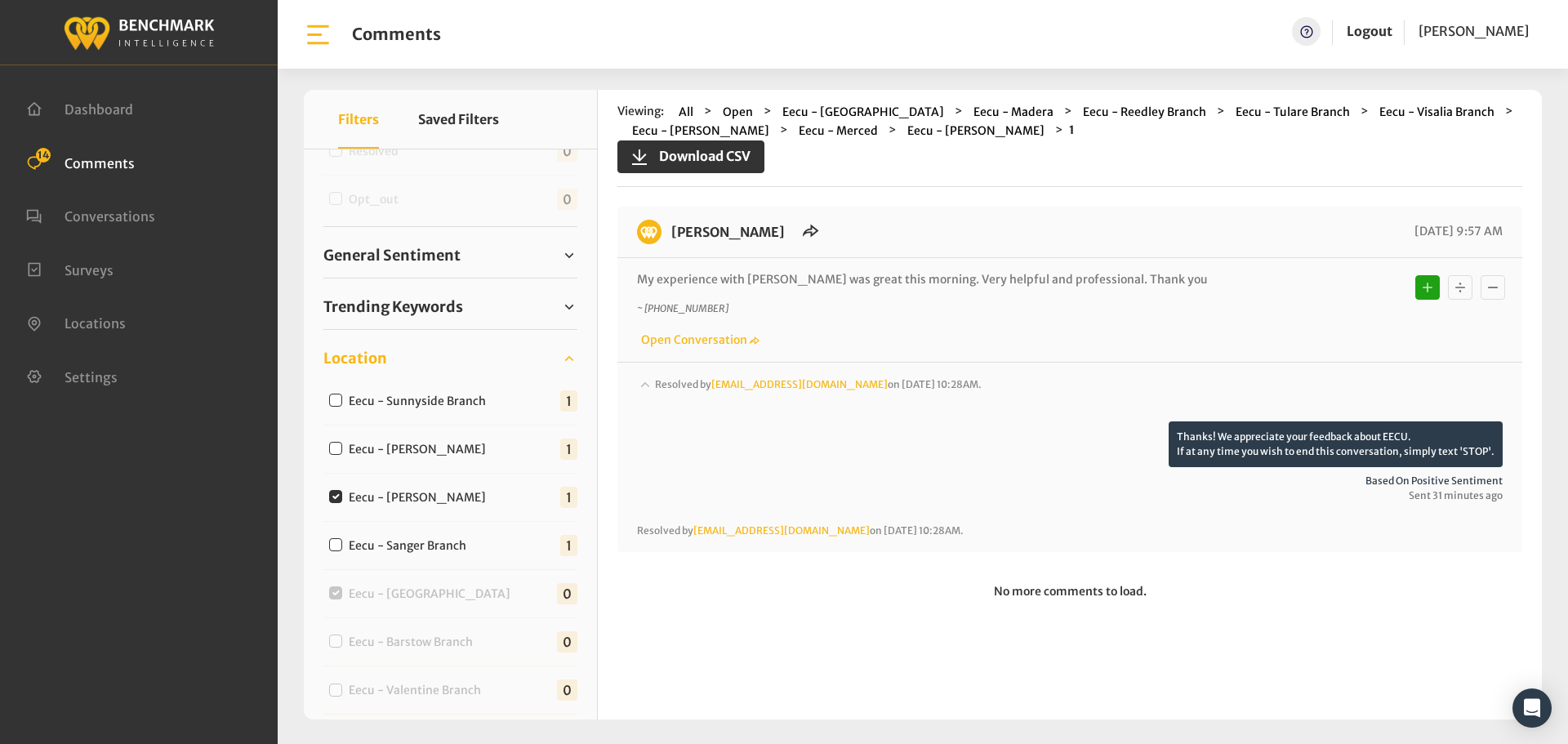
scroll to position [0, 0]
click at [345, 540] on label "Eecu - Sanger Branch" at bounding box center [411, 546] width 136 height 17
click at [343, 540] on input "Eecu - Sanger Branch" at bounding box center [336, 545] width 13 height 13
checkbox input "true"
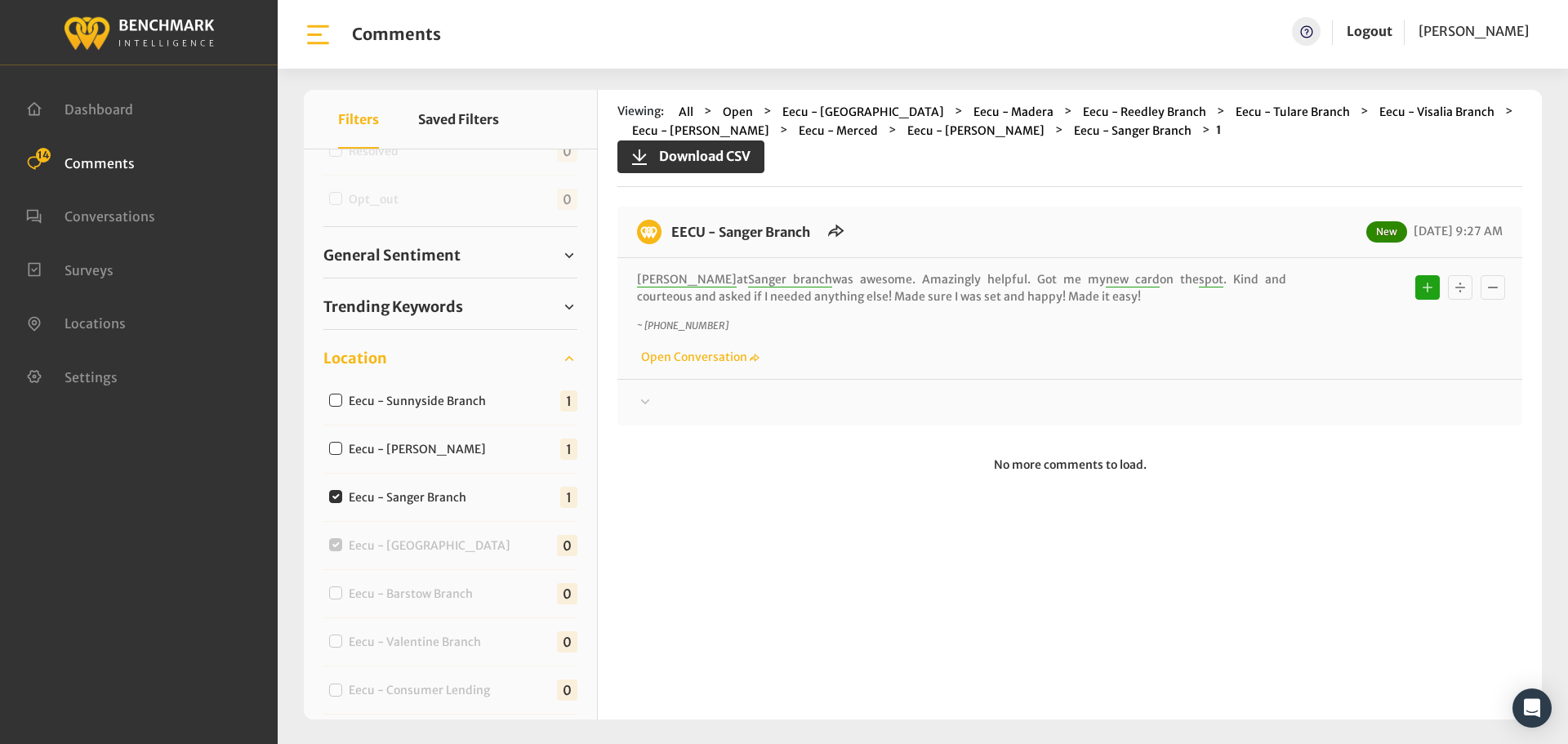
click at [692, 415] on div "EECU - Sanger Branch New 09/17/2025 9:27 AM Anthony at Sanger branch was awesom…" at bounding box center [1070, 315] width 905 height 219
click at [685, 402] on div at bounding box center [1070, 403] width 866 height 19
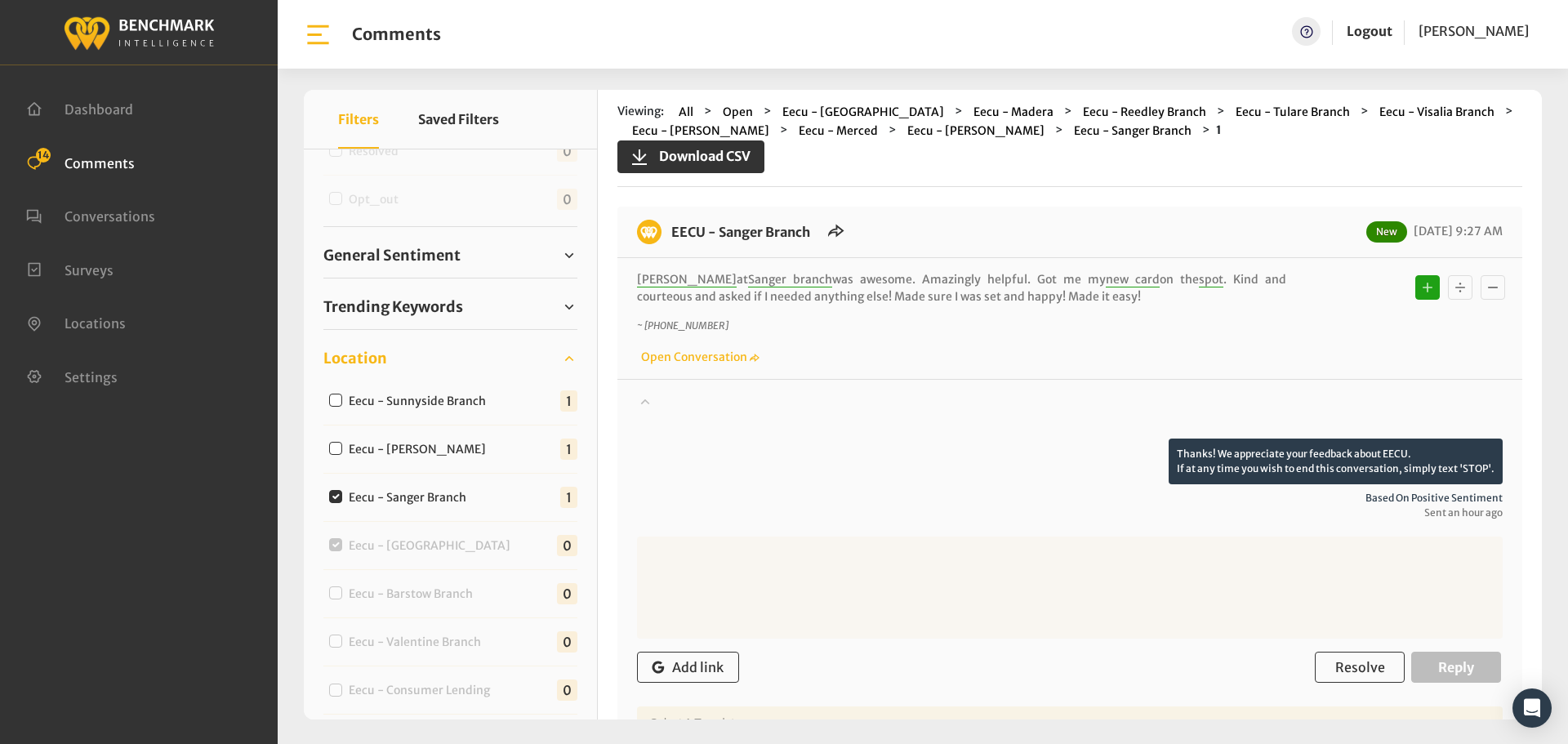
click at [685, 402] on div at bounding box center [1070, 416] width 866 height 46
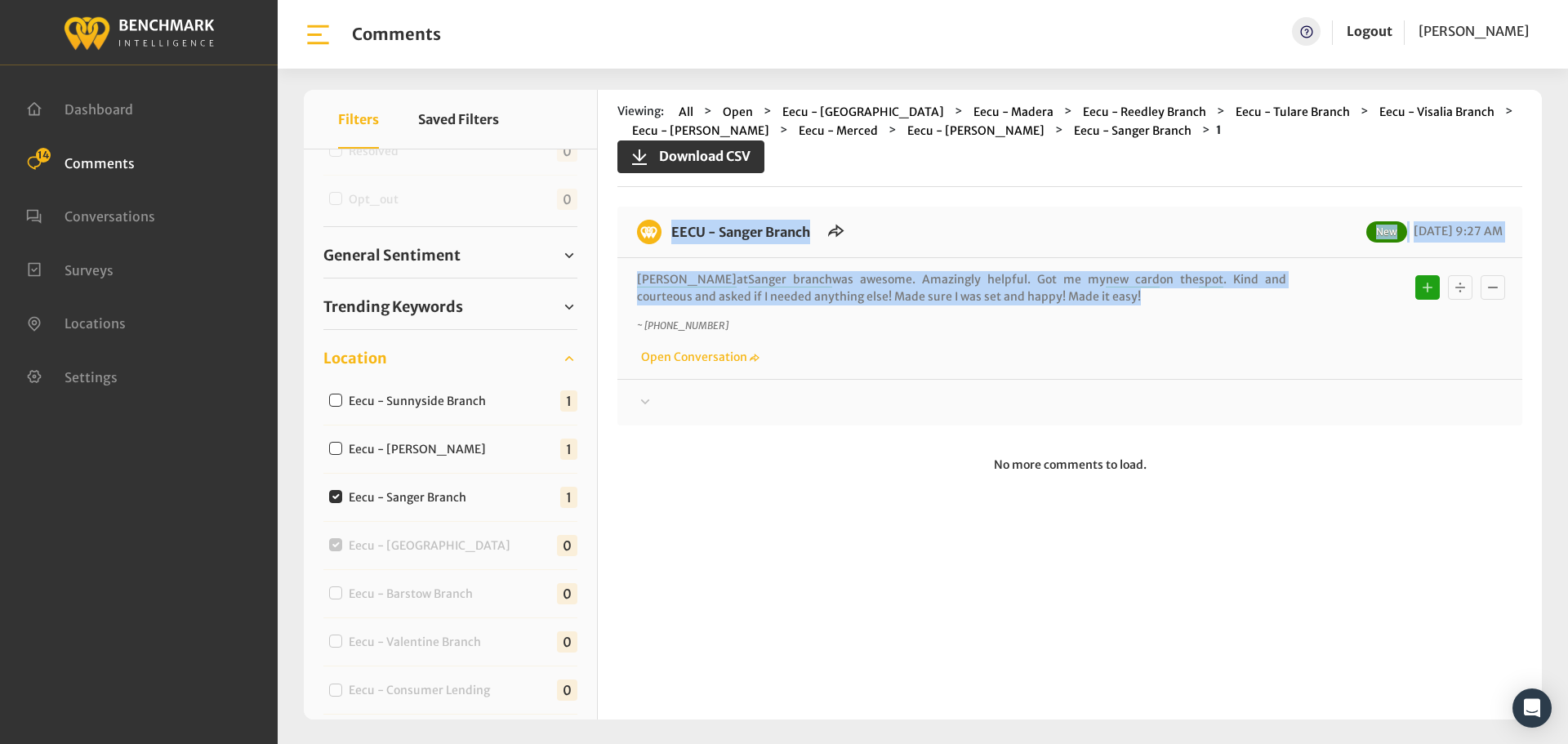
drag, startPoint x: 1147, startPoint y: 299, endPoint x: 653, endPoint y: 230, distance: 498.8
click at [653, 230] on div "EECU - Sanger Branch New 09/17/2025 9:27 AM Anthony at Sanger branch was awesom…" at bounding box center [1070, 315] width 905 height 219
copy div "EECU - Sanger Branch New 09/17/2025 9:27 AM Anthony at Sanger branch was awesom…"
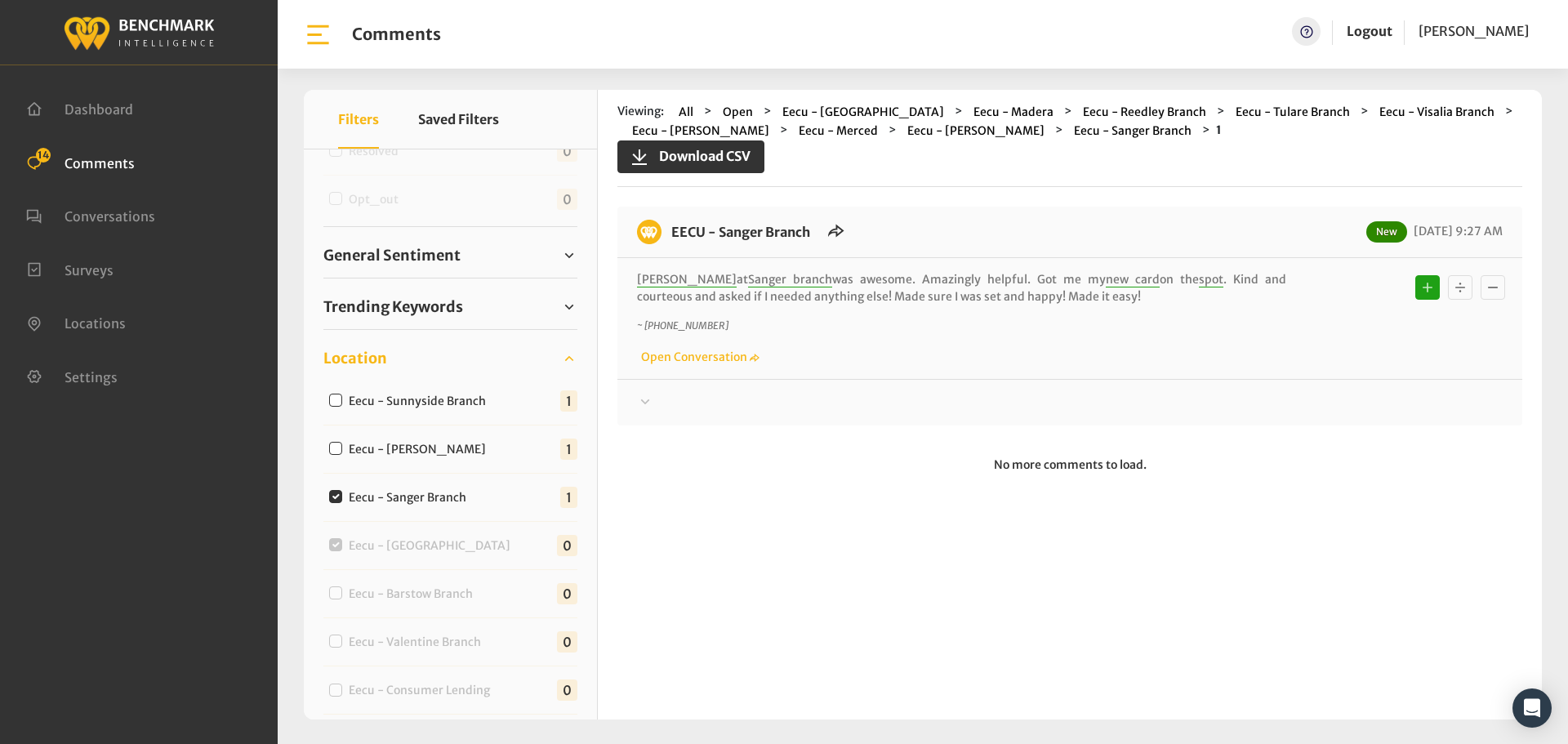
click at [690, 401] on div at bounding box center [1070, 403] width 866 height 19
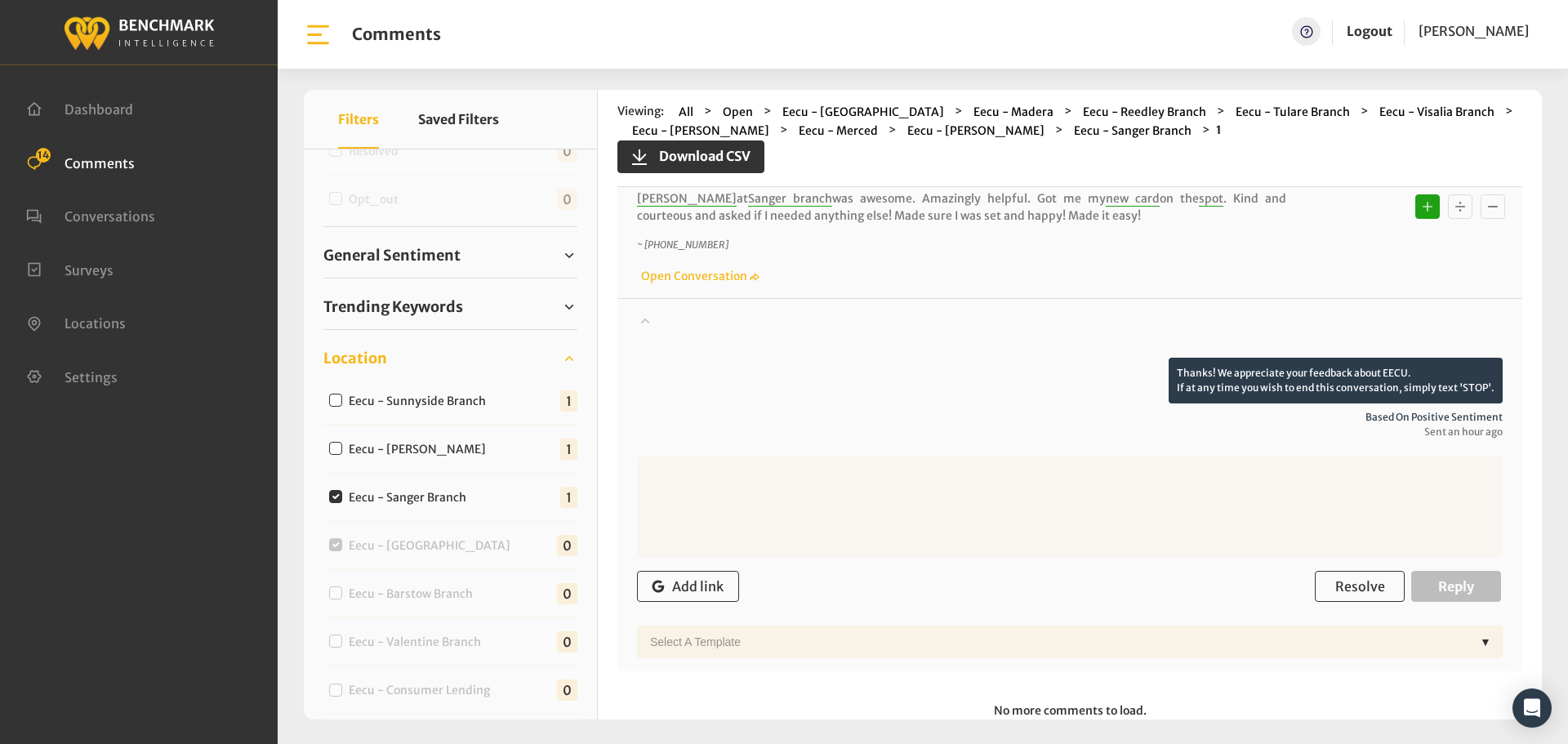
scroll to position [81, 0]
click at [1343, 578] on span "Resolve" at bounding box center [1360, 585] width 50 height 16
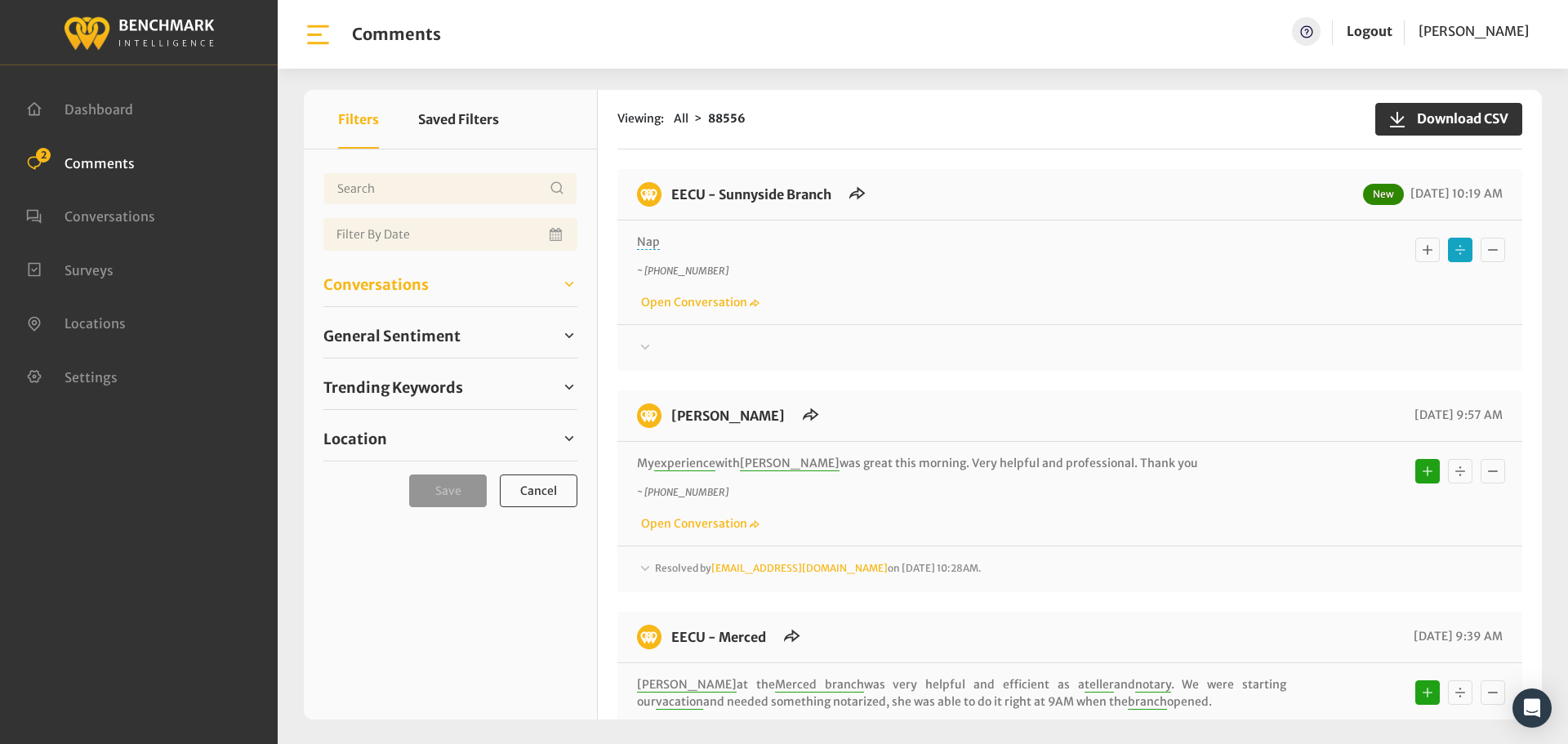
click at [378, 282] on span "Conversations" at bounding box center [375, 284] width 105 height 22
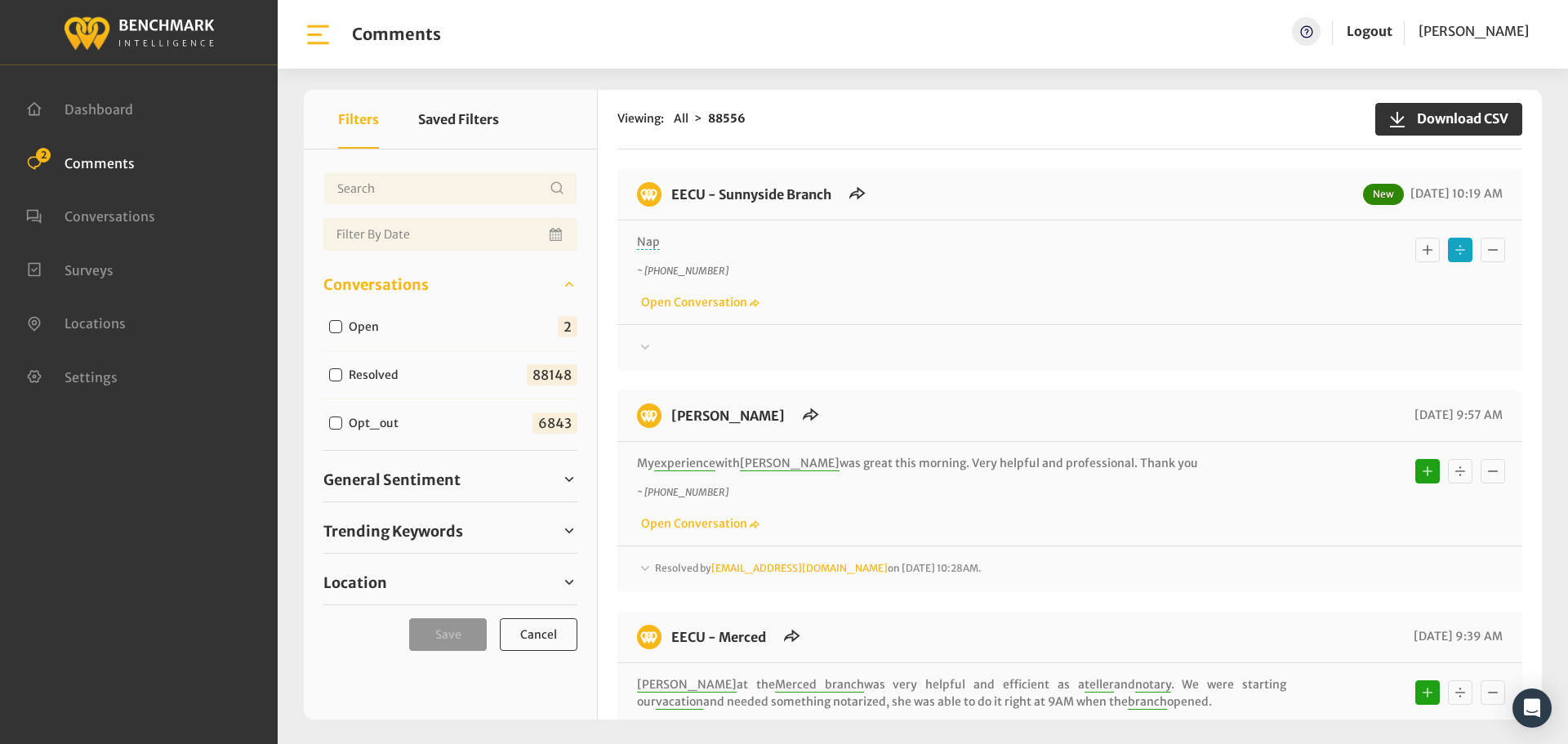
click at [332, 329] on input "Open" at bounding box center [336, 327] width 13 height 13
checkbox input "true"
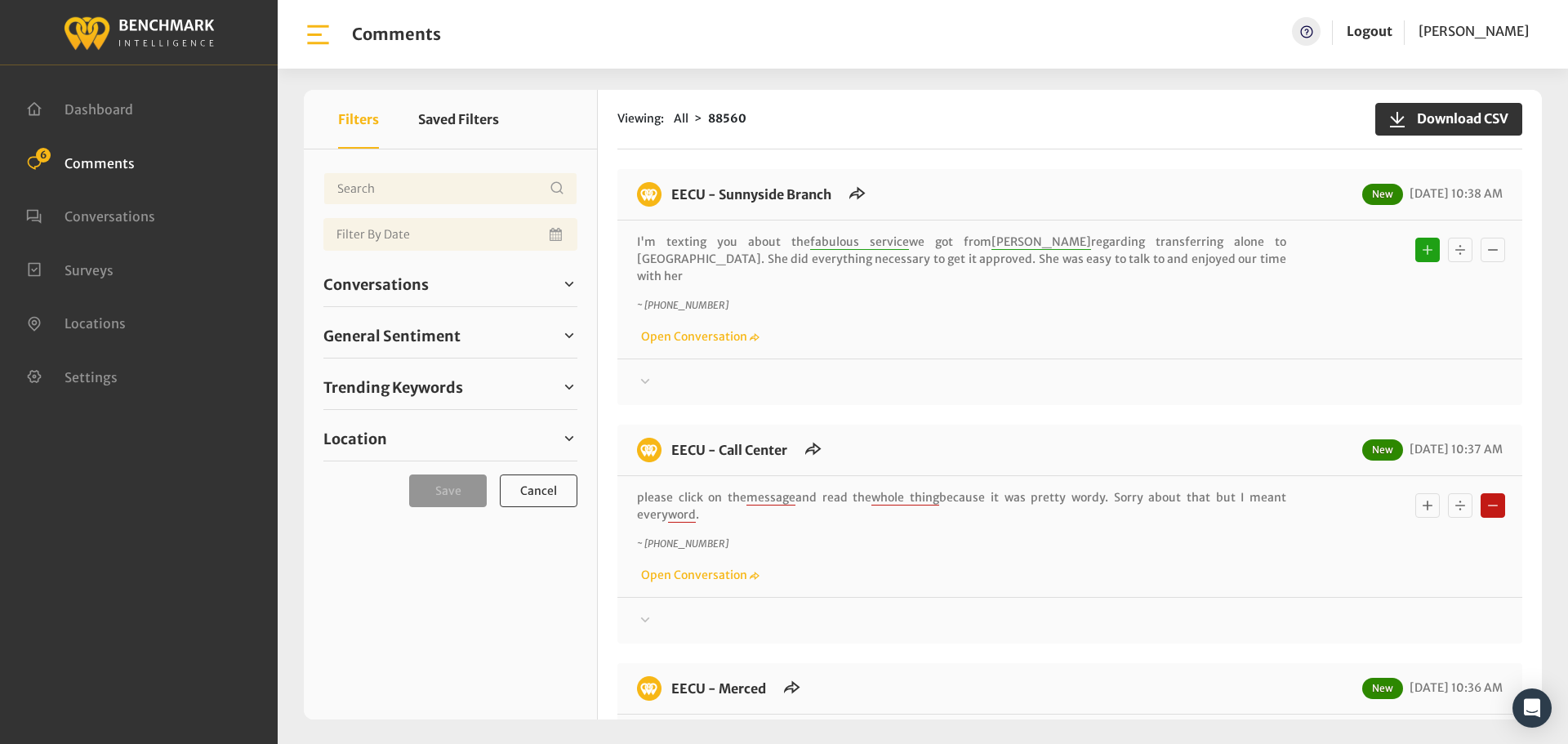
click at [642, 372] on icon at bounding box center [645, 382] width 16 height 19
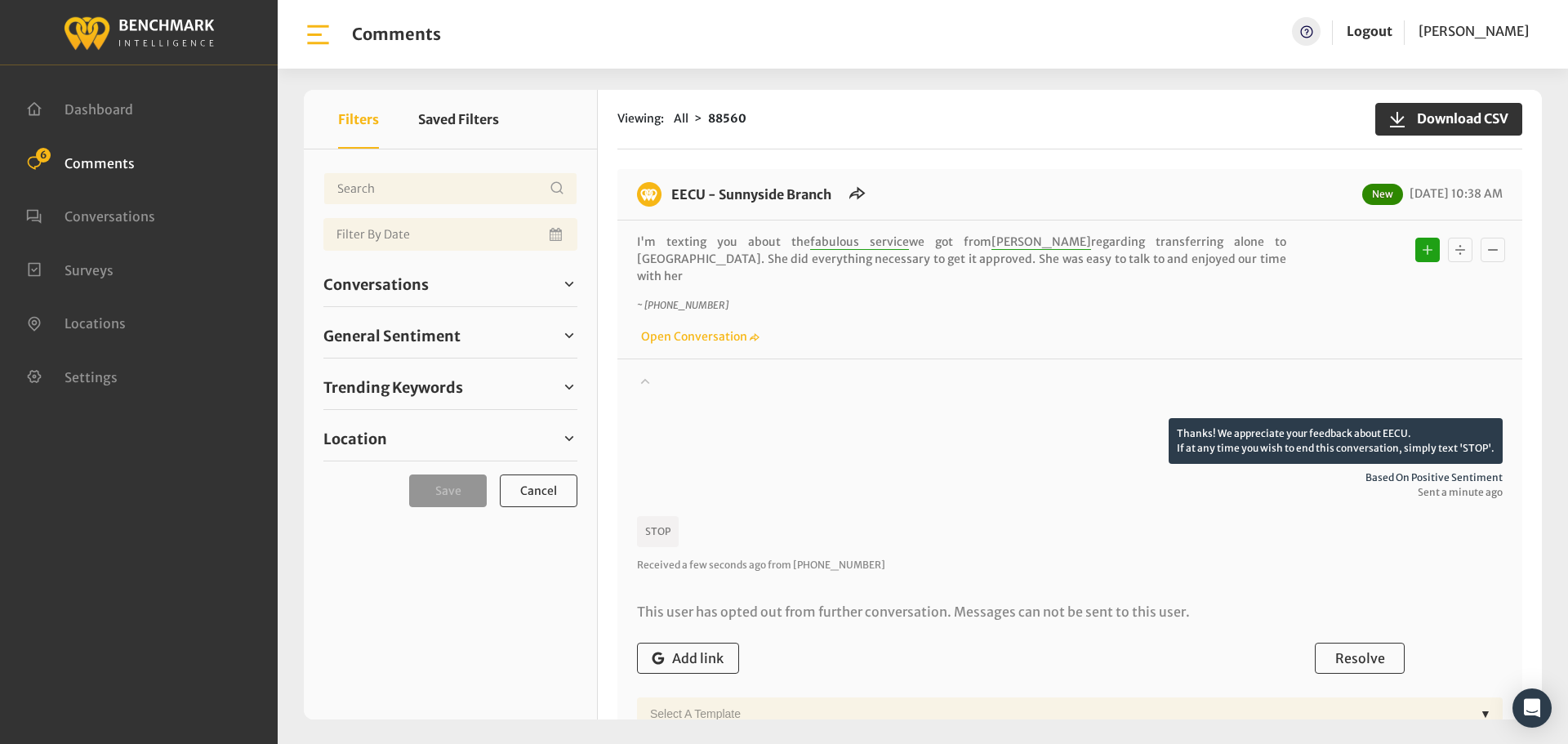
click at [642, 371] on icon at bounding box center [645, 381] width 16 height 19
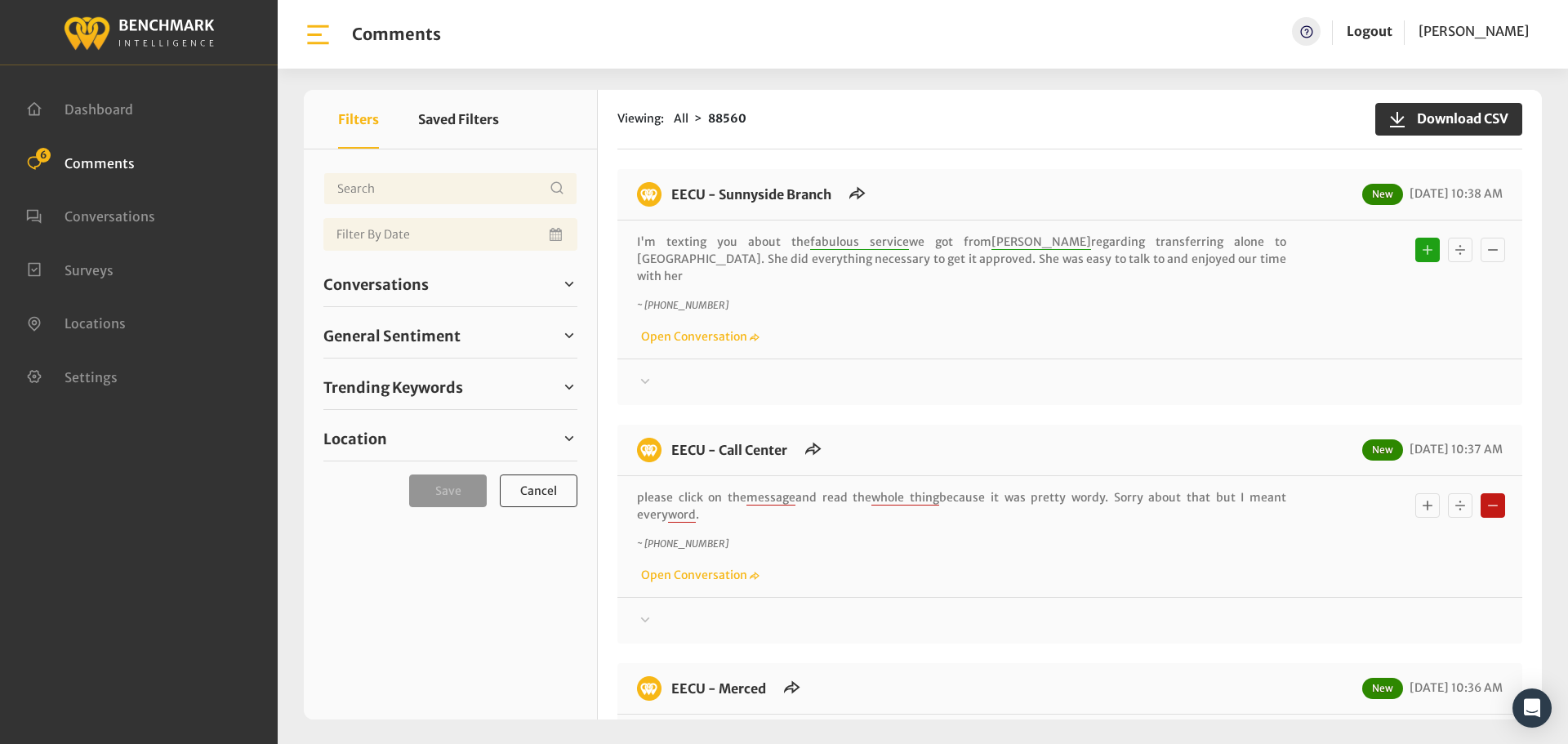
click at [660, 611] on div at bounding box center [1070, 621] width 866 height 19
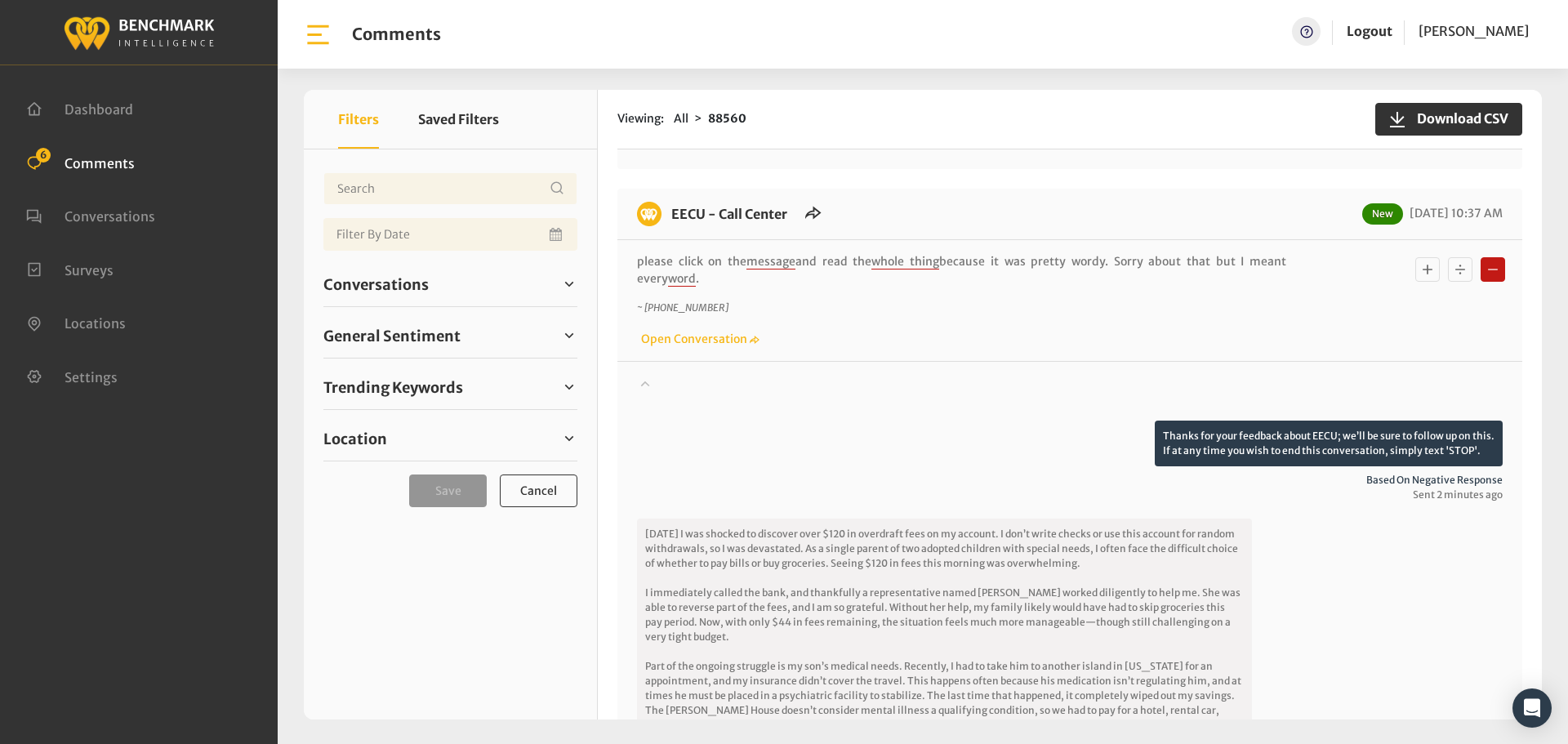
scroll to position [245, 0]
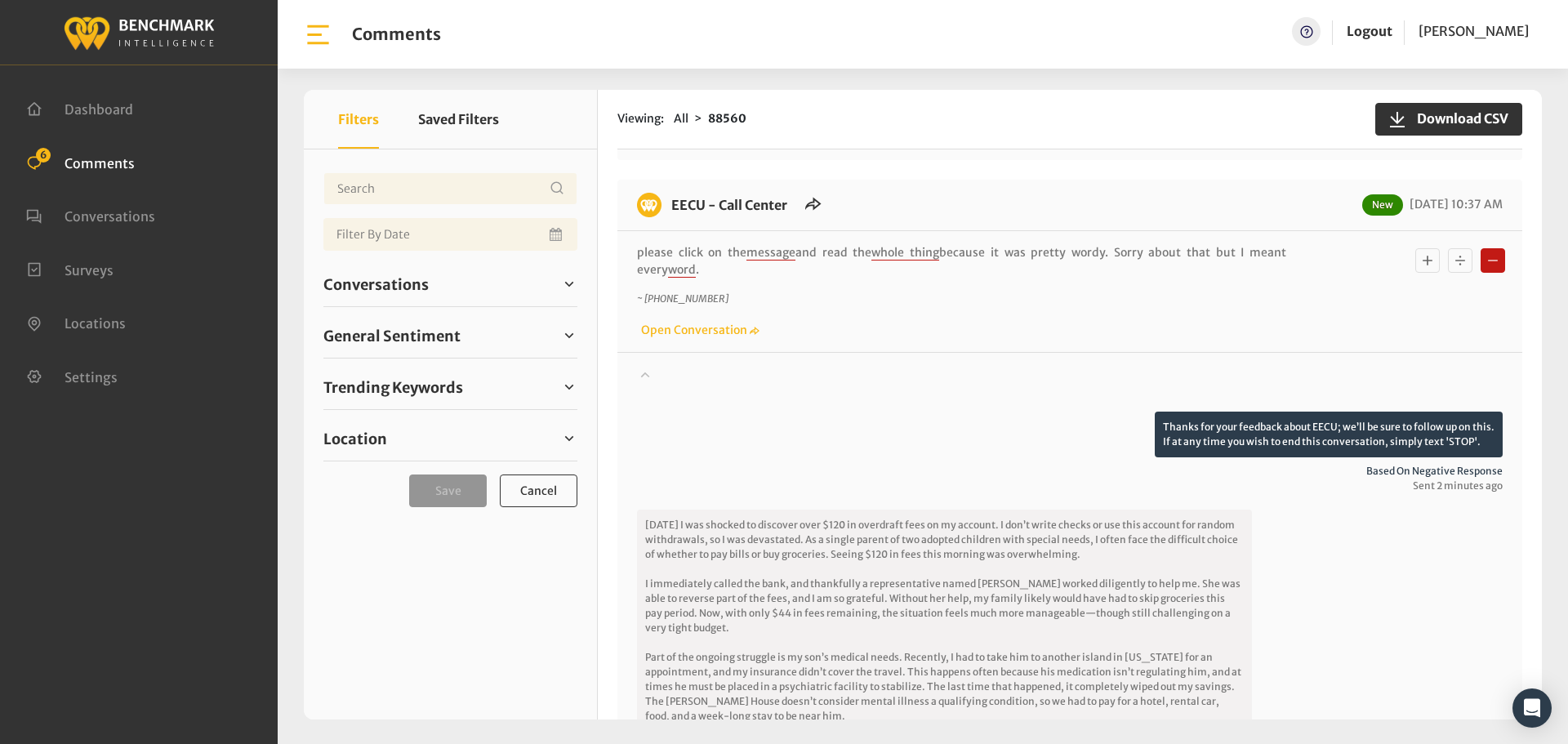
click at [1421, 251] on icon "Basic example" at bounding box center [1427, 260] width 16 height 19
click at [1481, 248] on button "Basic example" at bounding box center [1494, 260] width 25 height 25
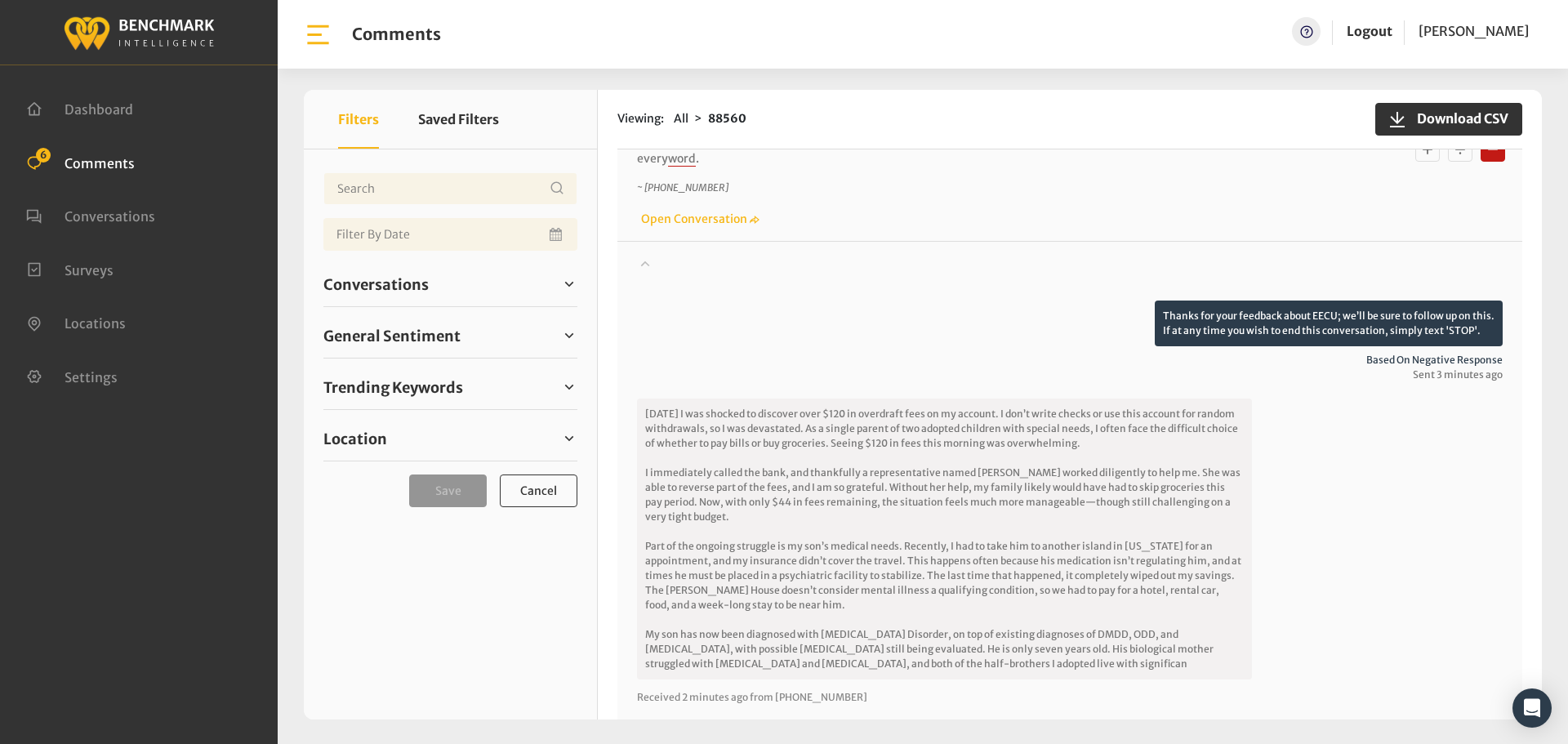
scroll to position [327, 0]
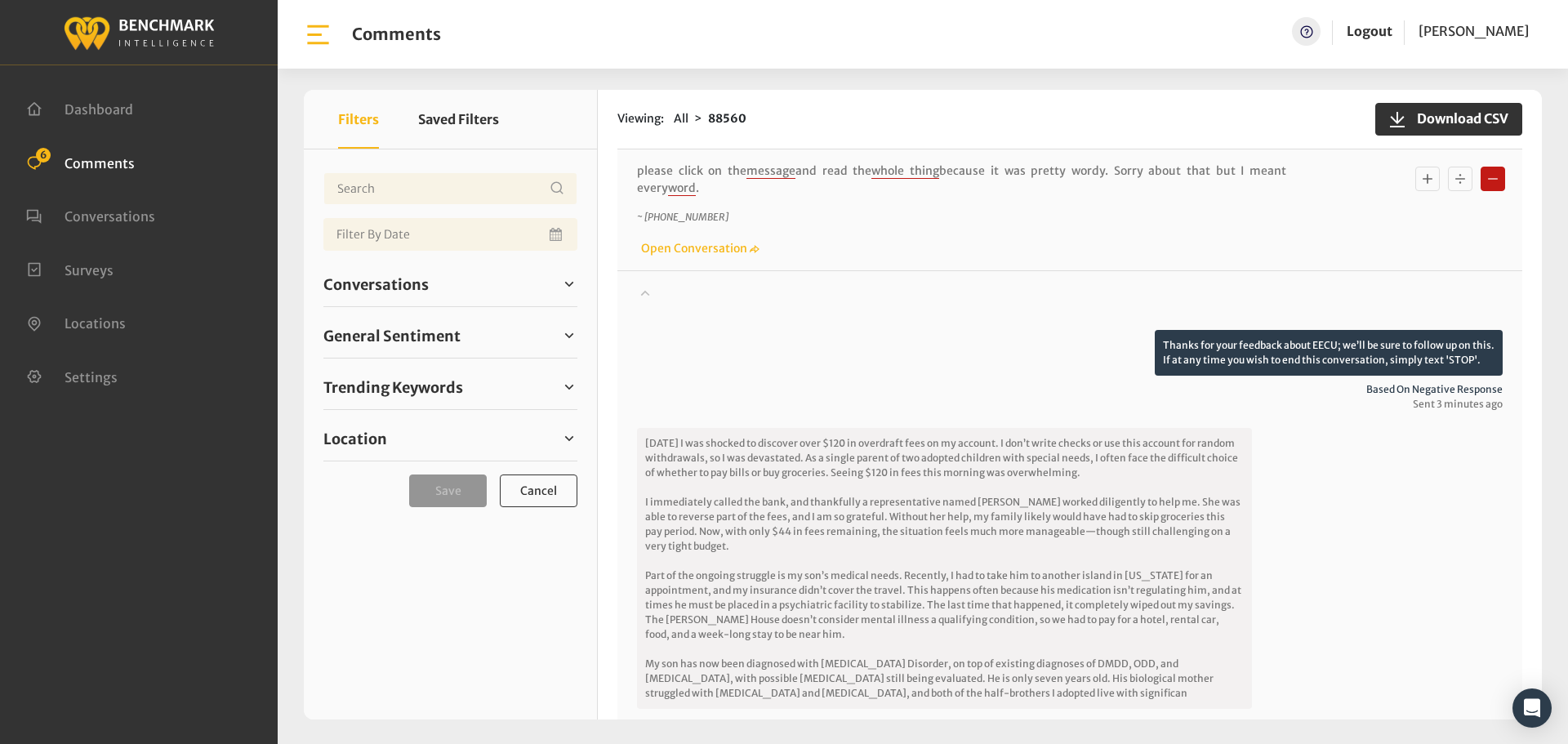
click at [1424, 169] on icon "Basic example" at bounding box center [1427, 179] width 16 height 19
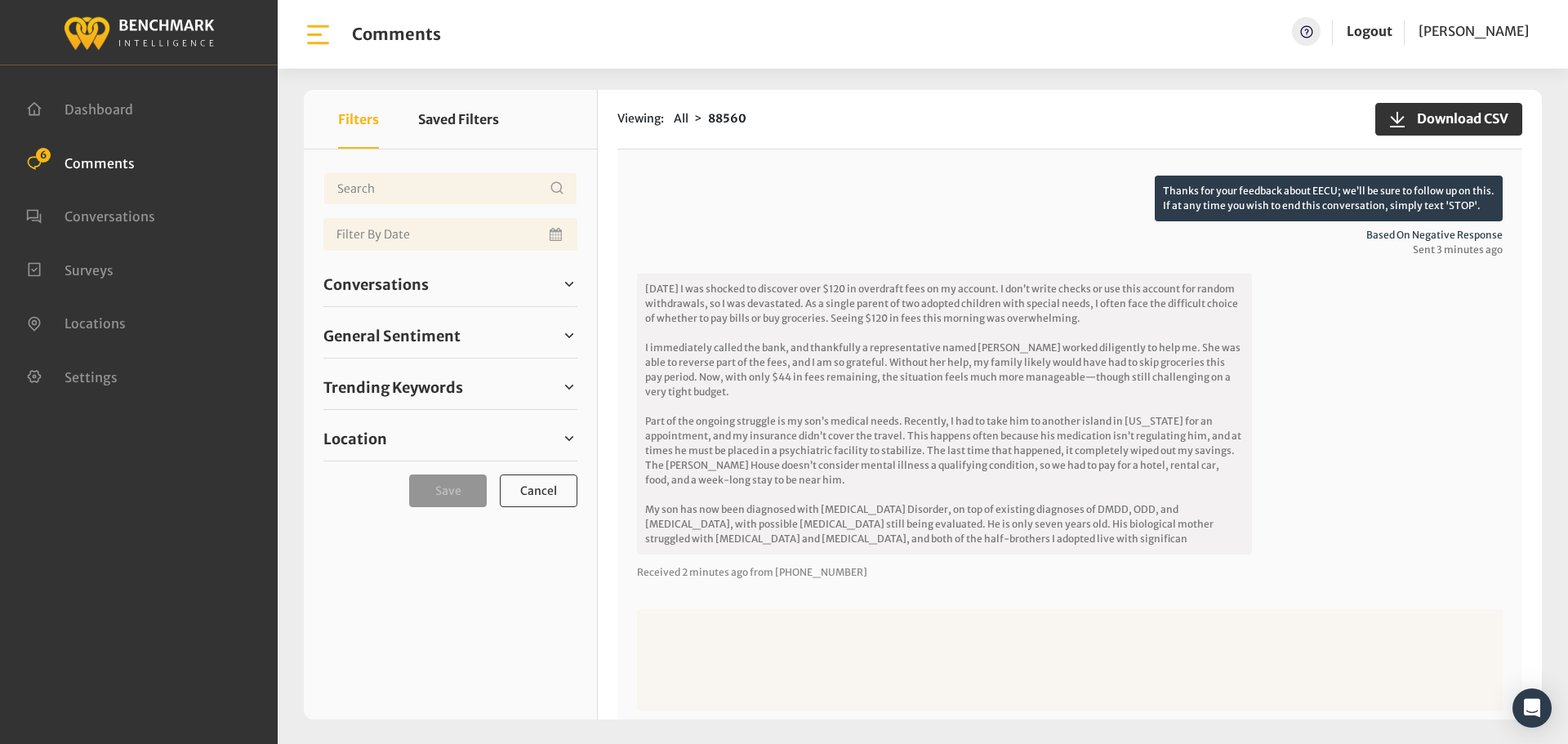
scroll to position [491, 0]
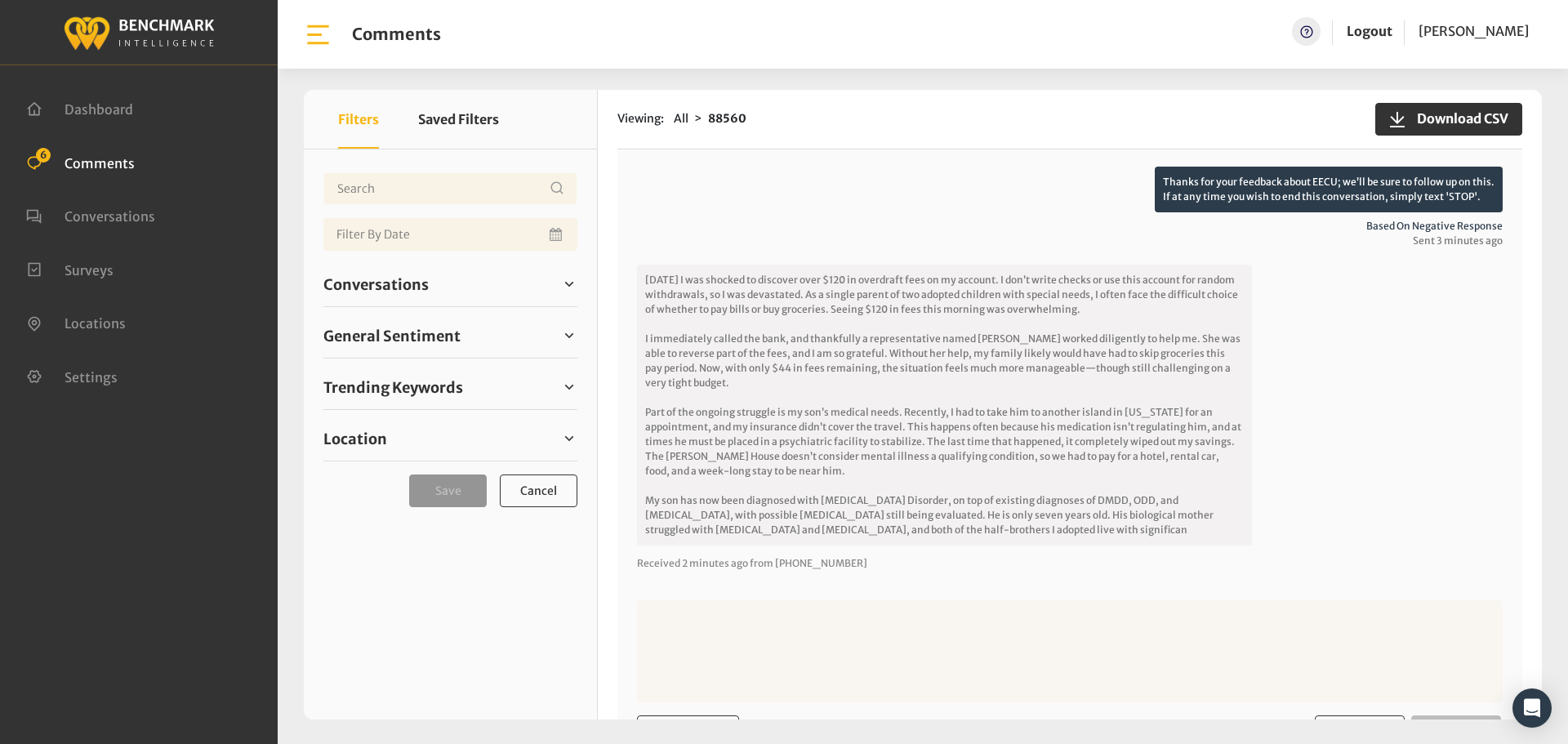
click at [734, 612] on textarea at bounding box center [1070, 651] width 866 height 102
click at [722, 632] on textarea at bounding box center [1070, 651] width 866 height 102
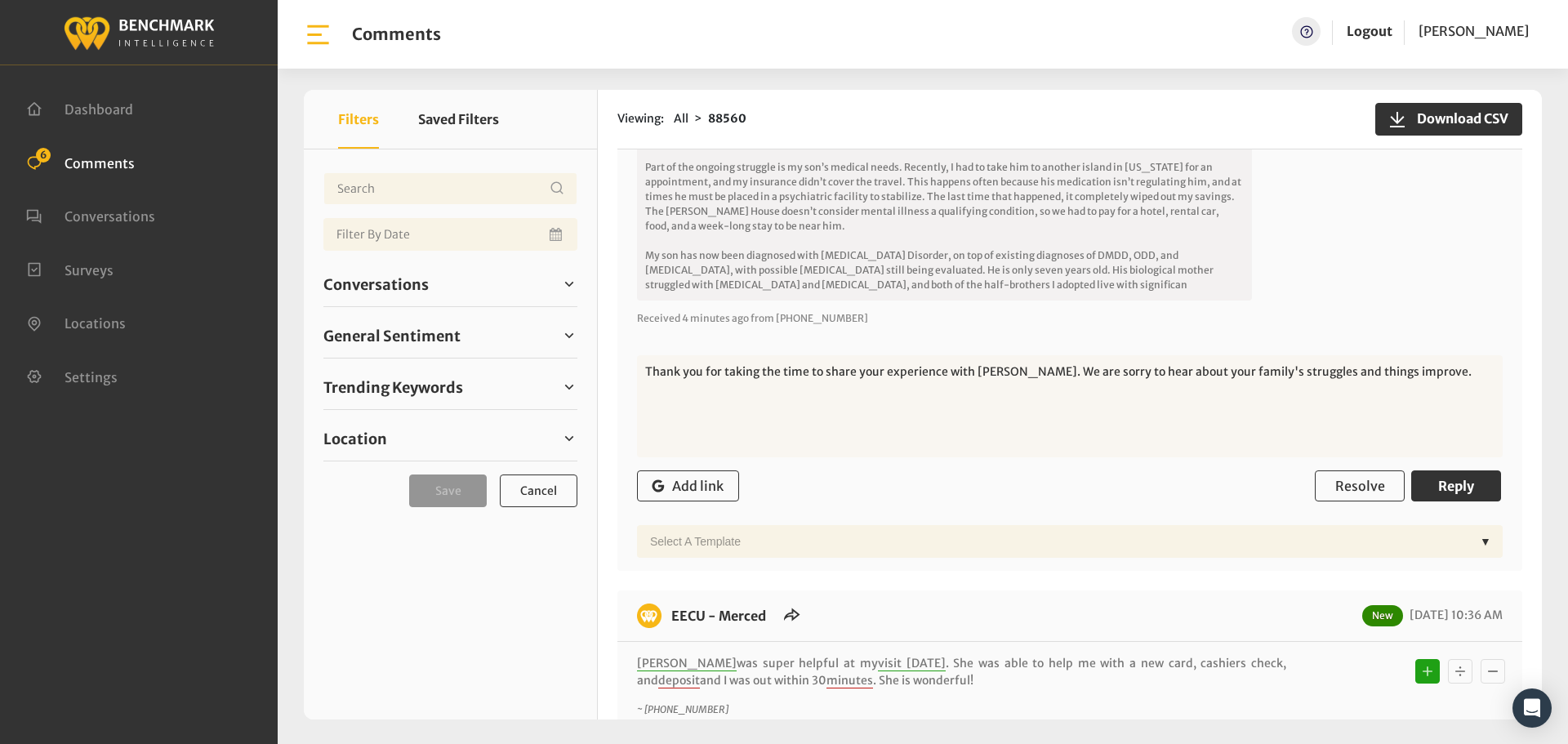
scroll to position [654, 0]
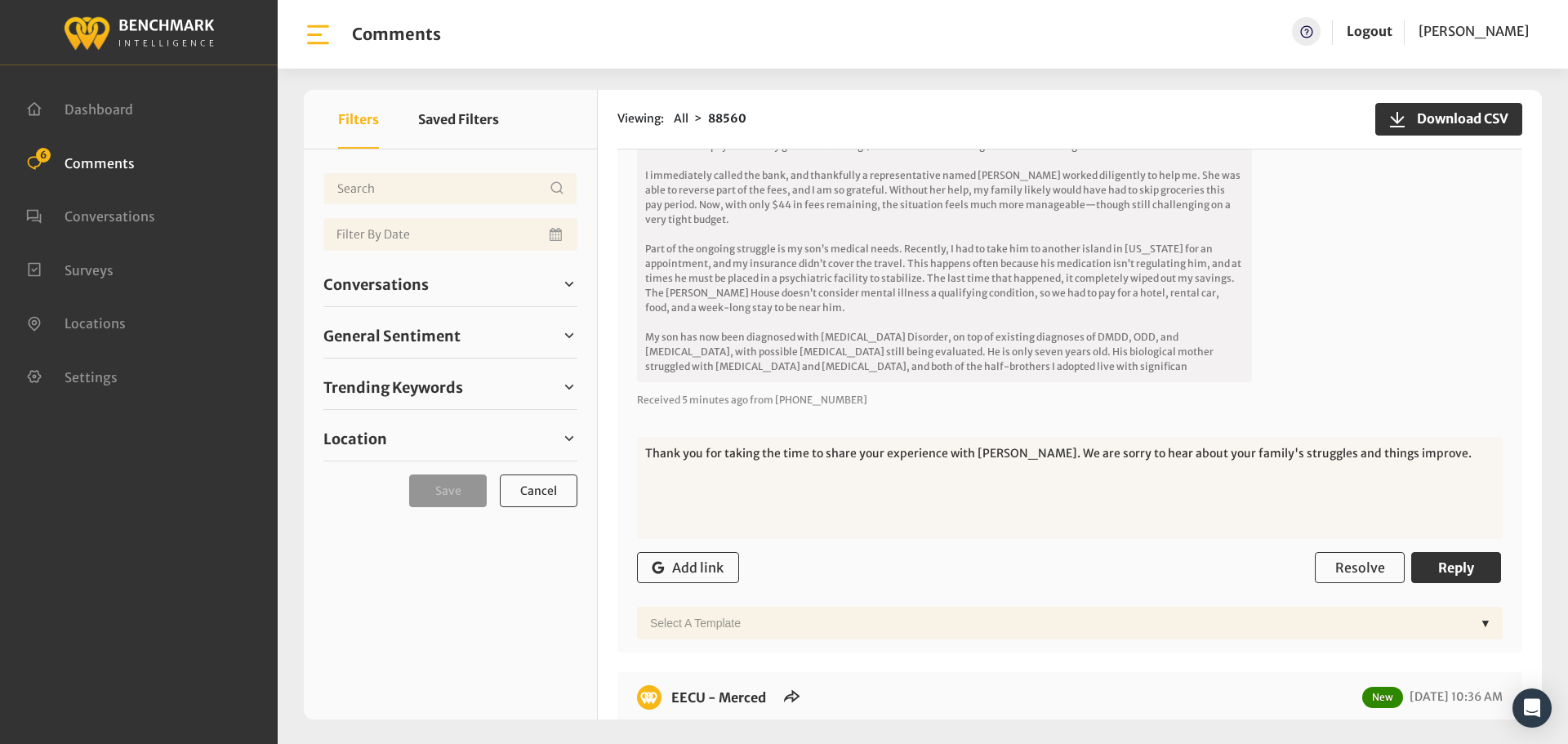
drag, startPoint x: 1398, startPoint y: 436, endPoint x: 1285, endPoint y: 443, distance: 113.2
click at [1285, 443] on textarea "Thank you for taking the time to share your experience with [PERSON_NAME]. We a…" at bounding box center [1070, 488] width 866 height 102
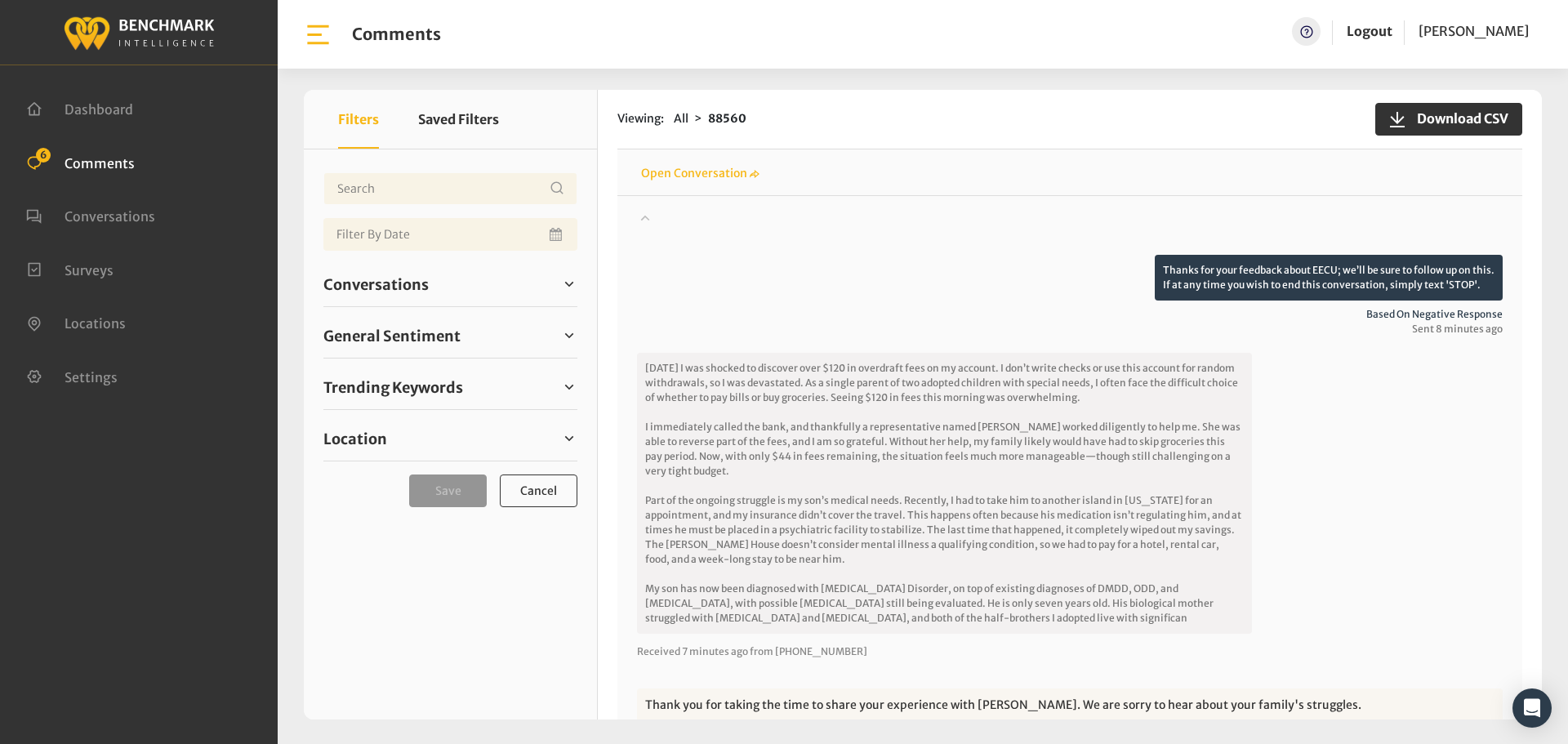
scroll to position [408, 0]
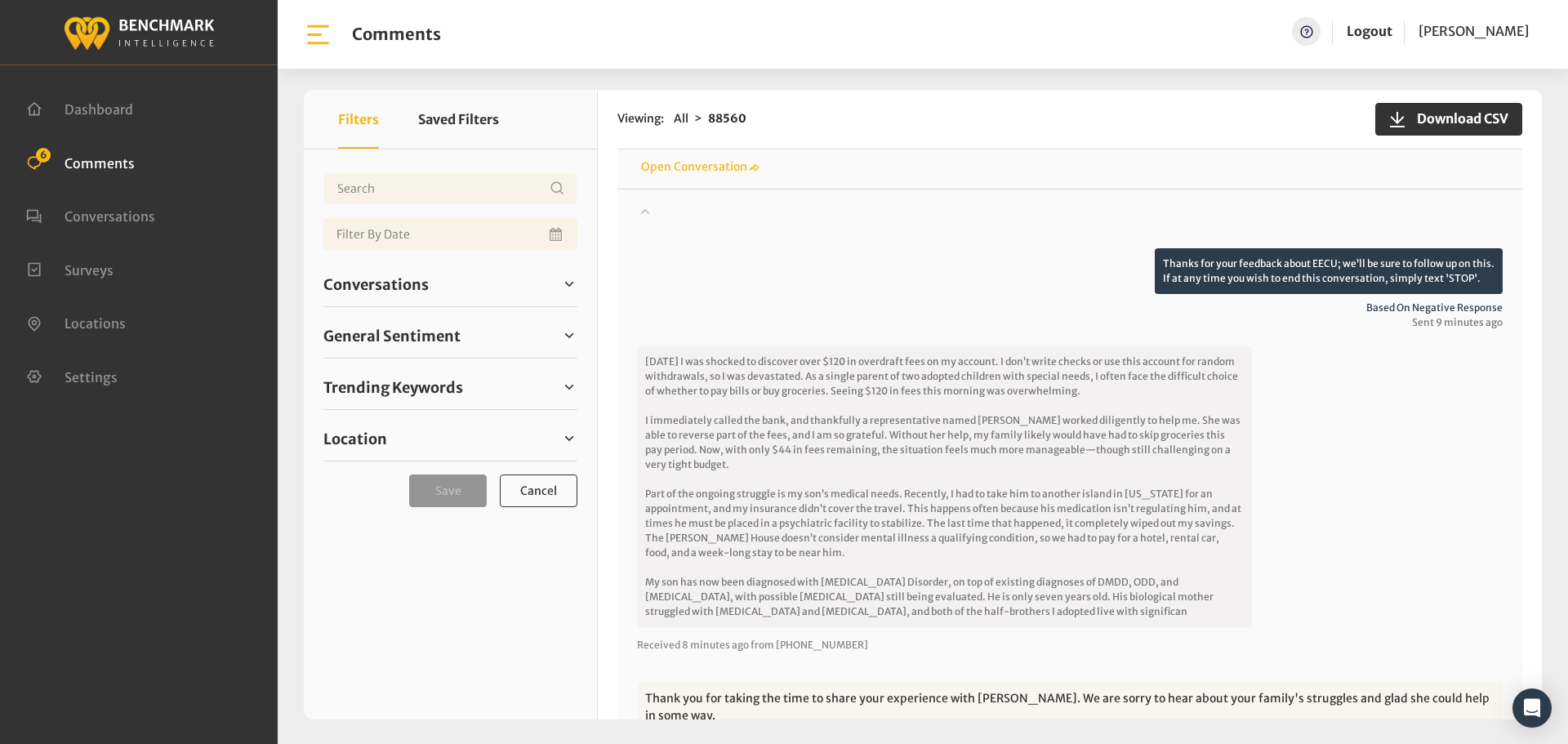
drag, startPoint x: 1476, startPoint y: 690, endPoint x: 1392, endPoint y: 682, distance: 84.4
click at [1392, 682] on textarea "Thank you for taking the time to share your experience with [PERSON_NAME]. We a…" at bounding box center [1070, 732] width 866 height 102
click at [1475, 682] on textarea "Thank you for taking the time to share your experience with [PERSON_NAME]. We a…" at bounding box center [1070, 732] width 866 height 102
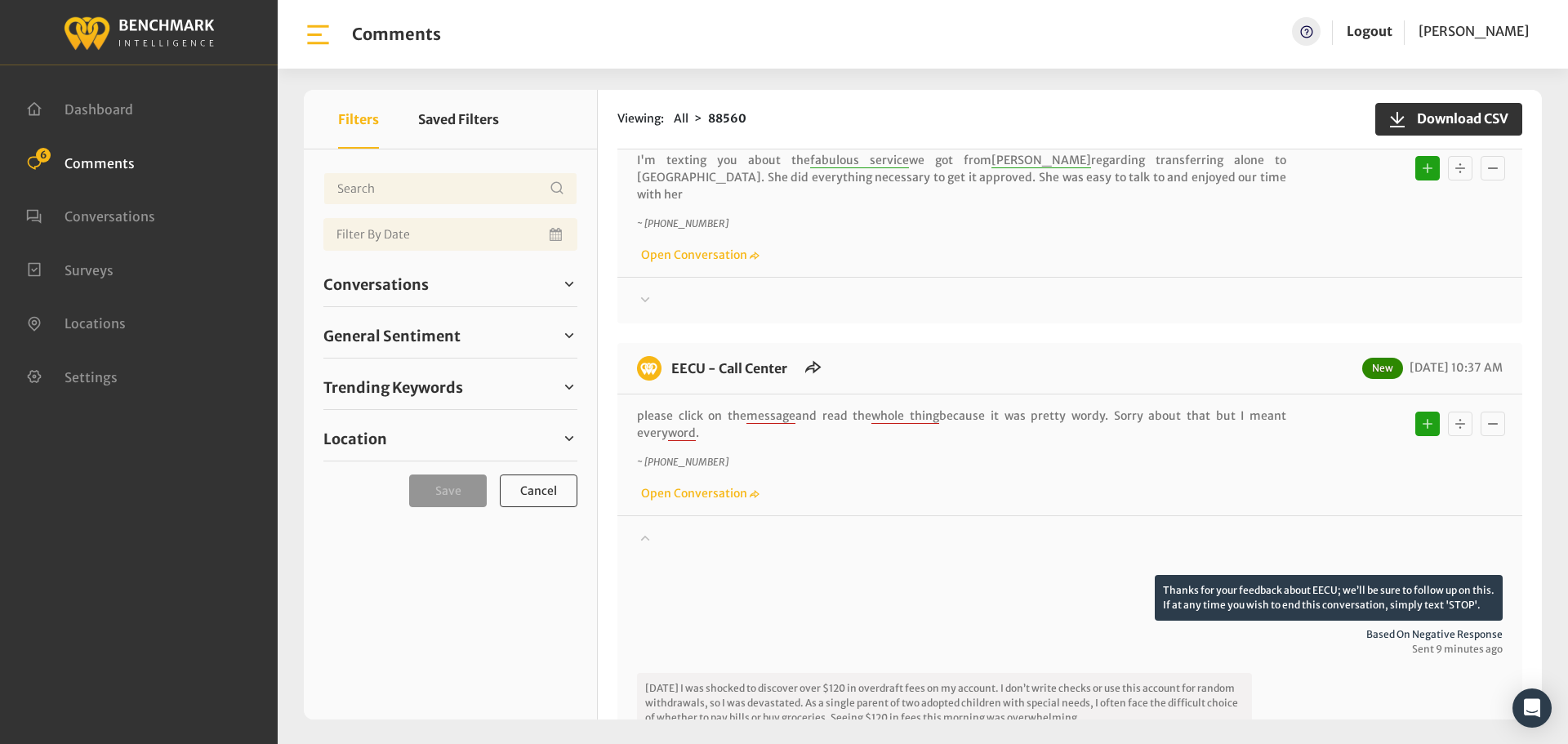
scroll to position [0, 0]
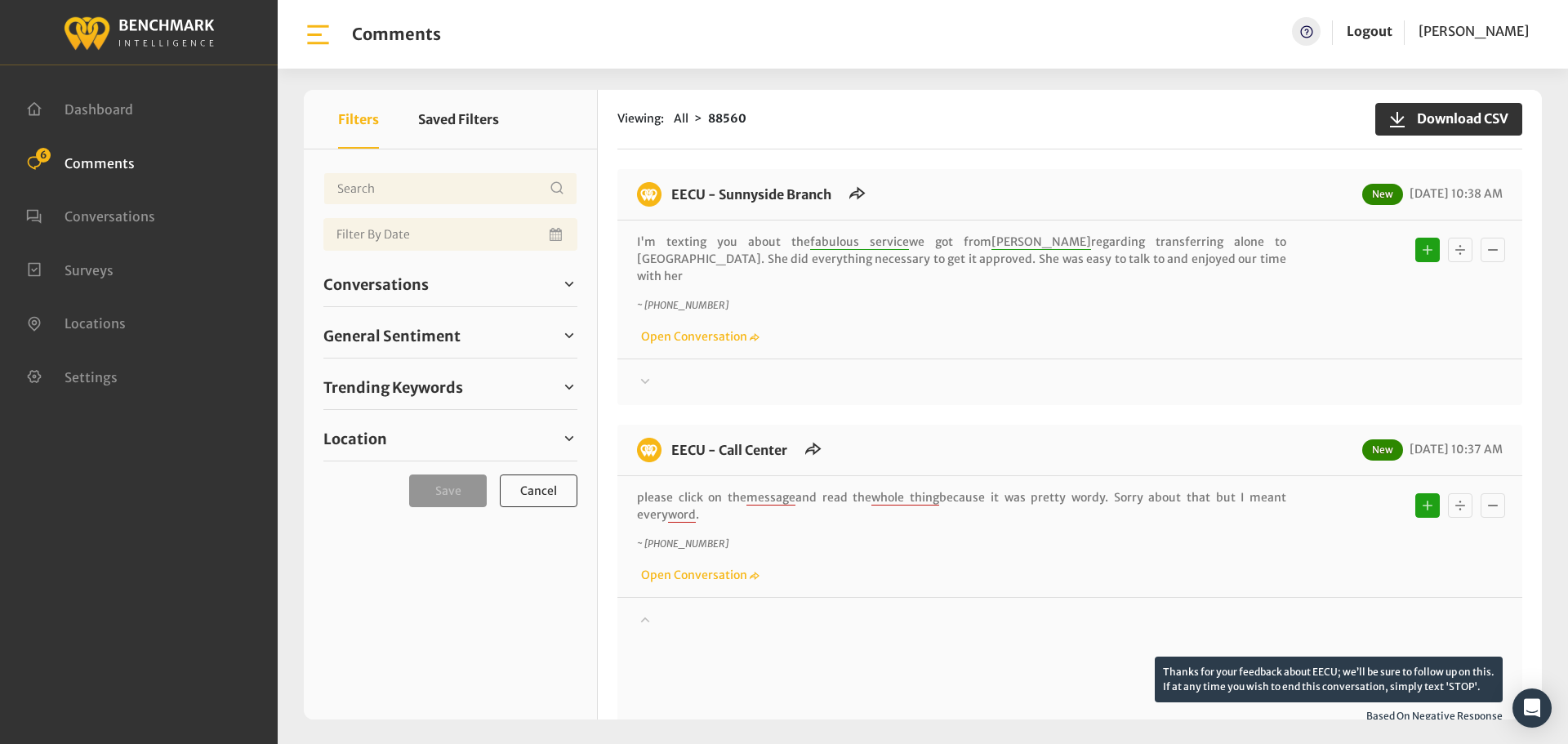
click at [669, 373] on div at bounding box center [1070, 383] width 866 height 19
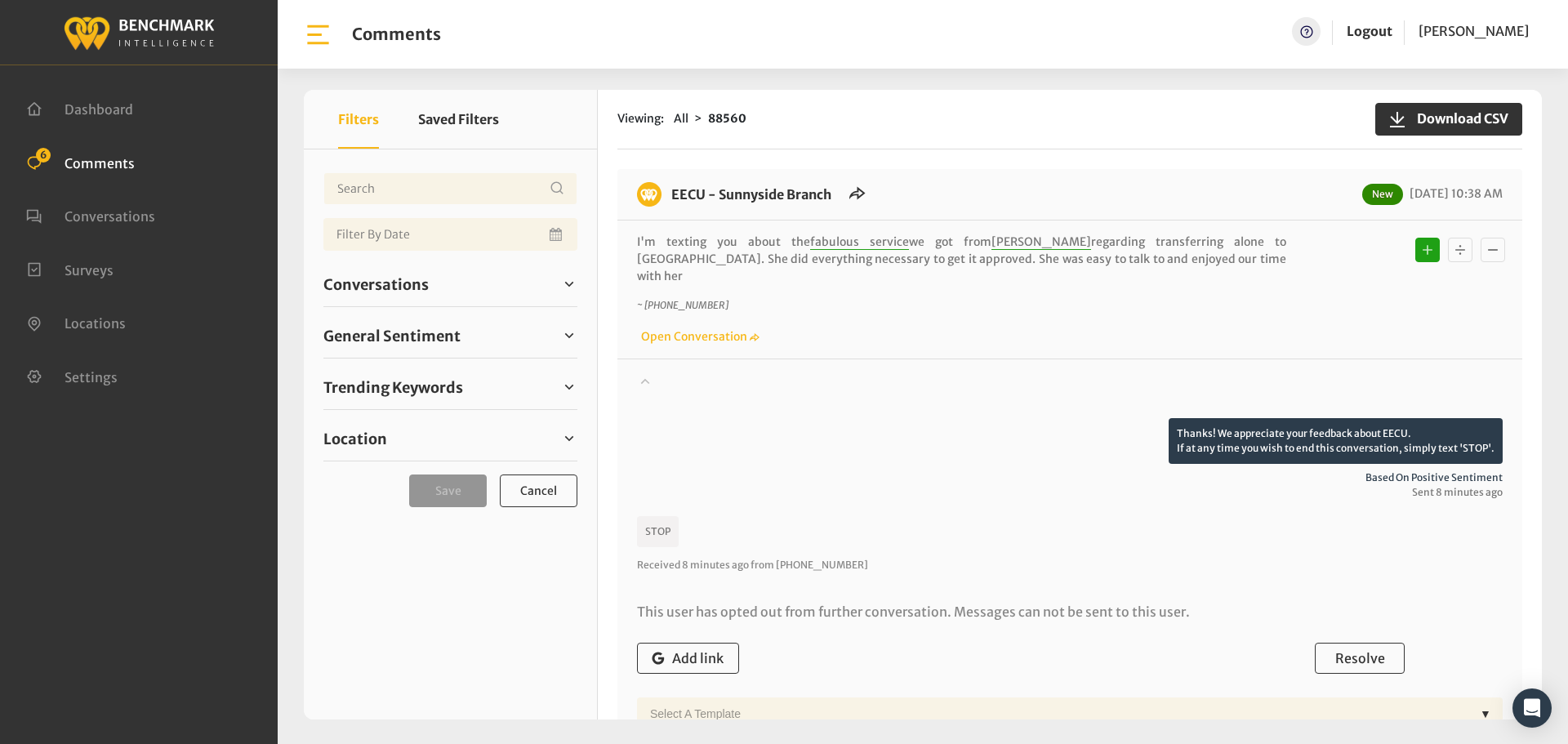
click at [669, 373] on div at bounding box center [1070, 396] width 866 height 46
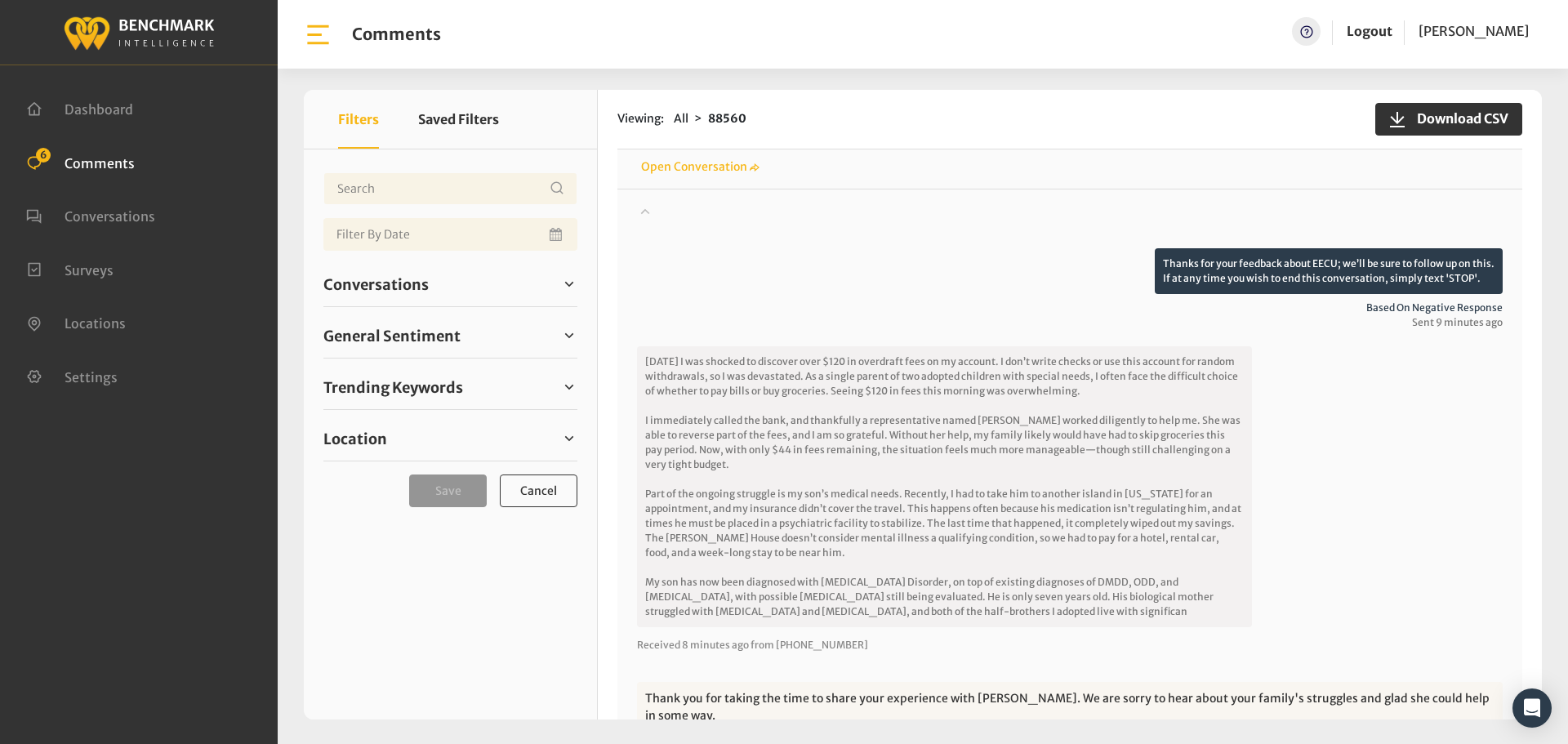
scroll to position [491, 0]
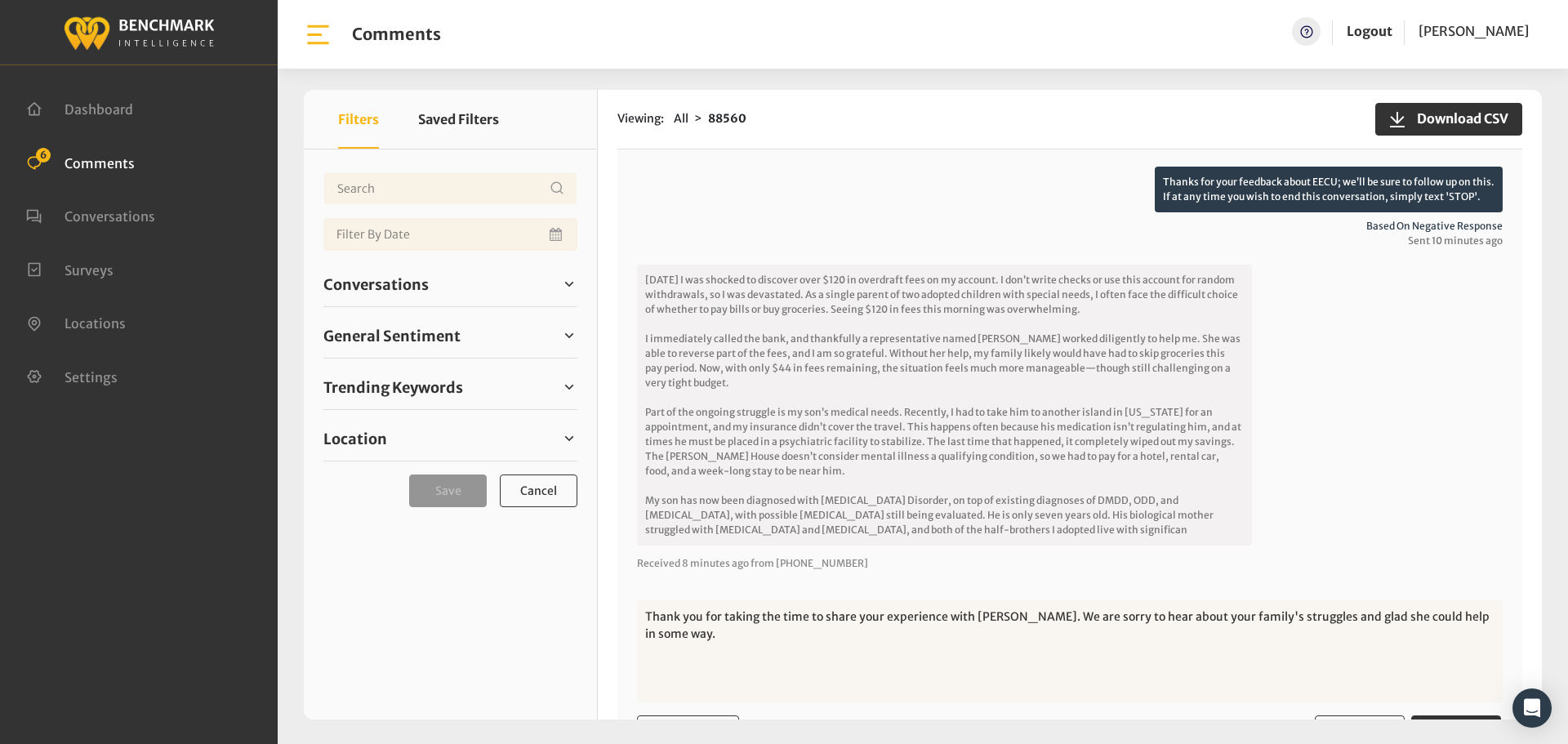
drag, startPoint x: 1474, startPoint y: 601, endPoint x: 1390, endPoint y: 605, distance: 84.1
click at [1390, 605] on textarea "Thank you for taking the time to share your experience with [PERSON_NAME]. We a…" at bounding box center [1070, 651] width 866 height 102
drag, startPoint x: 1400, startPoint y: 597, endPoint x: 1364, endPoint y: 598, distance: 36.0
click at [1364, 601] on textarea "Thank you for taking the time to share your experience with [PERSON_NAME]. We a…" at bounding box center [1070, 651] width 866 height 102
click at [1403, 604] on textarea "Thank you for taking the time to share your experience with [PERSON_NAME]. We a…" at bounding box center [1070, 651] width 866 height 102
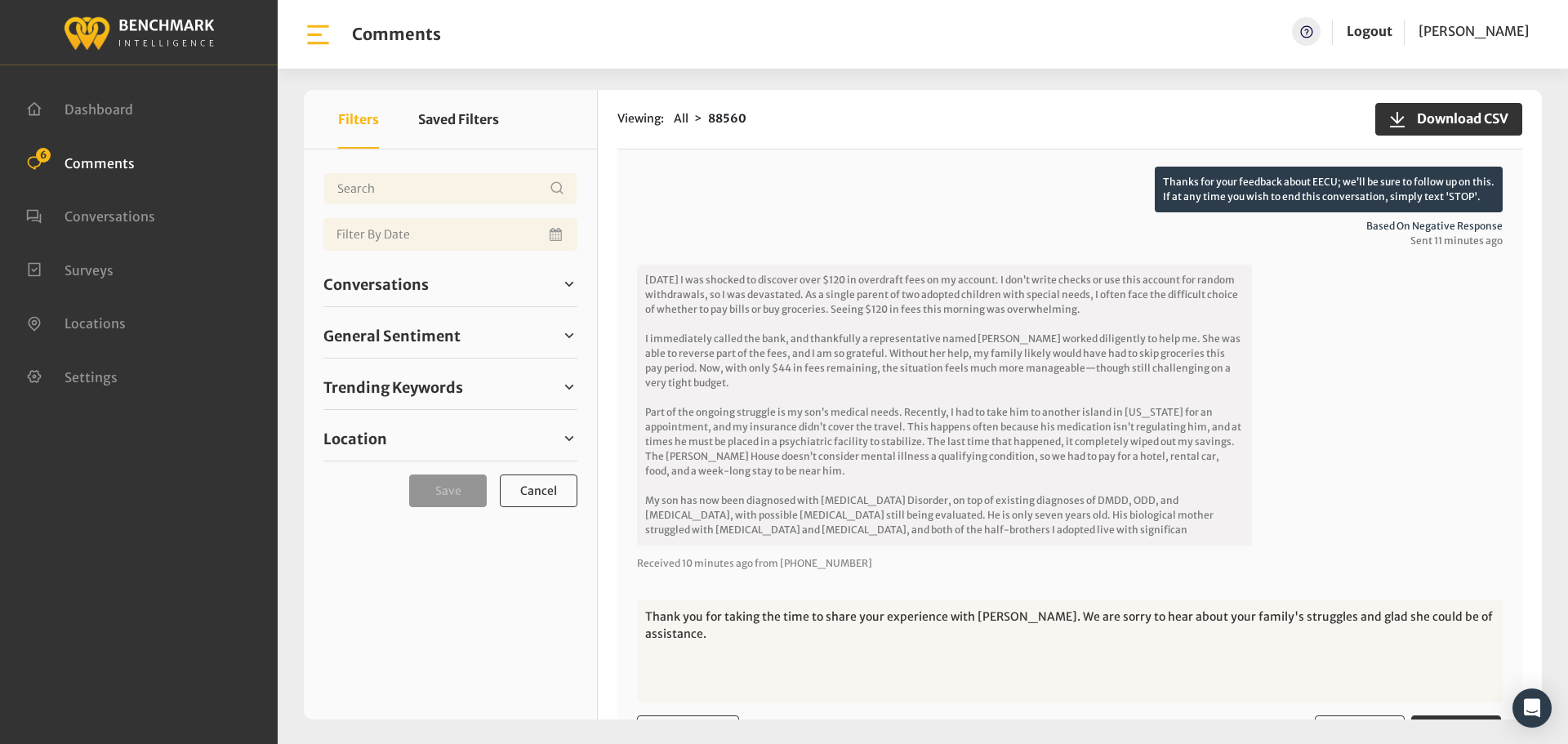
drag, startPoint x: 1460, startPoint y: 599, endPoint x: 1365, endPoint y: 603, distance: 95.1
click at [1365, 603] on textarea "Thank you for taking the time to share your experience with [PERSON_NAME]. We a…" at bounding box center [1070, 651] width 866 height 102
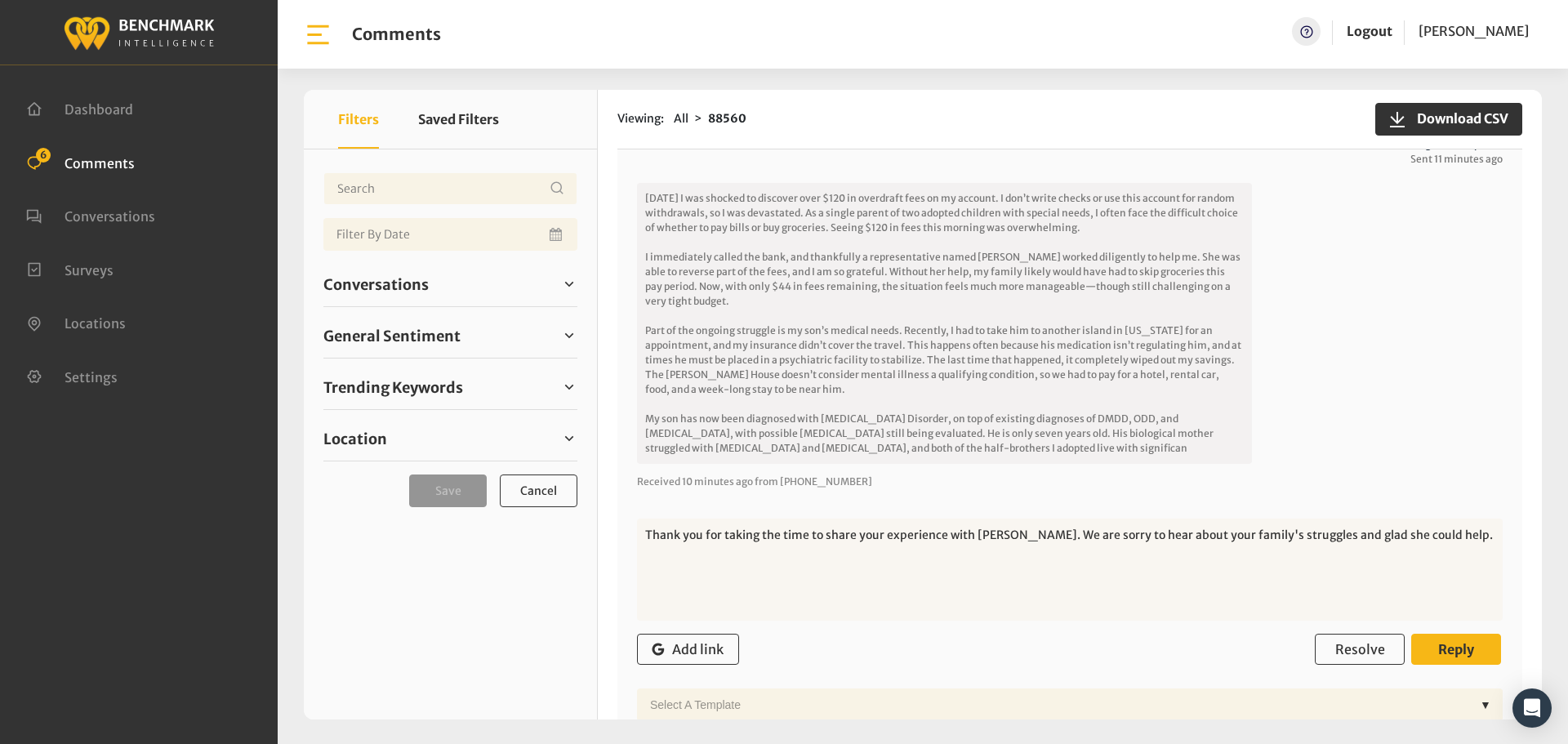
type textarea "Thank you for taking the time to share your experience with [PERSON_NAME]. We a…"
click at [1456, 641] on span "Reply" at bounding box center [1456, 649] width 36 height 16
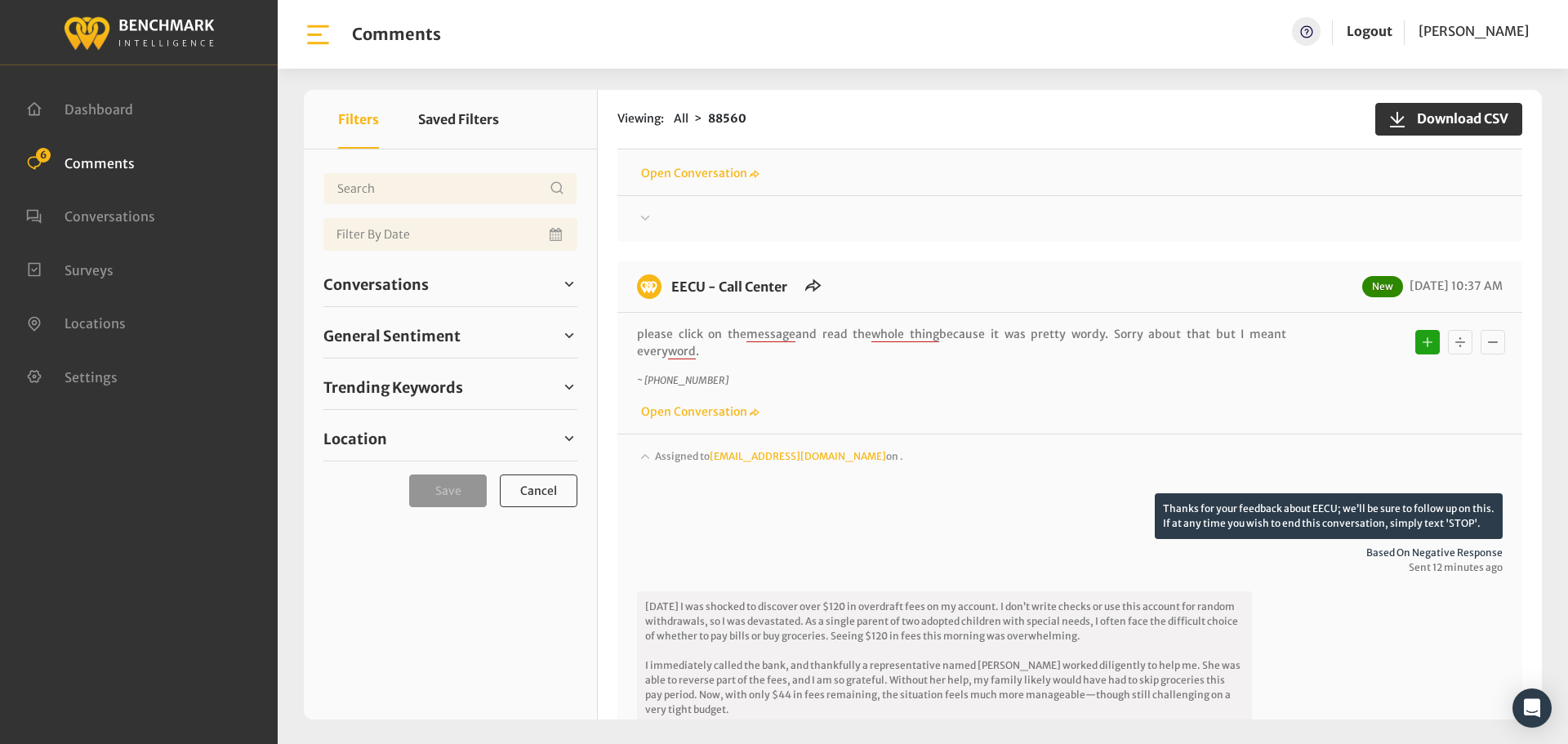
scroll to position [0, 0]
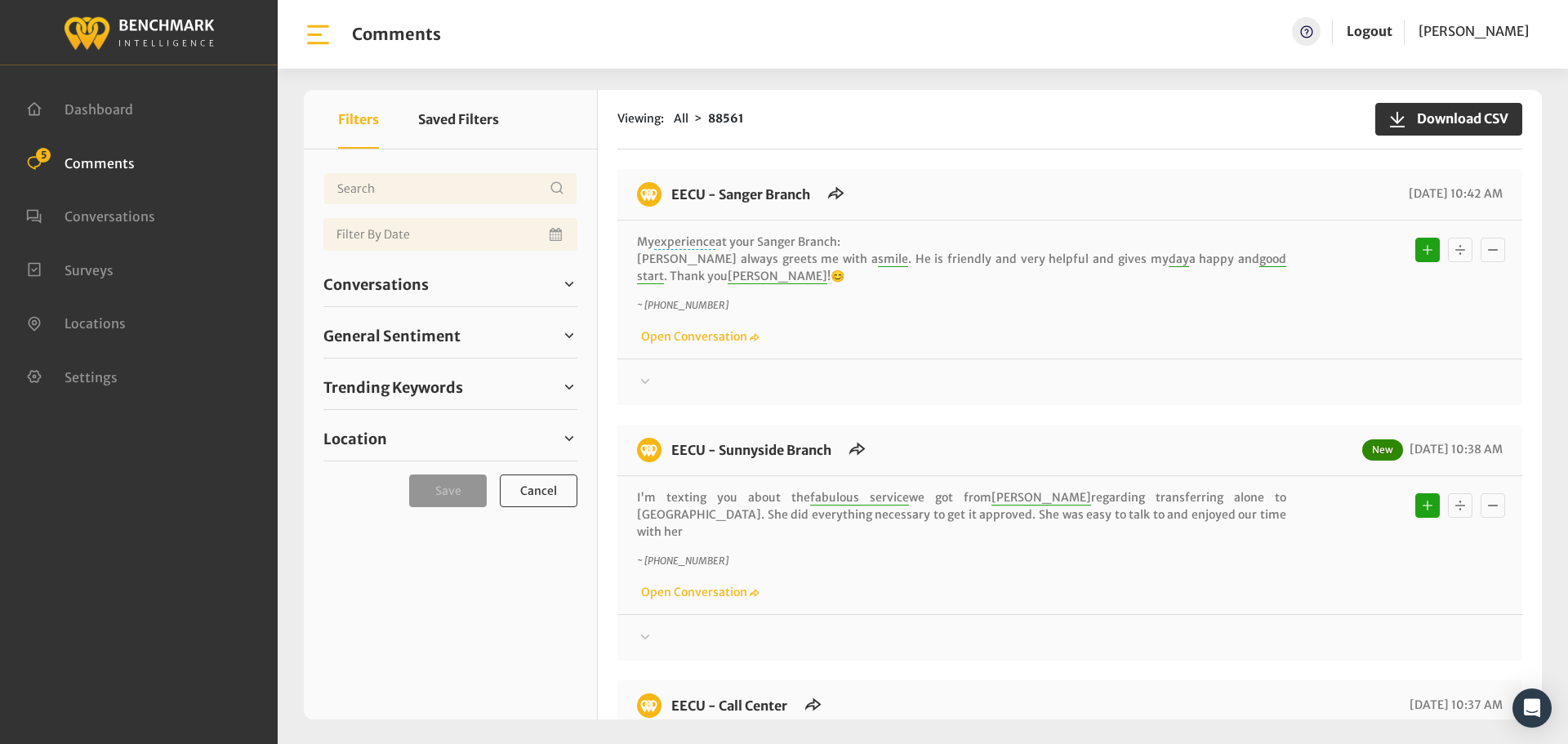
click at [655, 384] on div at bounding box center [1070, 383] width 866 height 19
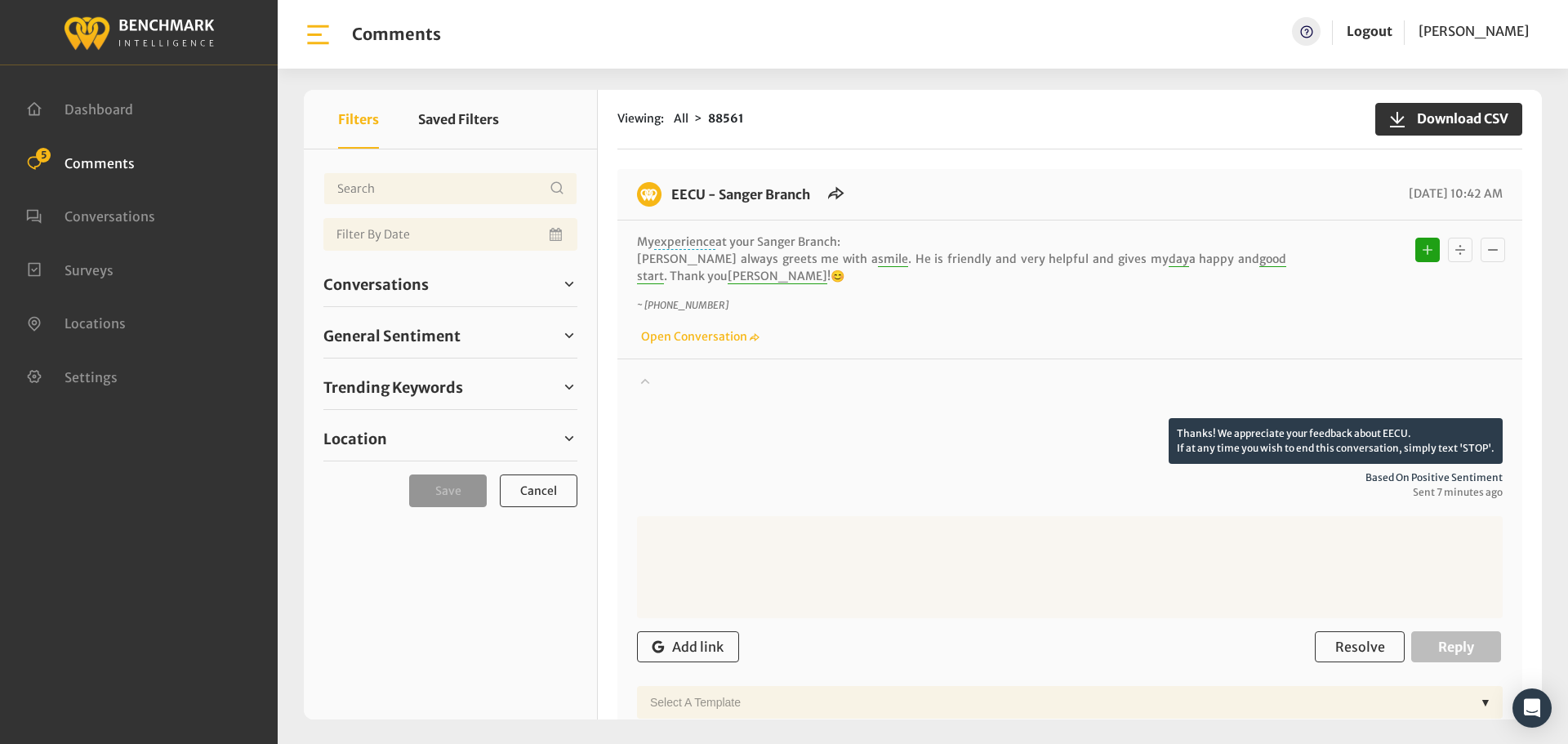
click at [655, 384] on div at bounding box center [1070, 396] width 866 height 46
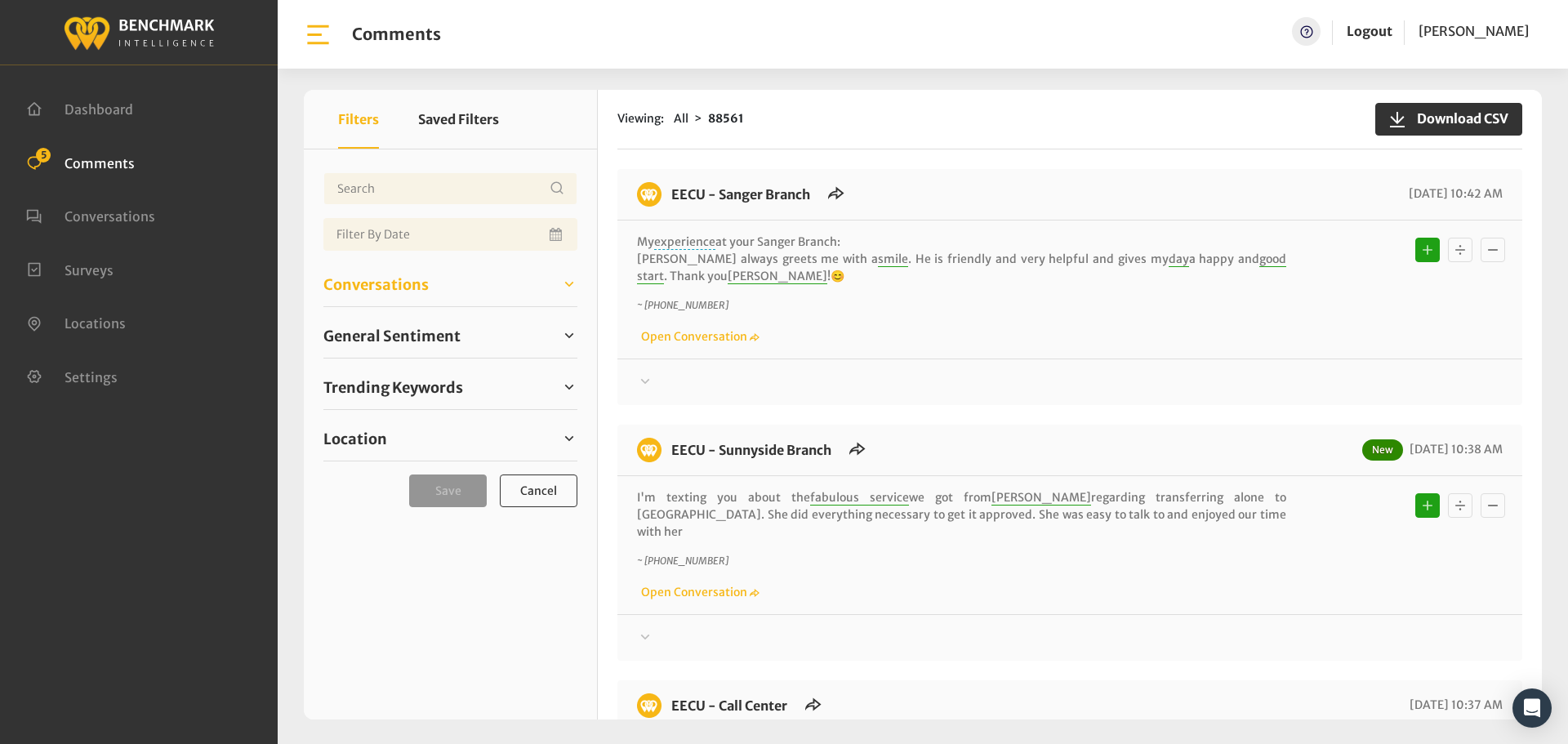
click at [396, 283] on span "Conversations" at bounding box center [375, 284] width 105 height 22
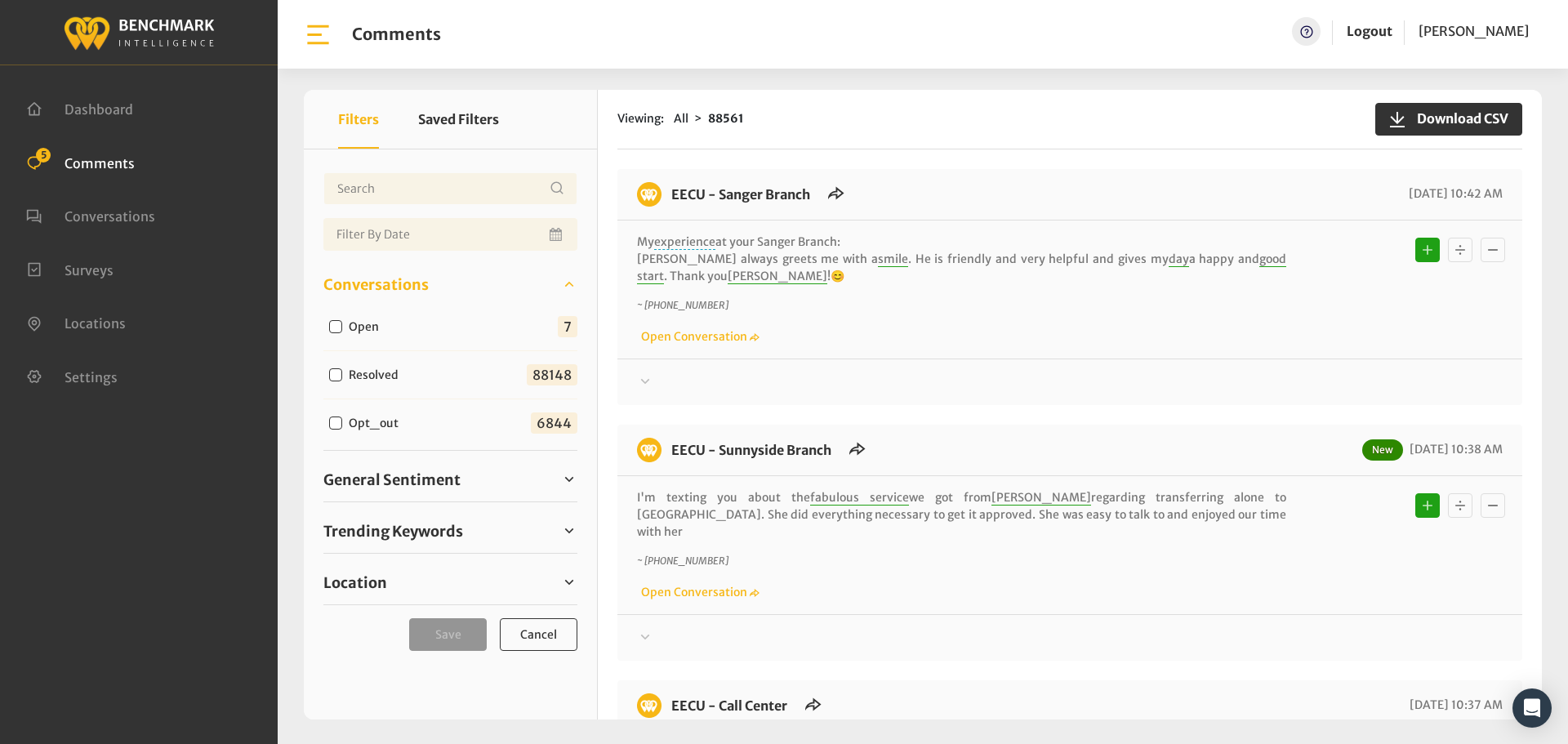
click at [334, 327] on input "Open" at bounding box center [336, 327] width 13 height 13
checkbox input "true"
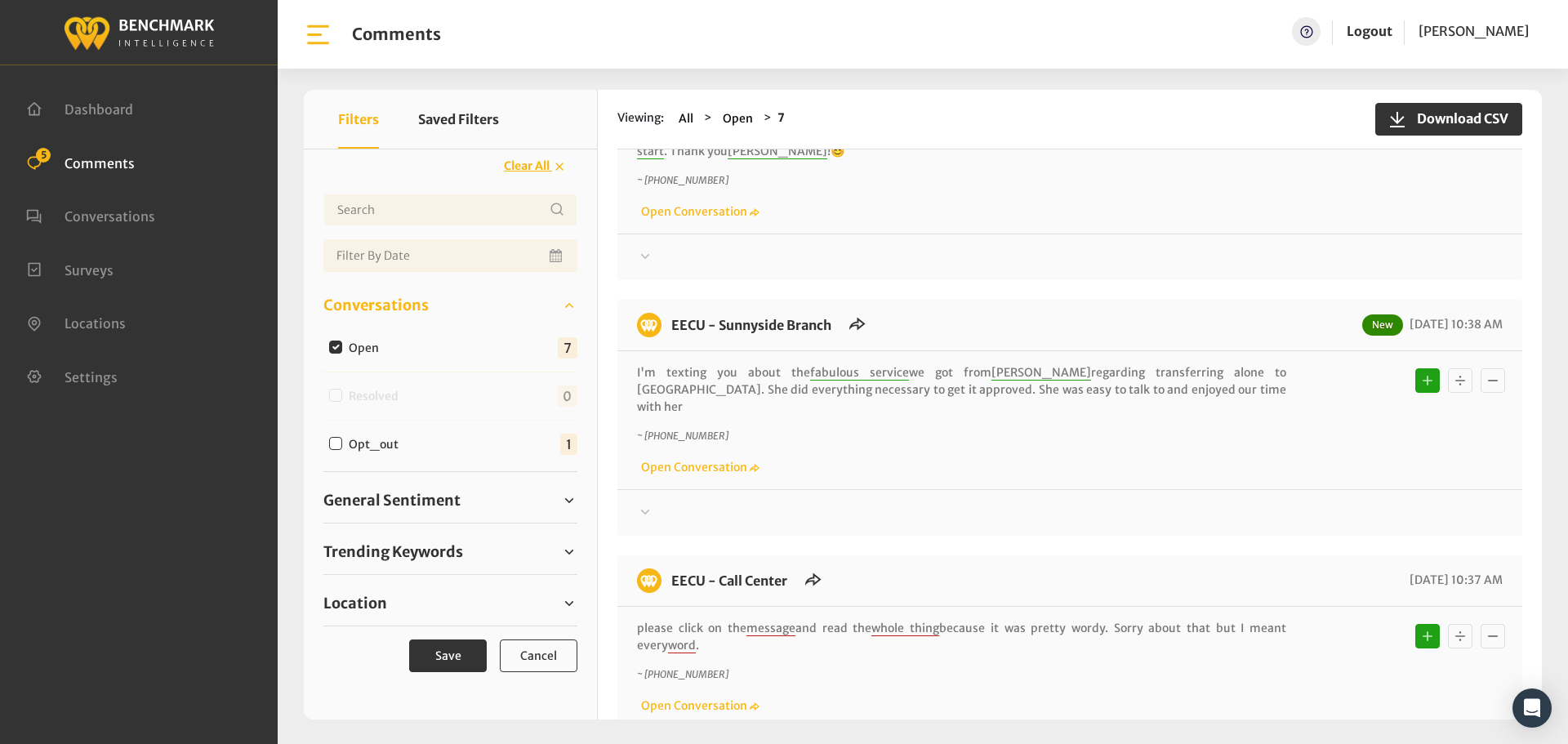
scroll to position [164, 0]
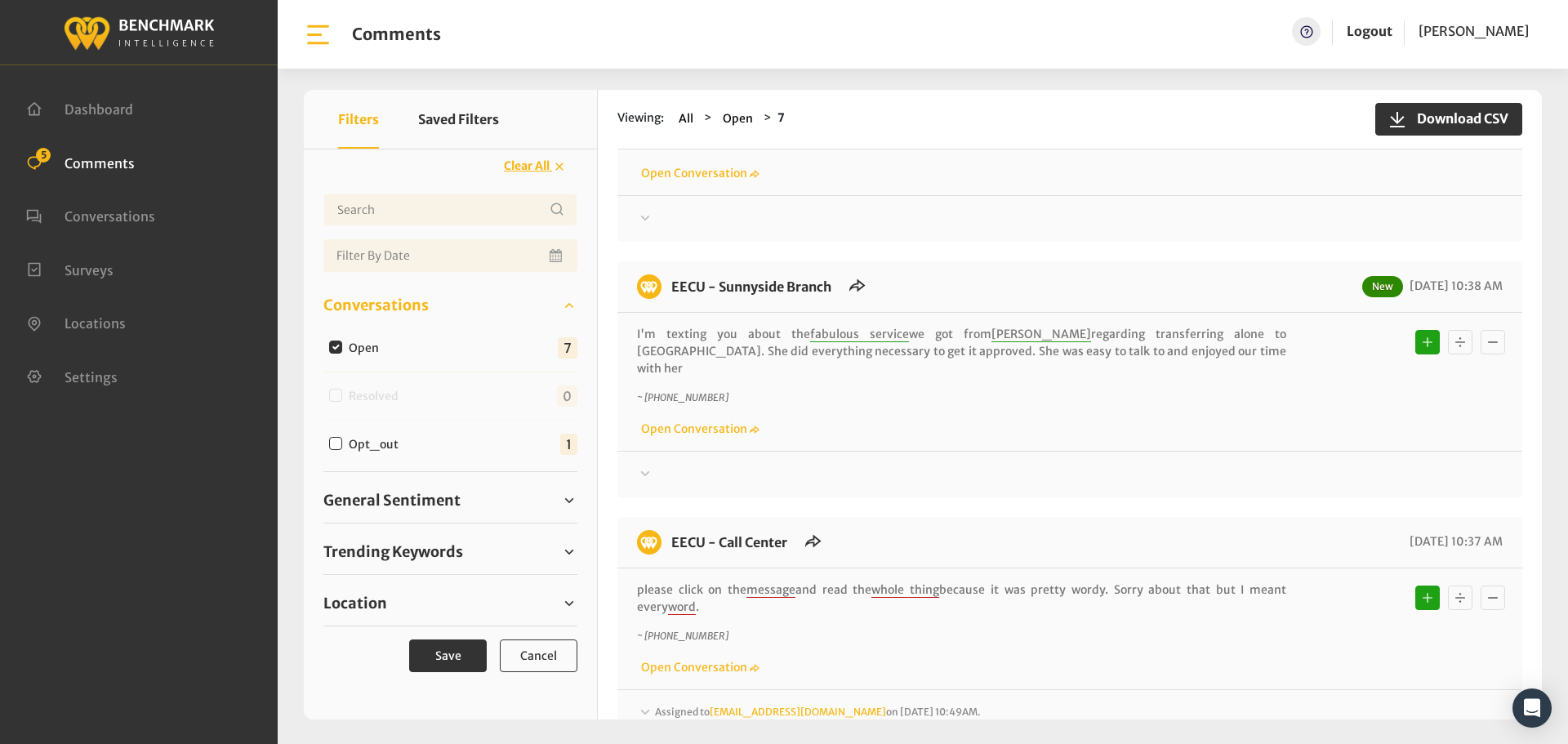
click at [661, 465] on div at bounding box center [1070, 475] width 866 height 19
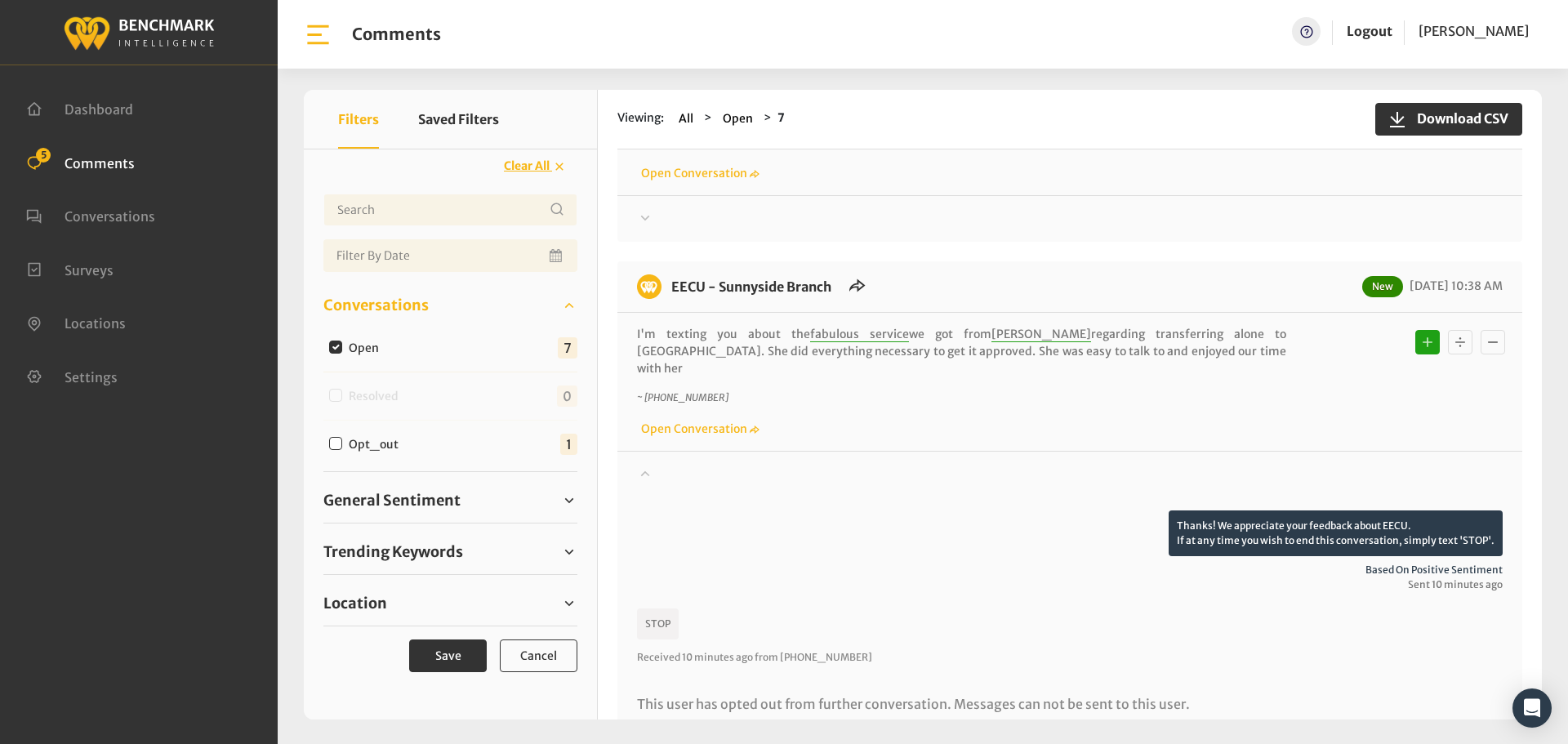
click at [661, 465] on div at bounding box center [1070, 488] width 866 height 46
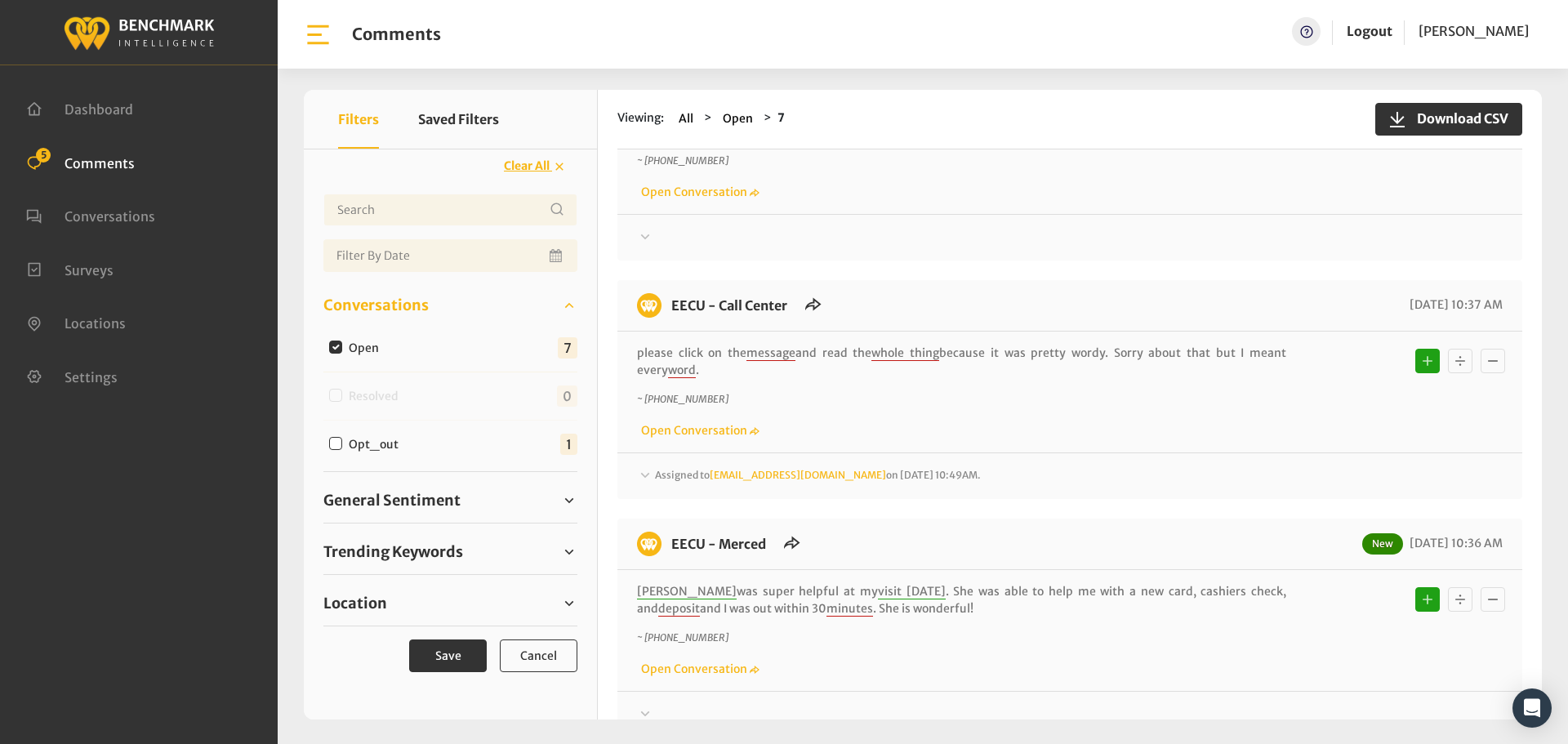
scroll to position [408, 0]
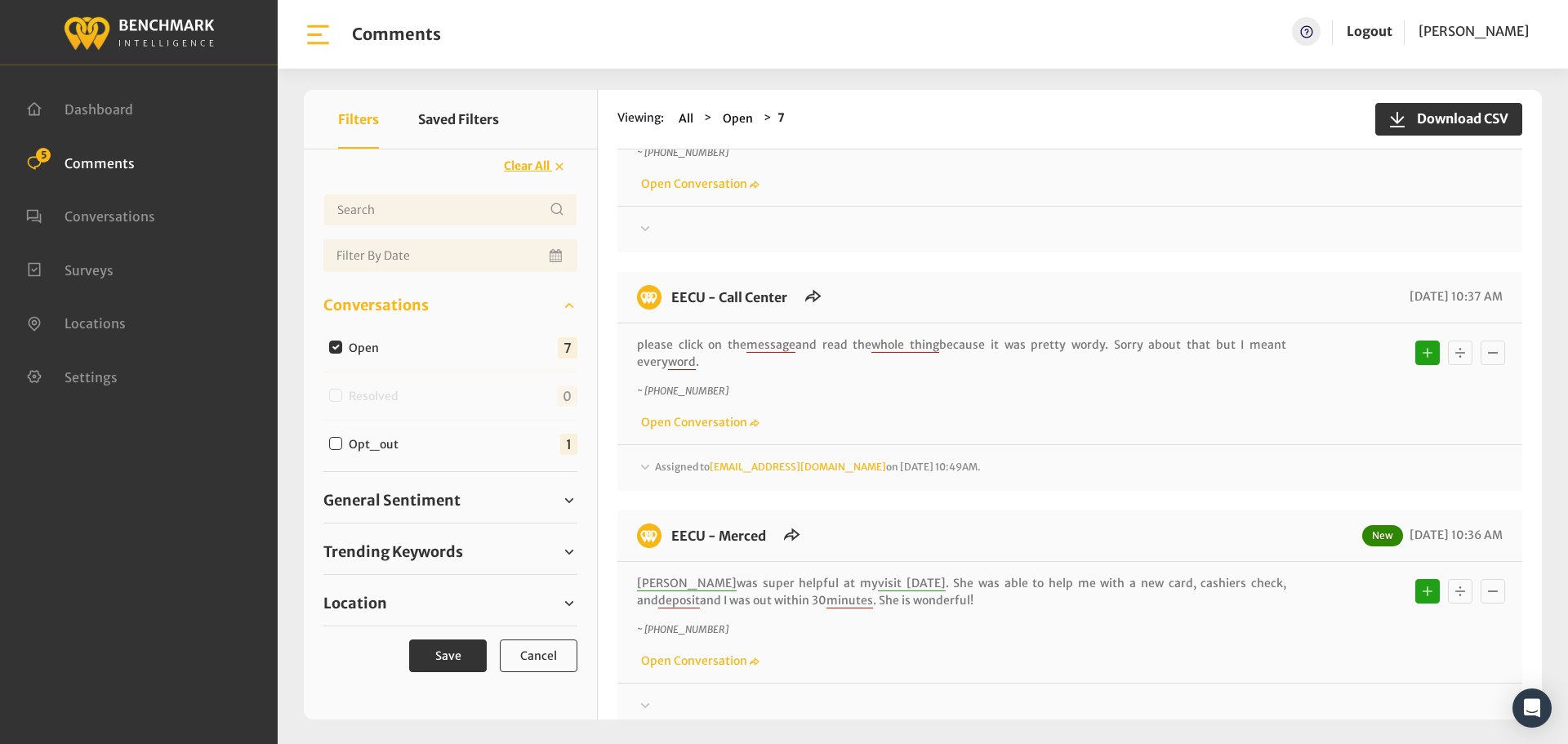
click at [665, 461] on span "Assigned to Heatherm@myeecu.org on September 17, 2025 10:49AM." at bounding box center [818, 467] width 326 height 12
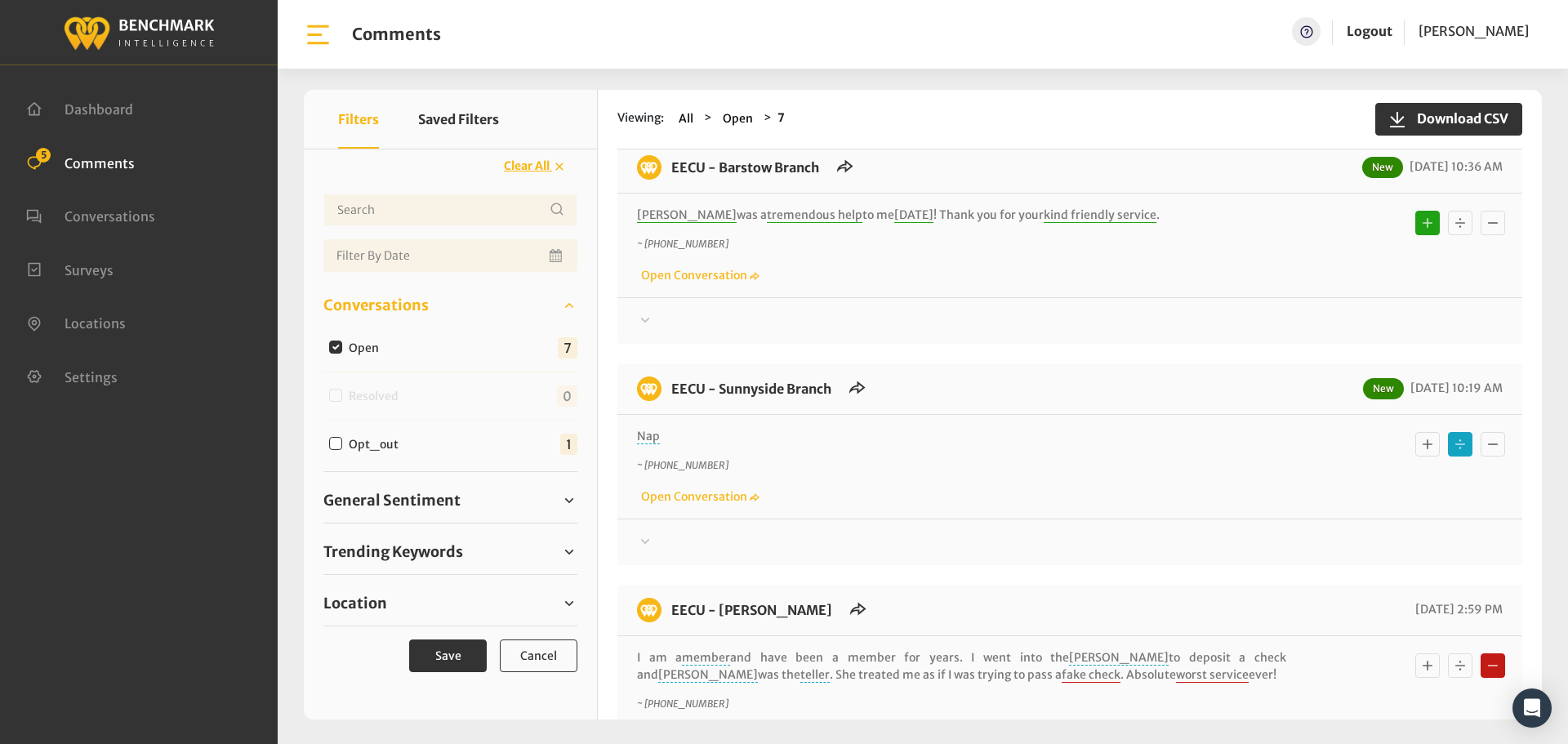
scroll to position [1798, 0]
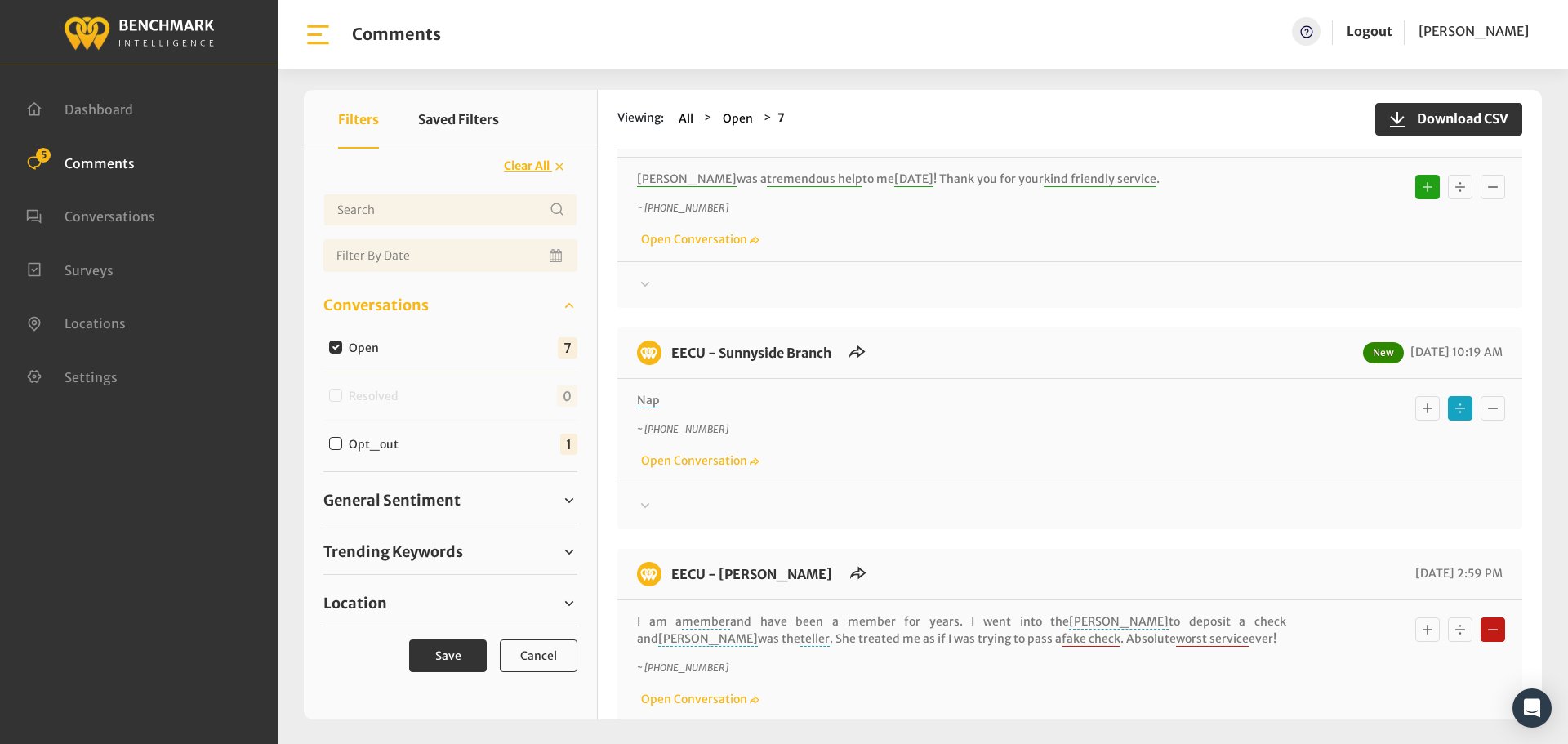
click at [649, 496] on icon at bounding box center [645, 506] width 16 height 19
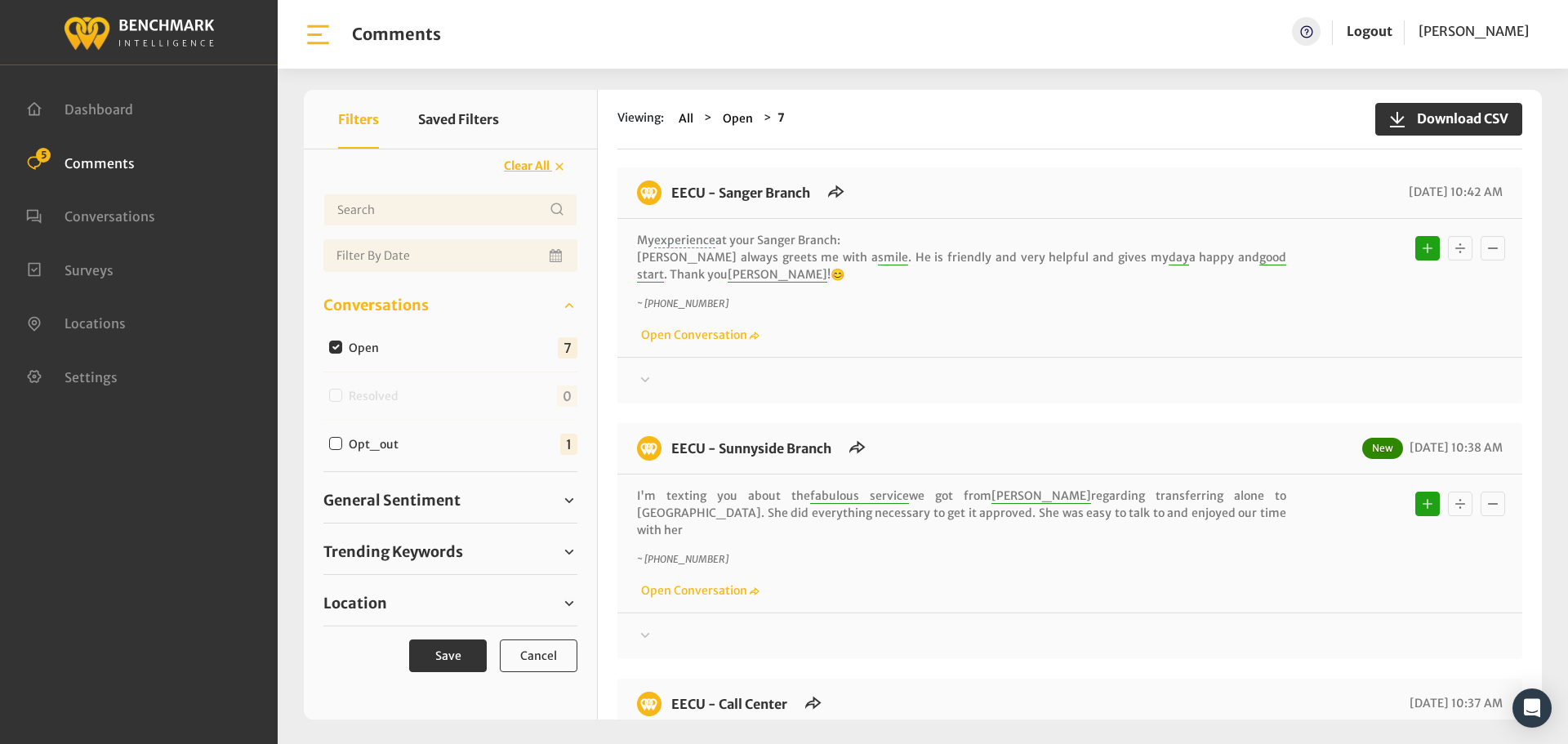
scroll to position [0, 0]
